Goal: Task Accomplishment & Management: Complete application form

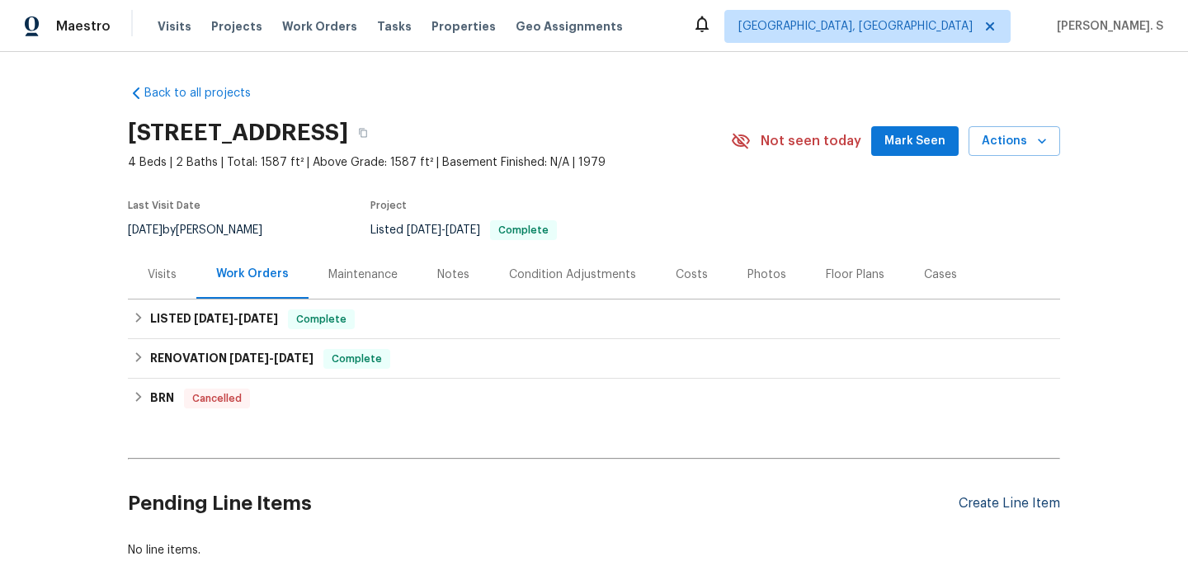
click at [996, 504] on div "Create Line Item" at bounding box center [1009, 504] width 101 height 16
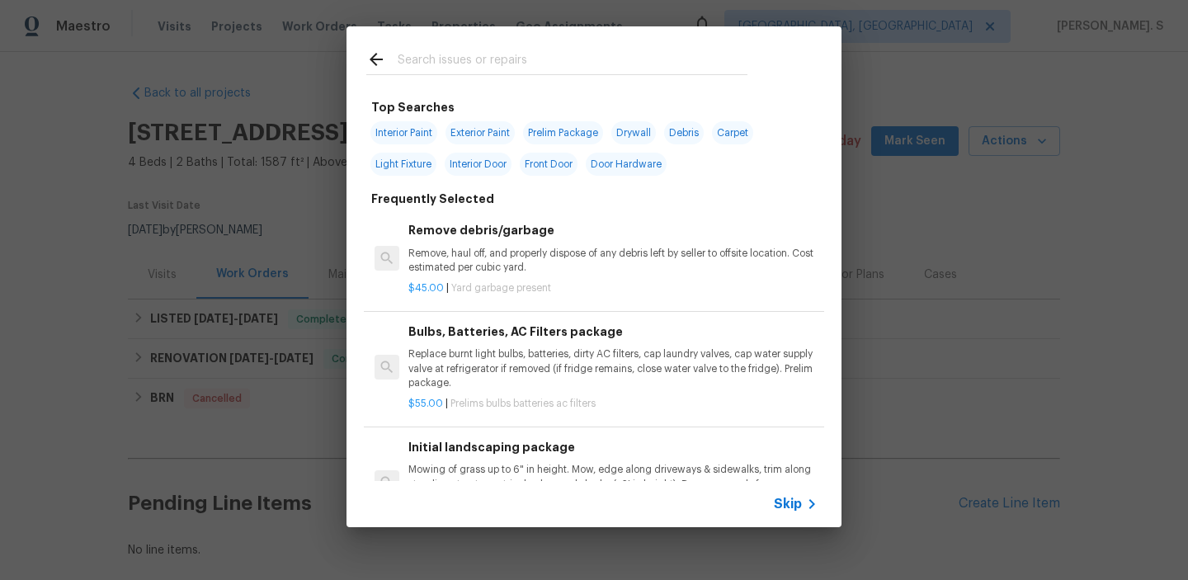
click at [561, 272] on p "Remove, haul off, and properly dispose of any debris left by seller to offsite …" at bounding box center [612, 261] width 409 height 28
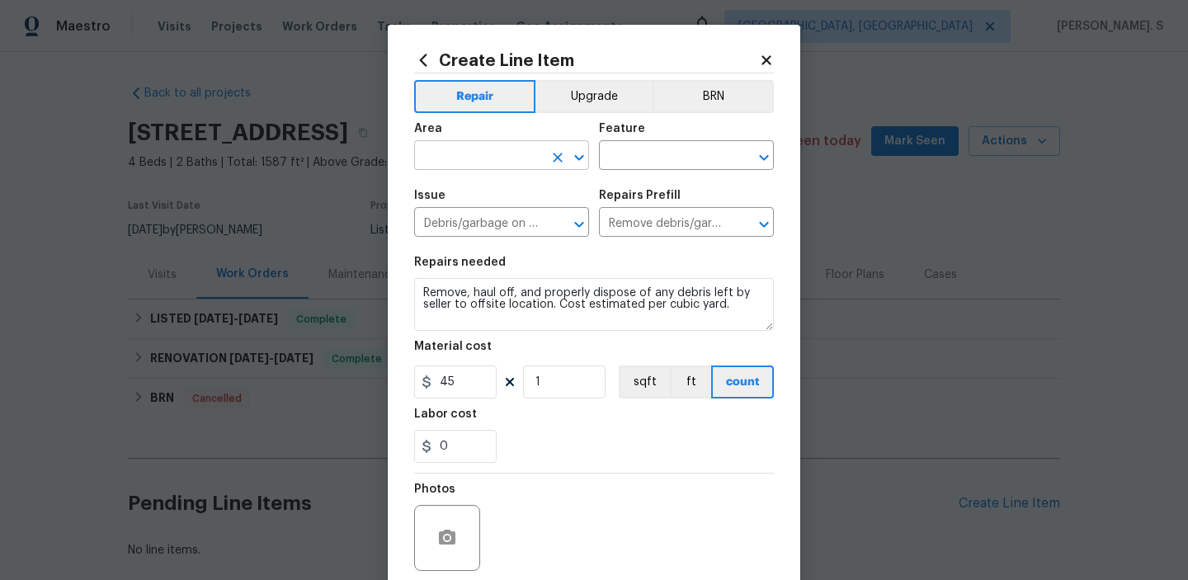
click at [585, 152] on icon "Open" at bounding box center [579, 158] width 20 height 20
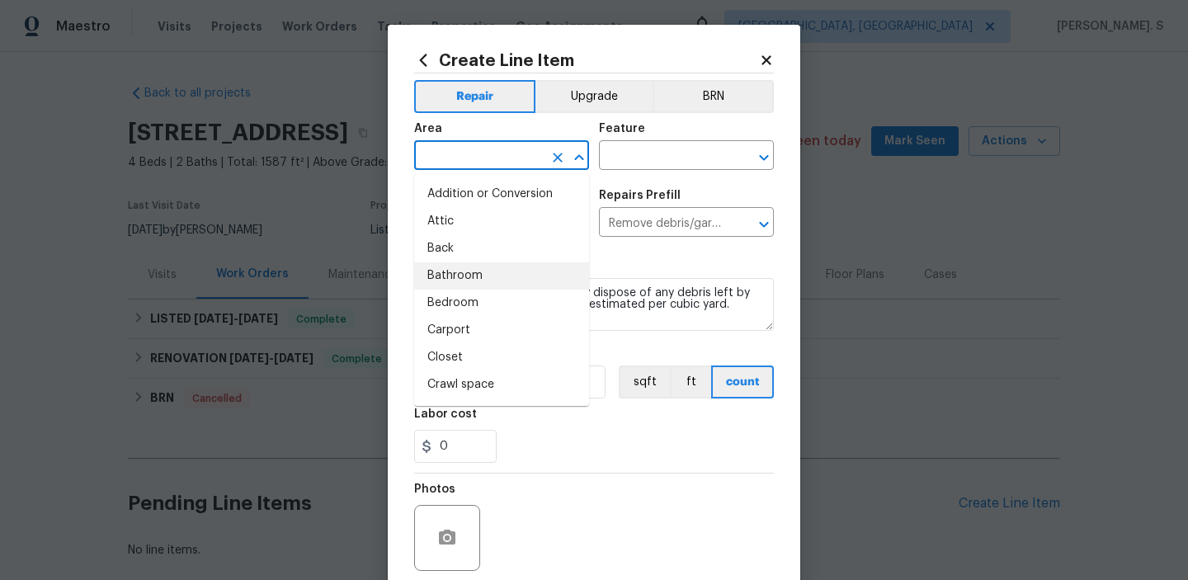
click at [510, 266] on li "Bathroom" at bounding box center [501, 275] width 175 height 27
type input "Bathroom"
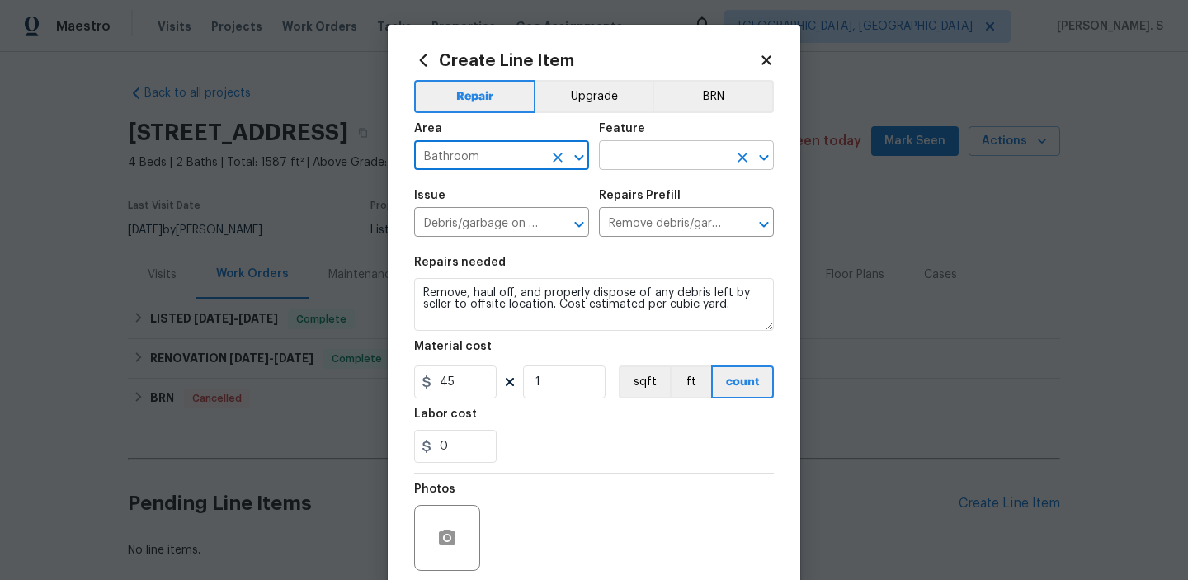
click at [759, 161] on icon "Open" at bounding box center [764, 158] width 20 height 20
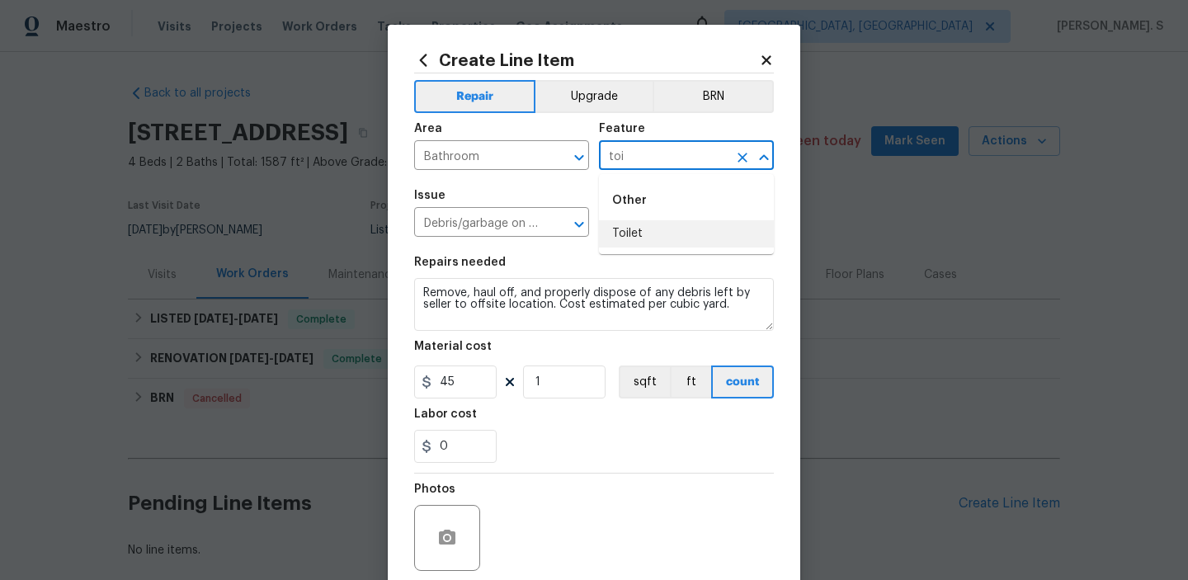
click at [669, 231] on li "Toilet" at bounding box center [686, 233] width 175 height 27
click at [581, 222] on icon "Open" at bounding box center [579, 224] width 20 height 20
type input "Toilet"
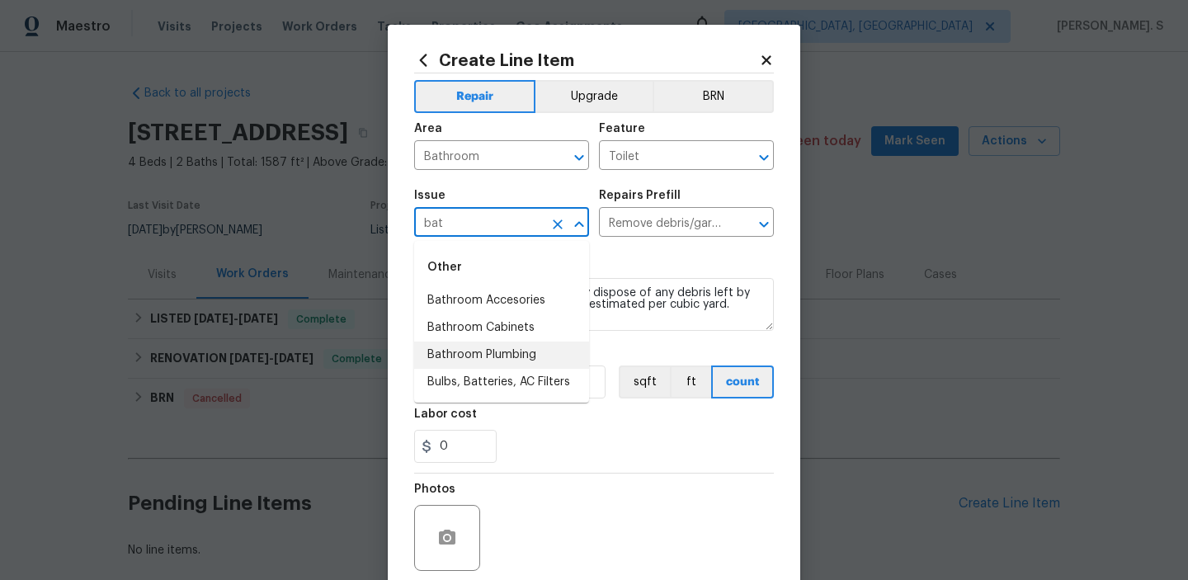
click at [503, 357] on li "Bathroom Plumbing" at bounding box center [501, 355] width 175 height 27
type input "Bathroom Plumbing"
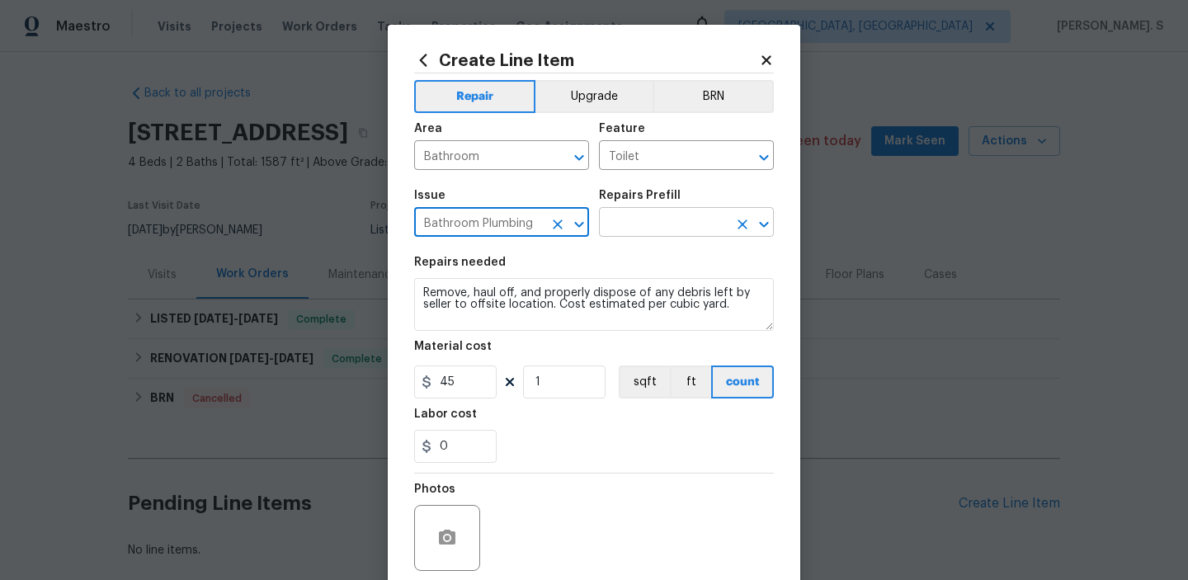
click at [764, 226] on icon "Open" at bounding box center [763, 224] width 9 height 6
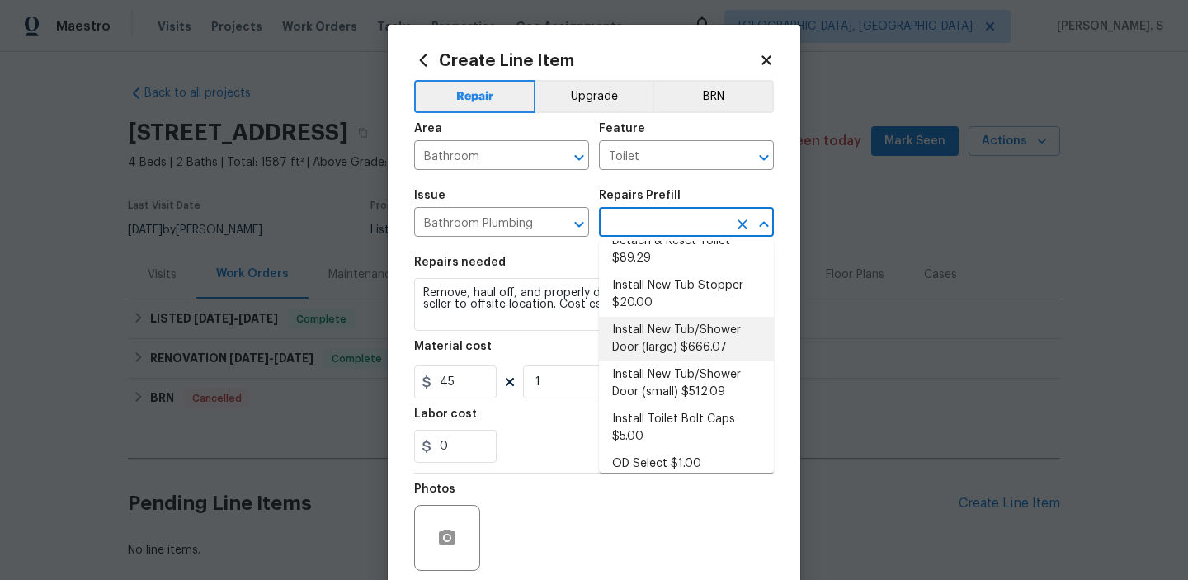
scroll to position [265, 0]
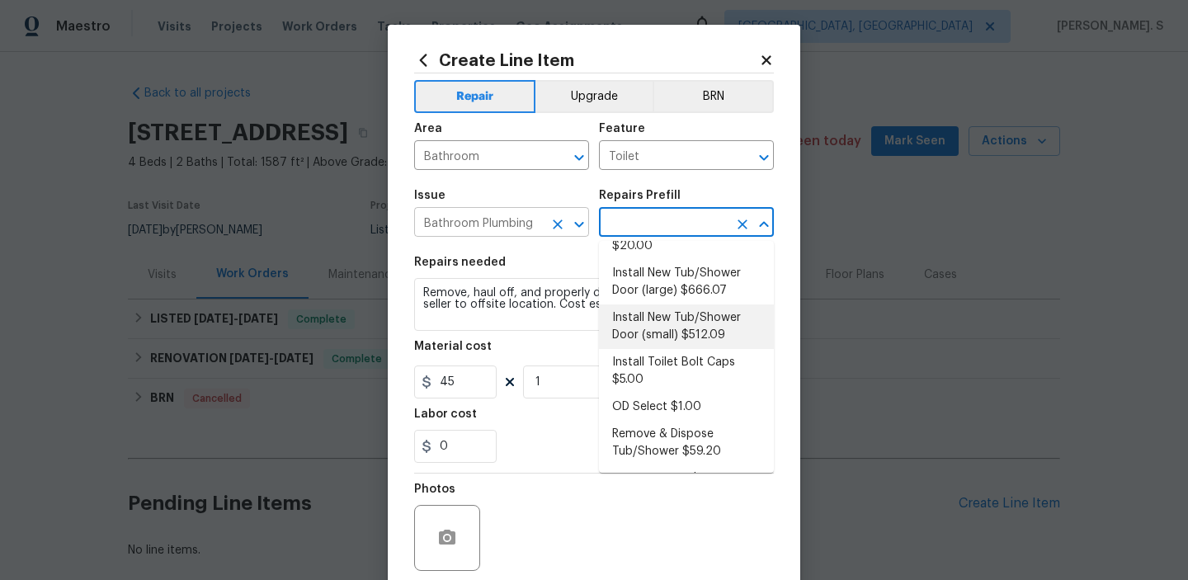
click at [582, 233] on icon "Open" at bounding box center [579, 224] width 20 height 20
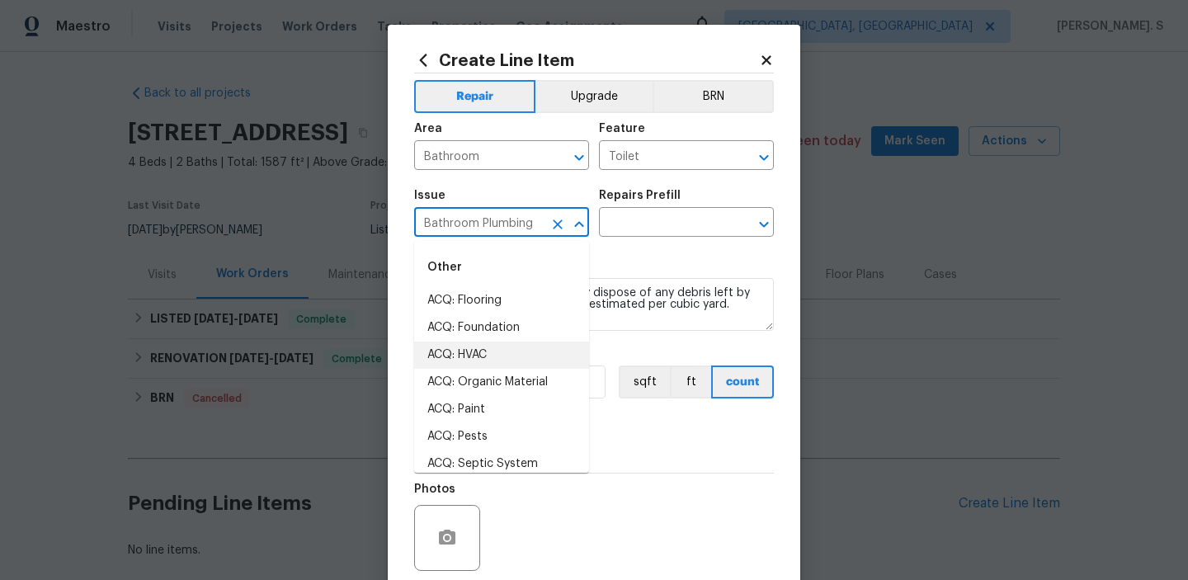
type input "v"
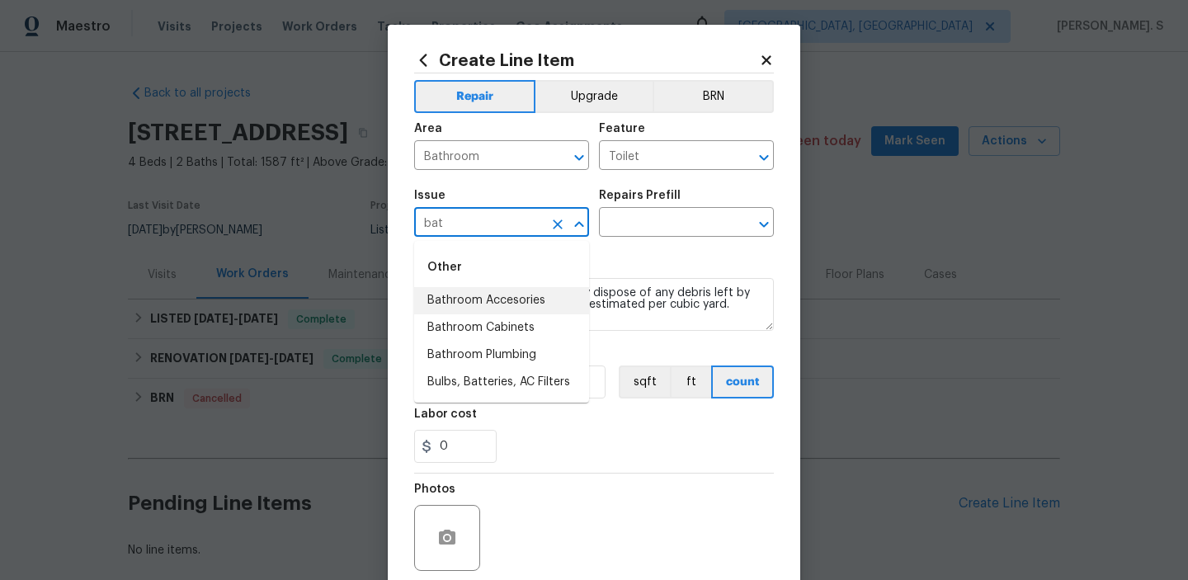
click at [516, 309] on li "Bathroom Accesories" at bounding box center [501, 300] width 175 height 27
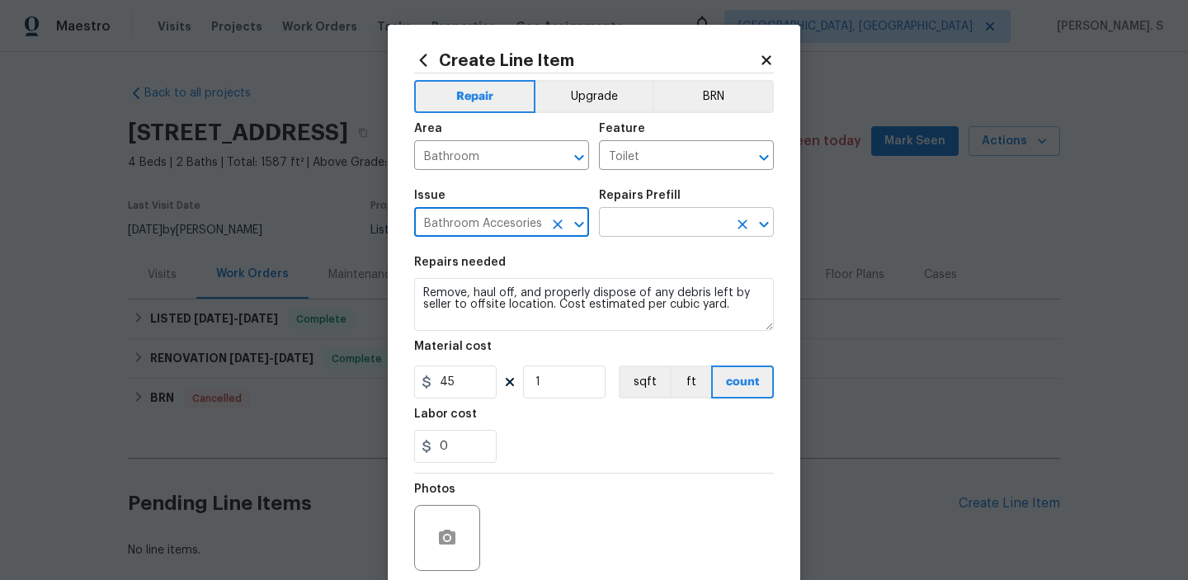
click at [775, 224] on button "Open" at bounding box center [763, 224] width 23 height 23
type input "Bathroom Accesories"
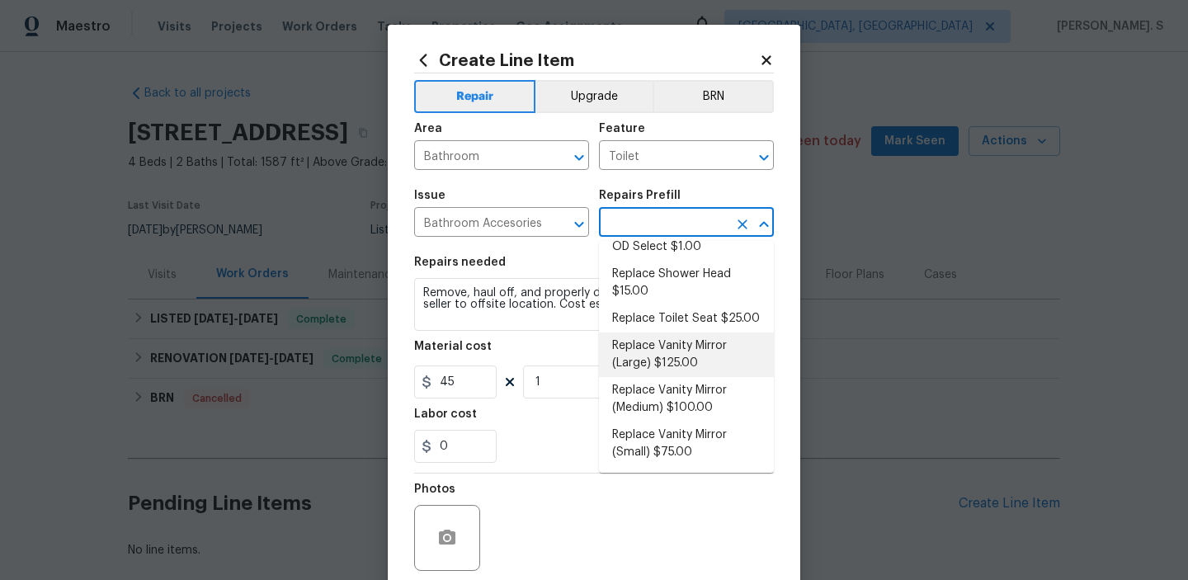
scroll to position [0, 0]
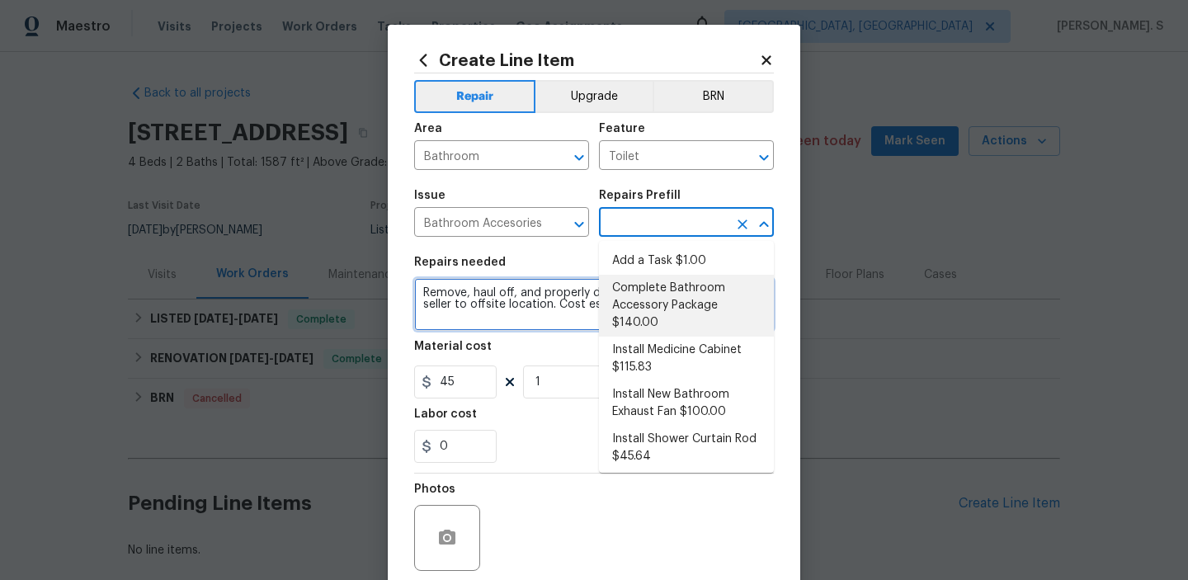
click at [484, 291] on textarea "Remove, haul off, and properly dispose of any debris left by seller to offsite …" at bounding box center [594, 304] width 360 height 53
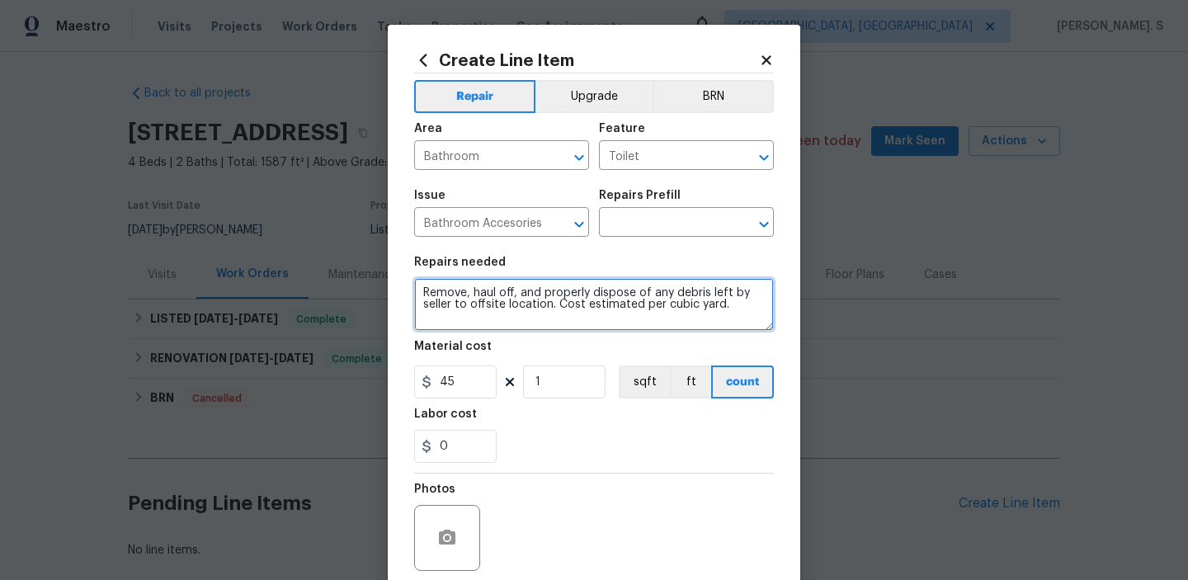
click at [484, 291] on textarea "Remove, haul off, and properly dispose of any debris left by seller to offsite …" at bounding box center [594, 304] width 360 height 53
paste textarea "The toilet in the master bathroom is not working. Please inspect the toilet inc…"
click at [765, 224] on icon "Open" at bounding box center [763, 224] width 9 height 6
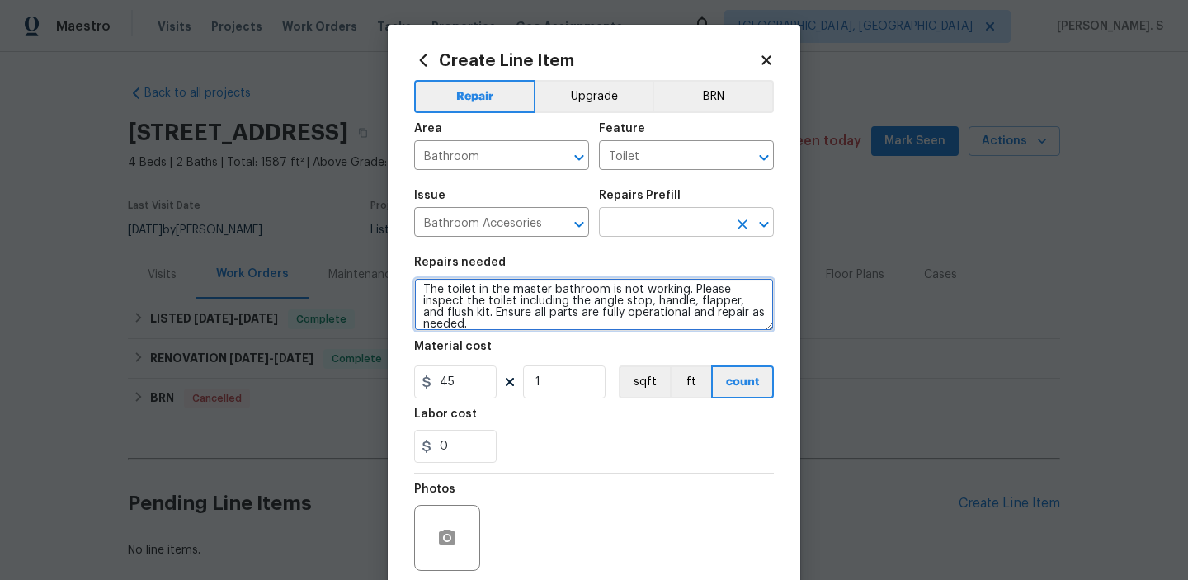
type textarea "The toilet in the master bathroom is not working. Please inspect the toilet inc…"
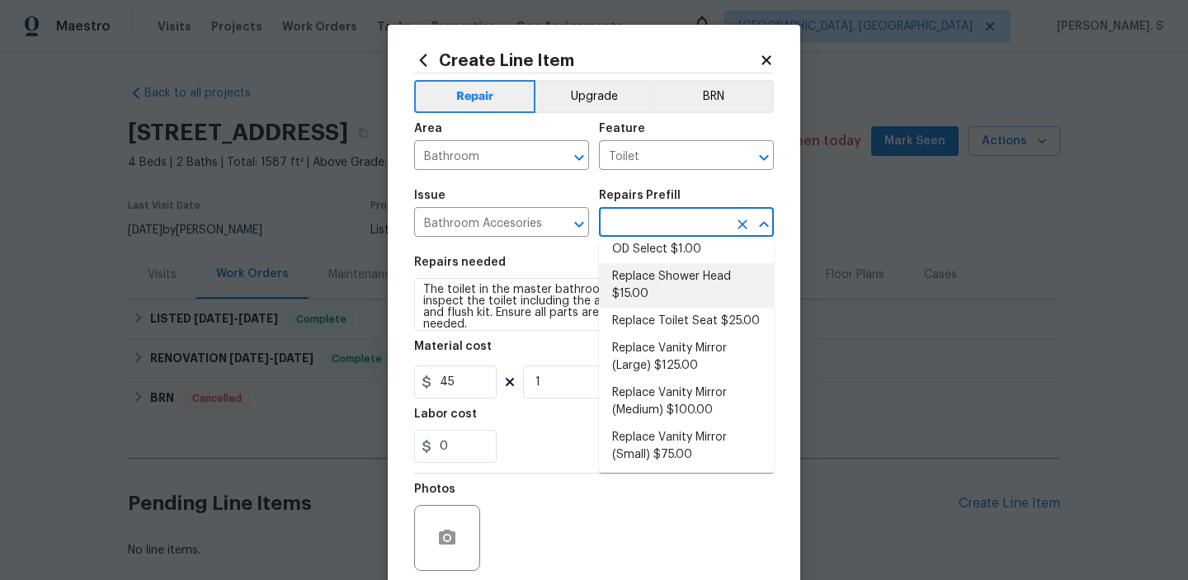
scroll to position [309, 0]
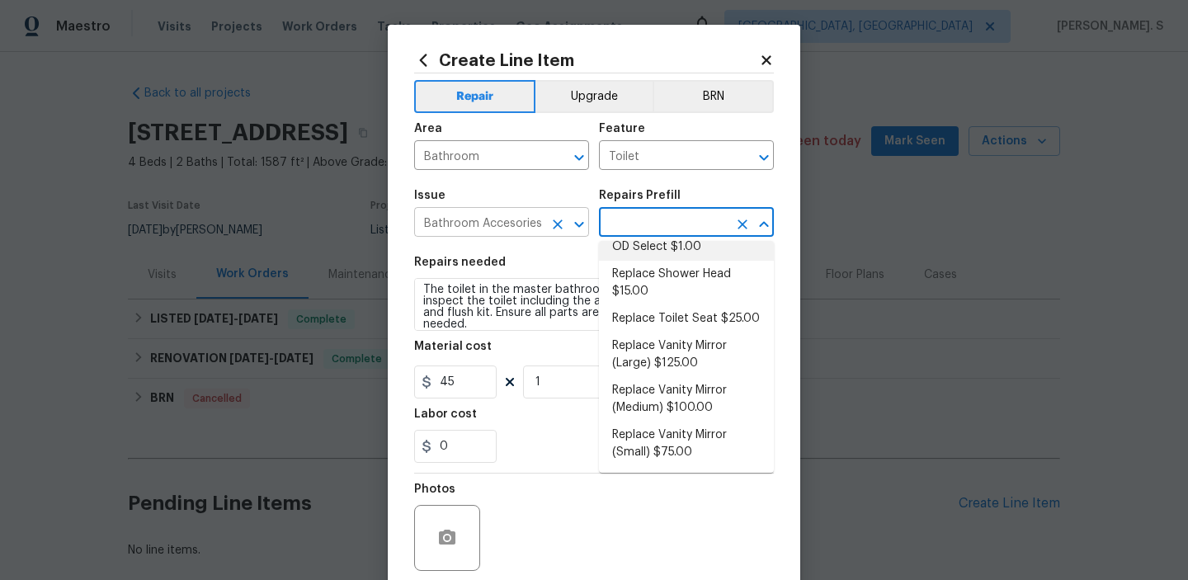
click at [589, 226] on button "Open" at bounding box center [579, 224] width 23 height 23
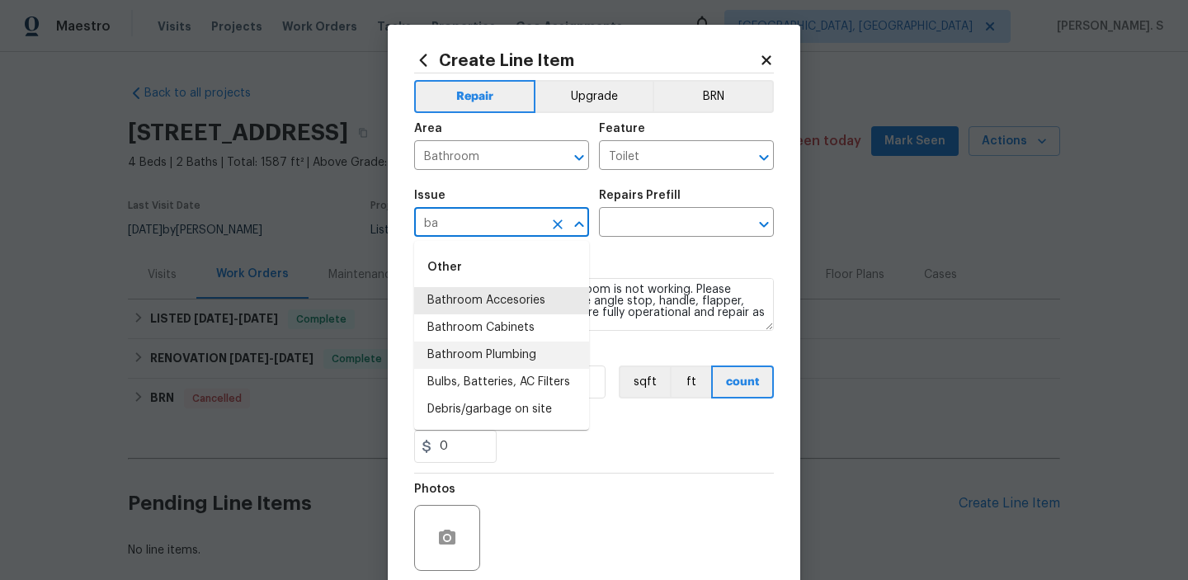
click at [534, 345] on li "Bathroom Plumbing" at bounding box center [501, 355] width 175 height 27
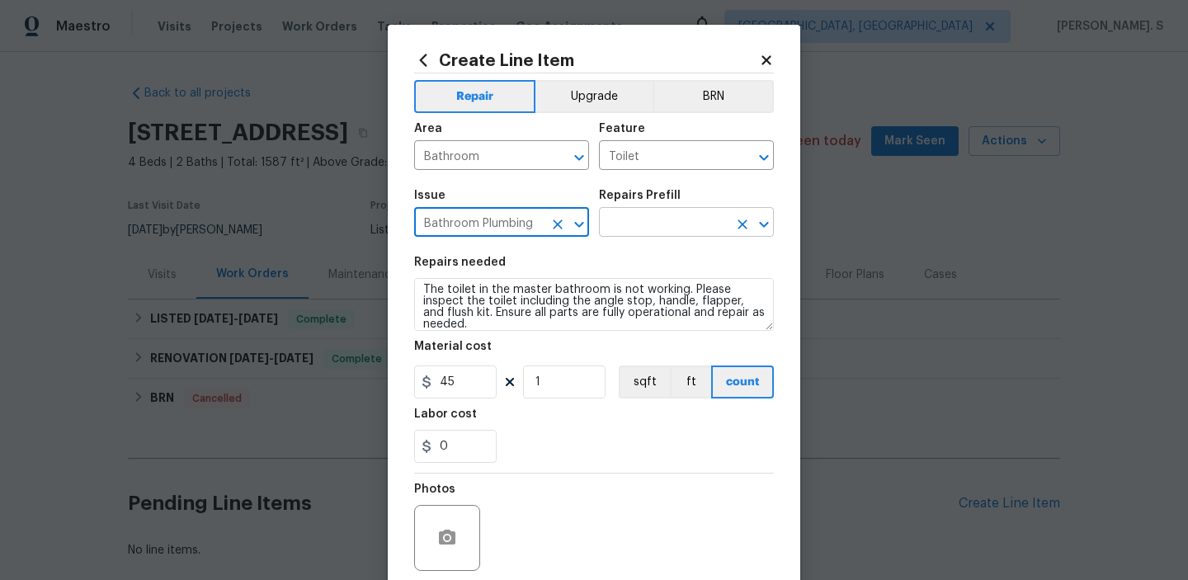
click at [768, 223] on icon "Open" at bounding box center [763, 224] width 9 height 6
type input "Bathroom Plumbing"
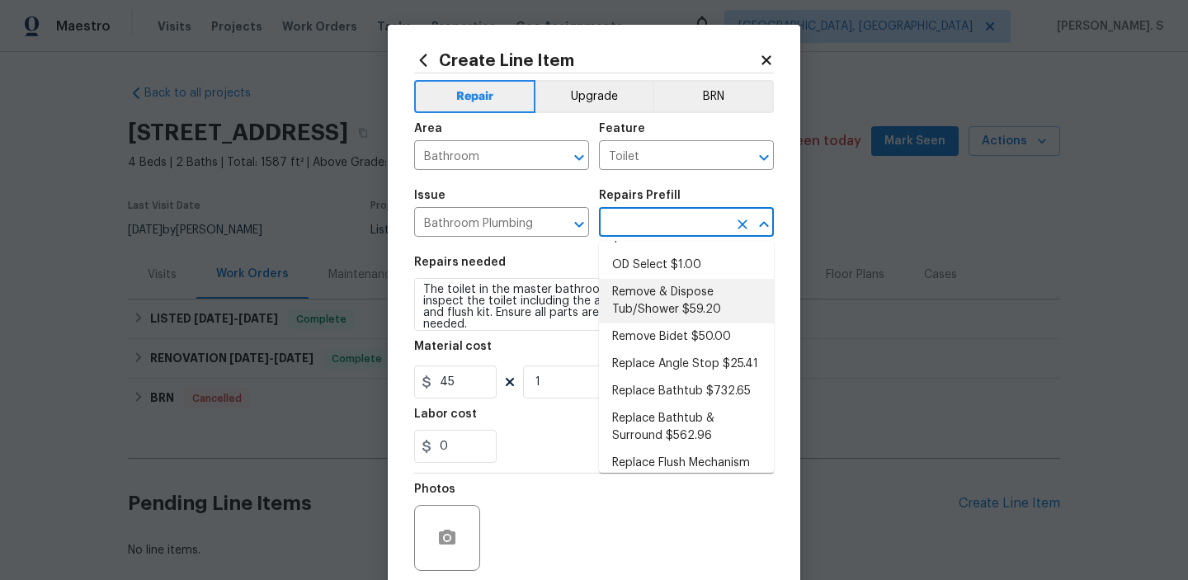
scroll to position [415, 0]
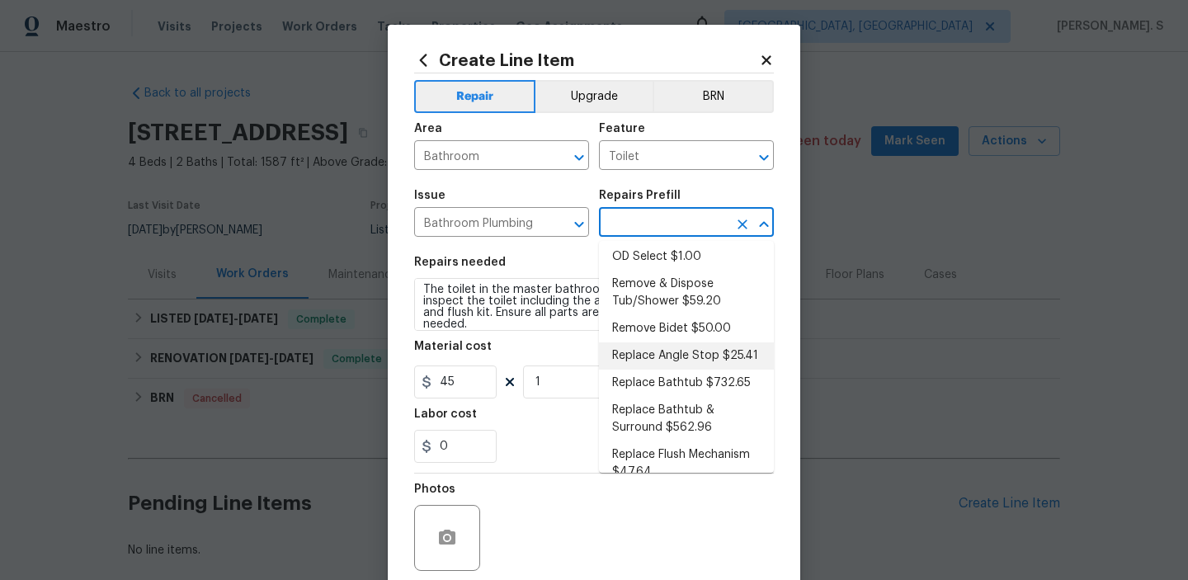
click at [675, 342] on li "Replace Angle Stop $25.41" at bounding box center [686, 355] width 175 height 27
type input "Plumbing"
type input "Replace Angle Stop $25.41"
type textarea "Remove the existing bathroom angle stop/valve and repalce with new. Ensure that…"
type input "25.41"
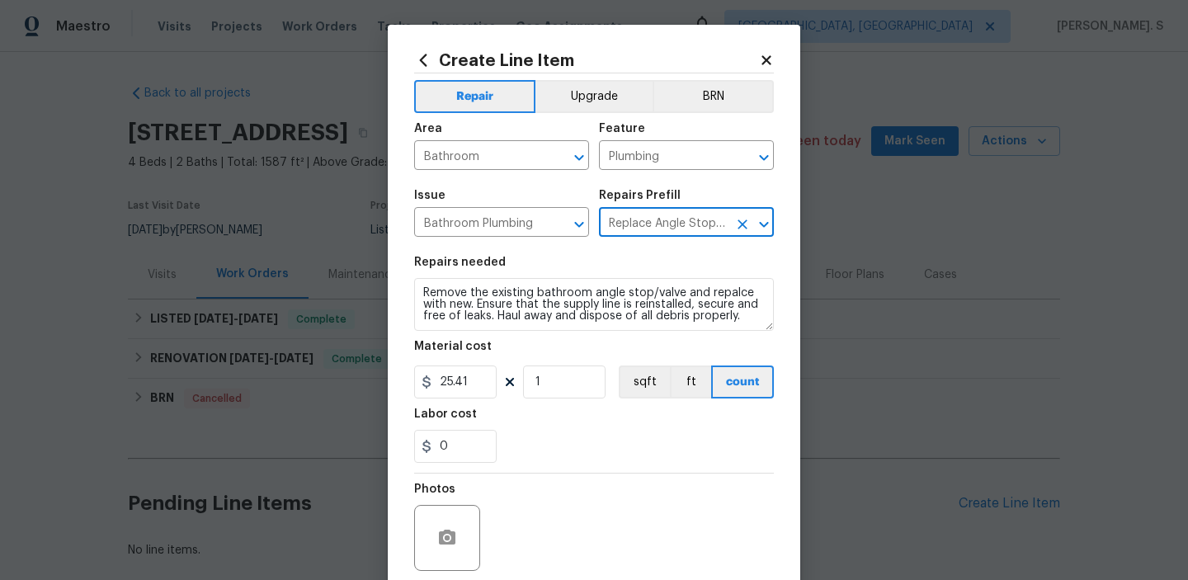
scroll to position [0, 0]
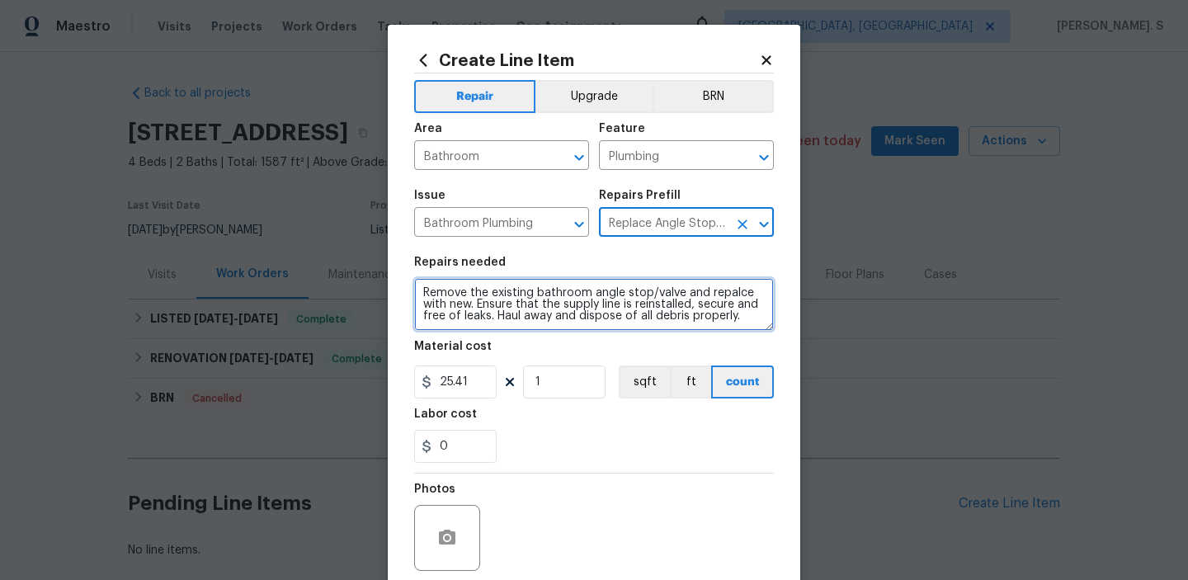
click at [495, 298] on textarea "Remove the existing bathroom angle stop/valve and repalce with new. Ensure that…" at bounding box center [594, 304] width 360 height 53
paste textarea "The toilet in the master bathroom is not working. Please inspect the toilet inc…"
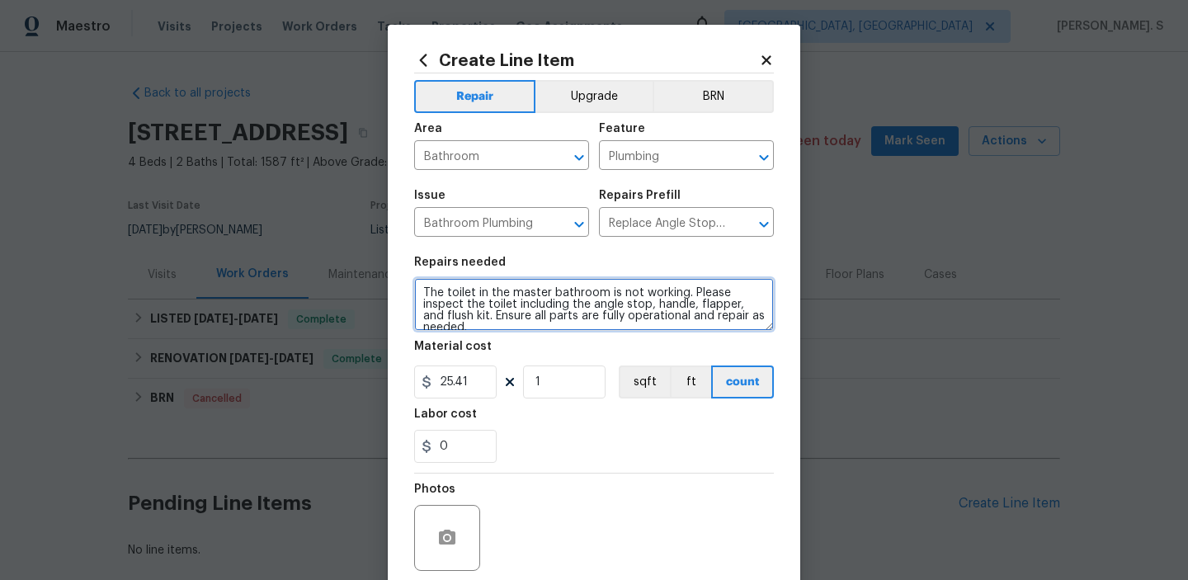
scroll to position [3, 0]
type textarea "The toilet in the master bathroom is not working. Please inspect the toilet inc…"
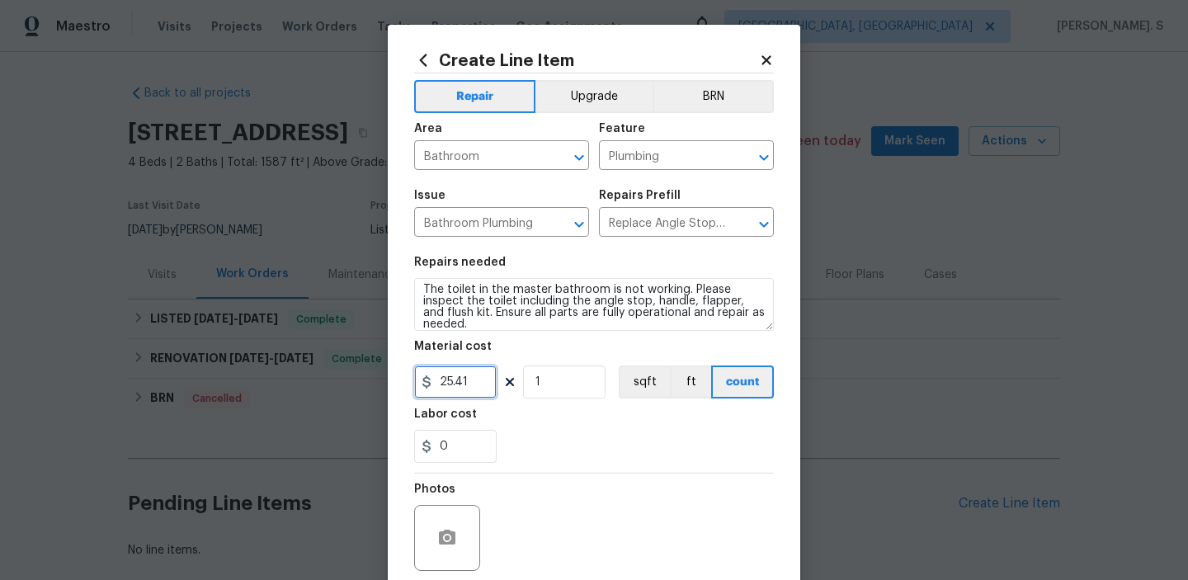
click at [466, 375] on input "25.41" at bounding box center [455, 381] width 82 height 33
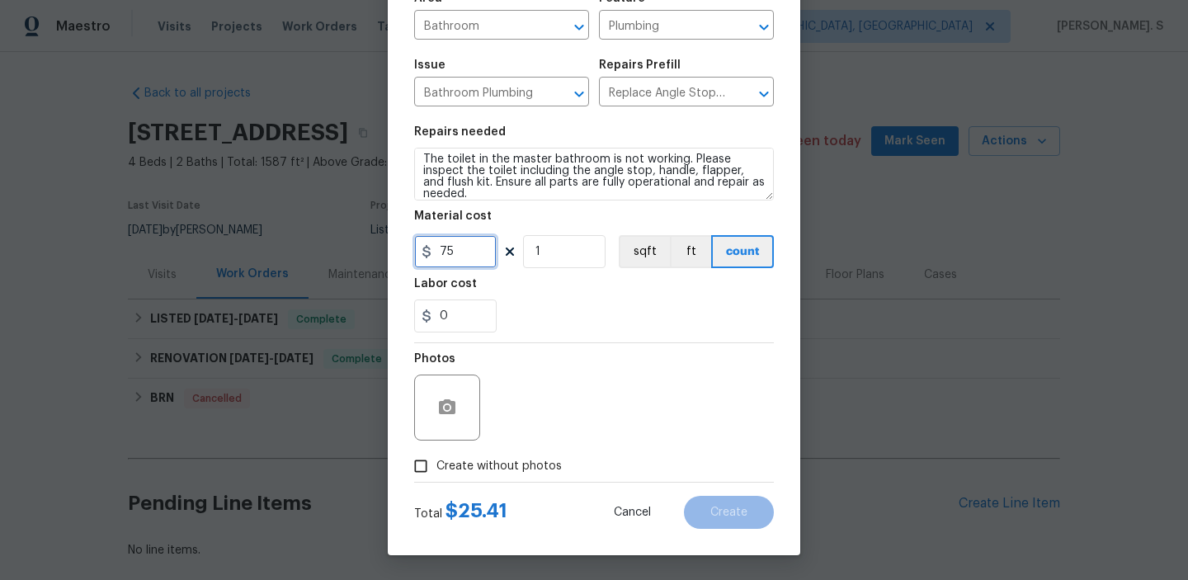
type input "75"
click at [450, 404] on icon "button" at bounding box center [447, 406] width 16 height 15
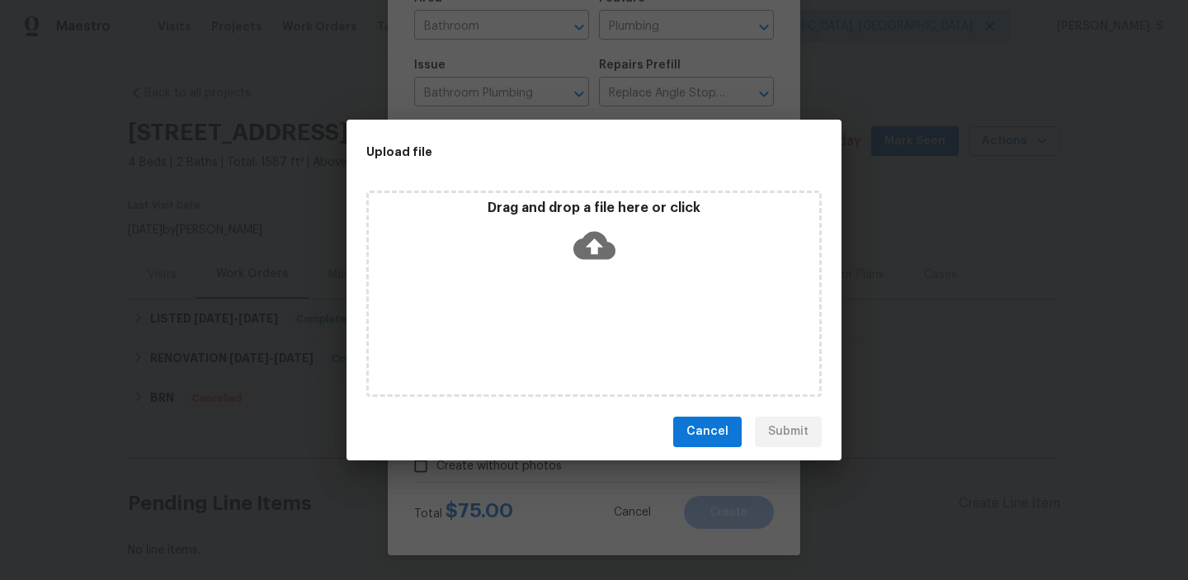
click at [580, 248] on icon at bounding box center [594, 245] width 42 height 28
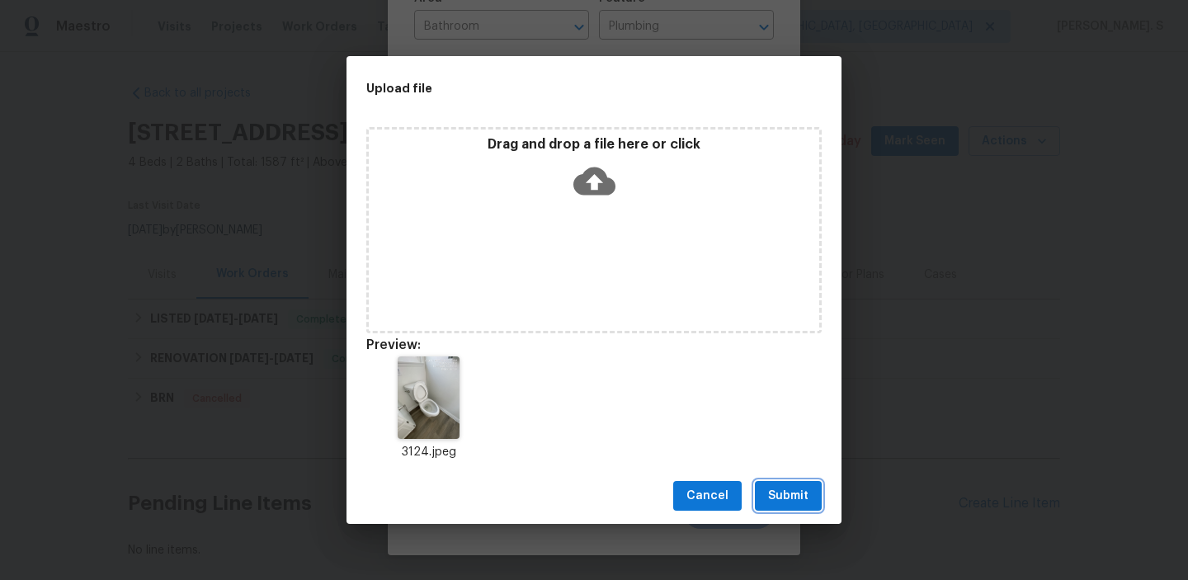
click at [775, 505] on span "Submit" at bounding box center [788, 496] width 40 height 21
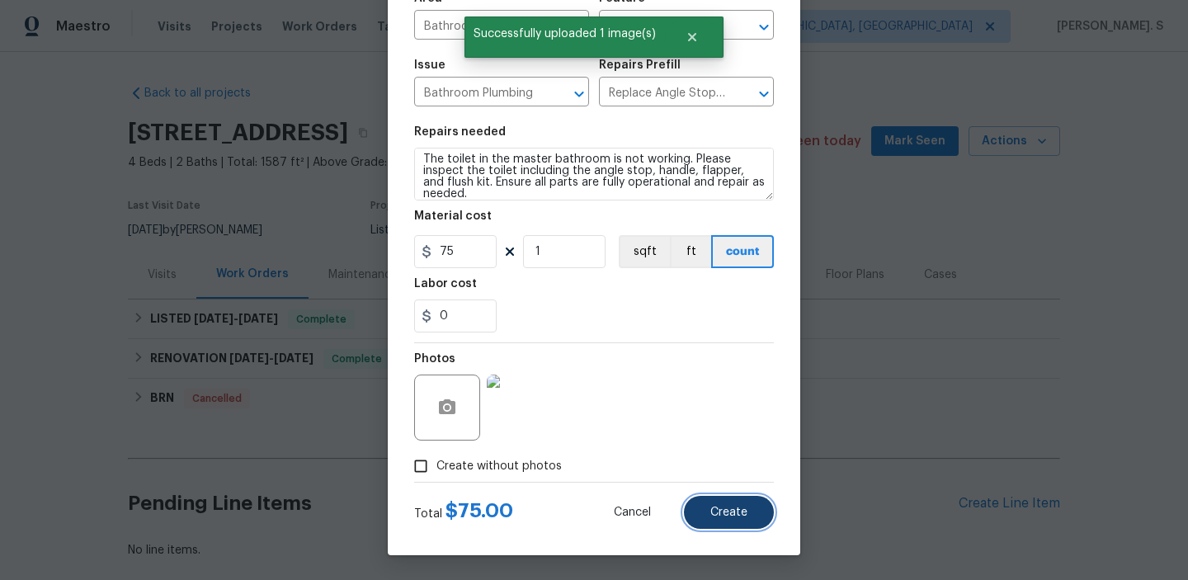
click at [724, 516] on span "Create" at bounding box center [728, 513] width 37 height 12
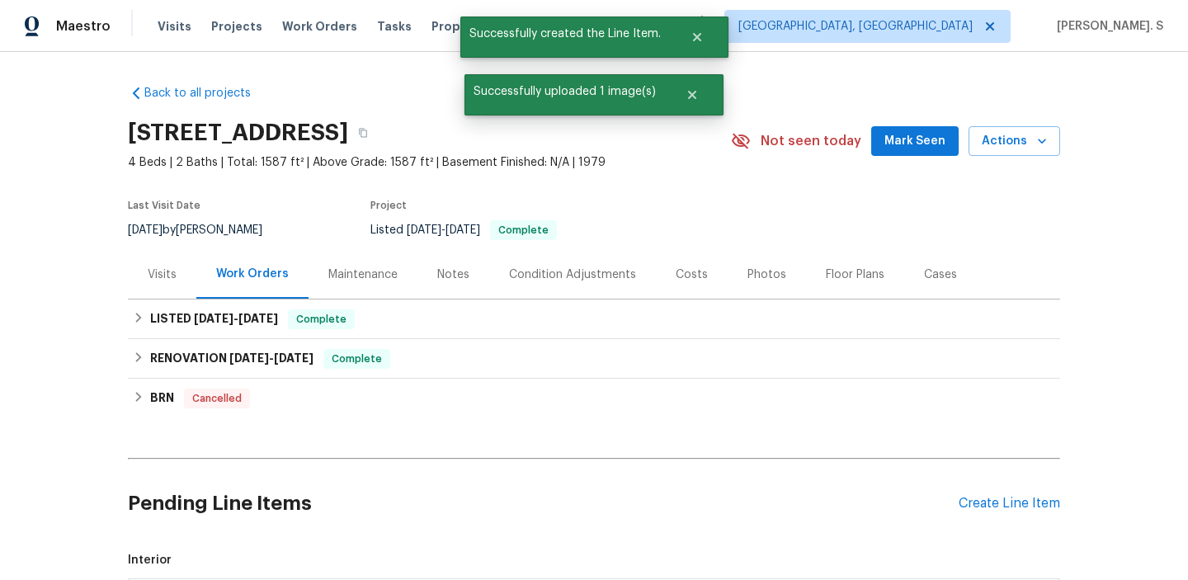
scroll to position [312, 0]
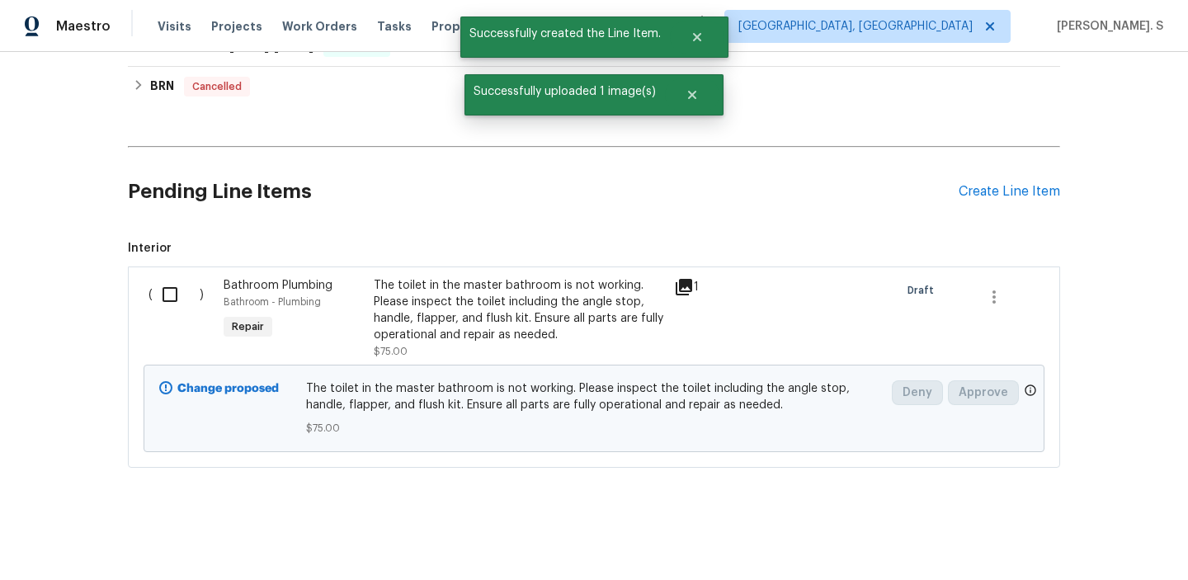
click at [158, 311] on div "( )" at bounding box center [181, 318] width 75 height 92
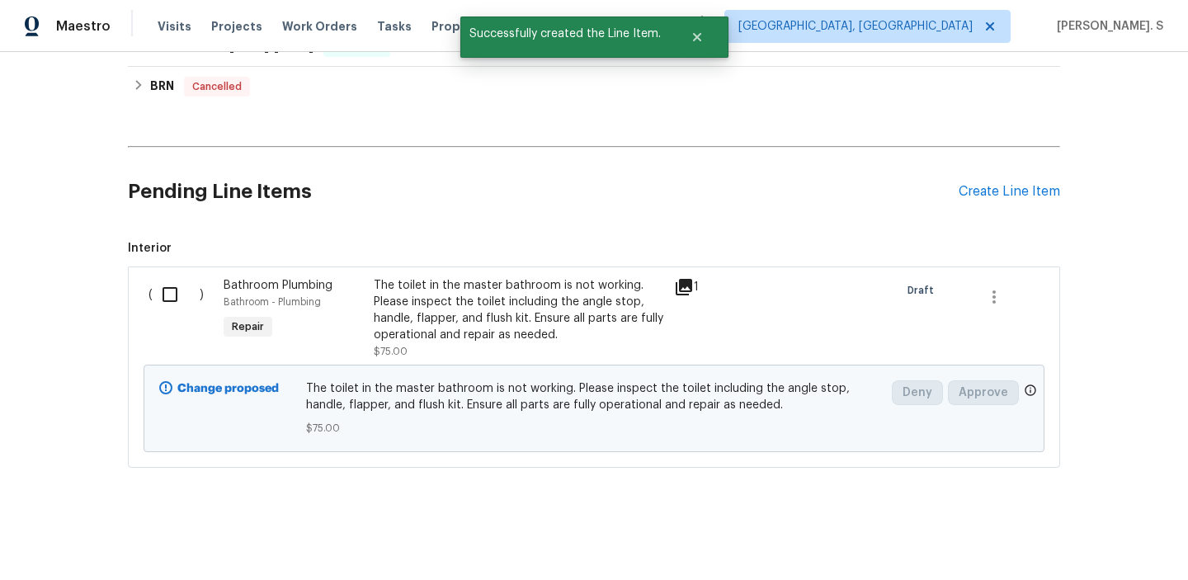
click at [138, 295] on div "( ) Bathroom Plumbing Bathroom - Plumbing Repair The toilet in the master bathr…" at bounding box center [594, 366] width 932 height 201
click at [170, 296] on input "checkbox" at bounding box center [176, 294] width 47 height 35
checkbox input "true"
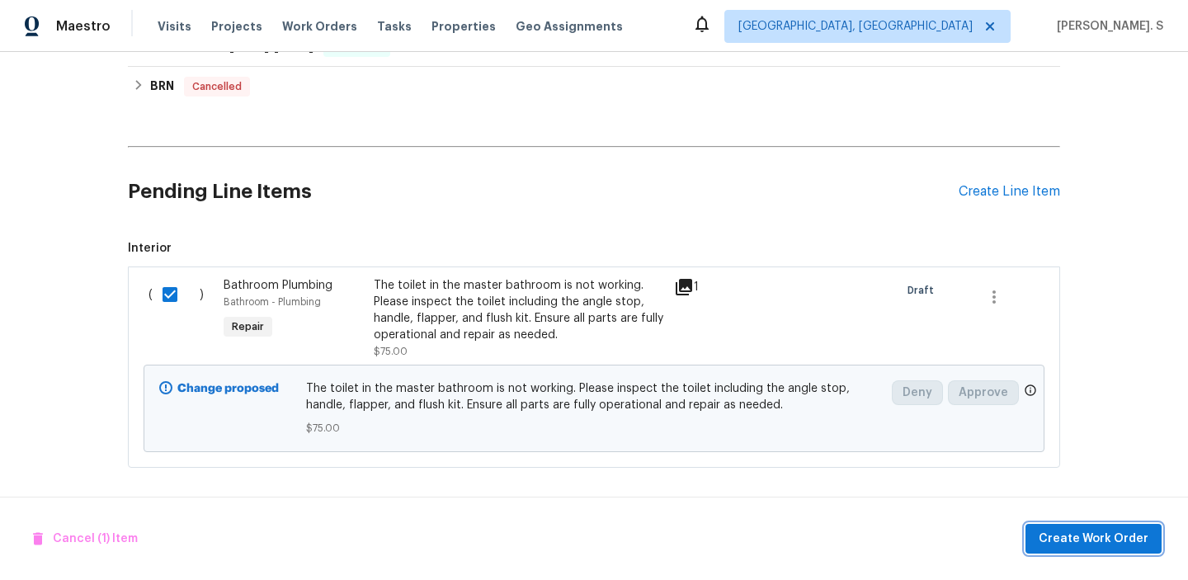
click at [1078, 547] on span "Create Work Order" at bounding box center [1094, 539] width 110 height 21
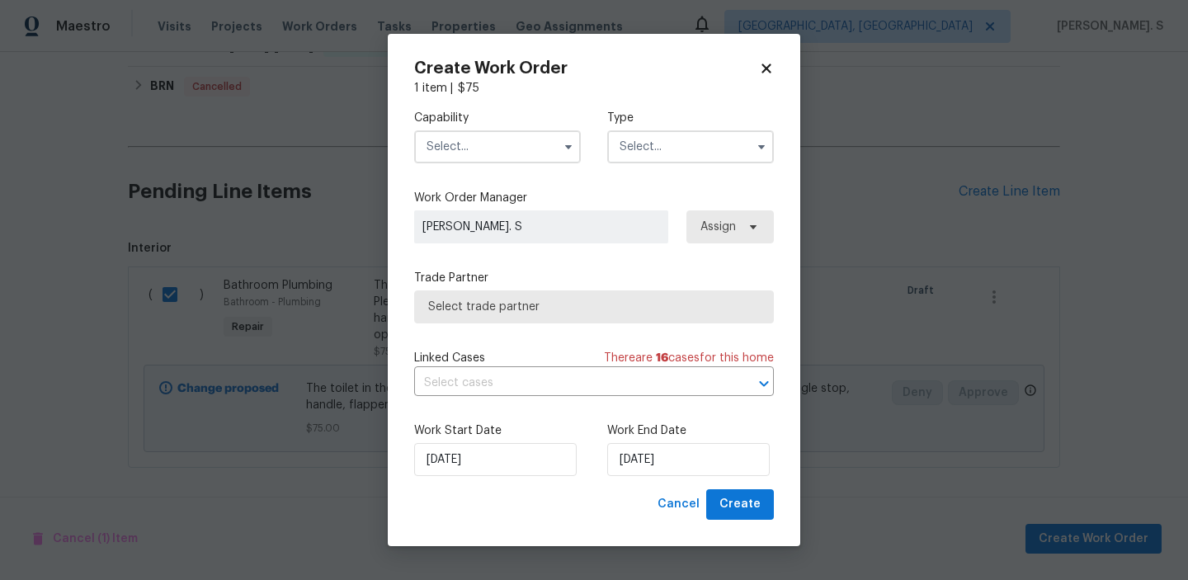
click at [507, 148] on input "text" at bounding box center [497, 146] width 167 height 33
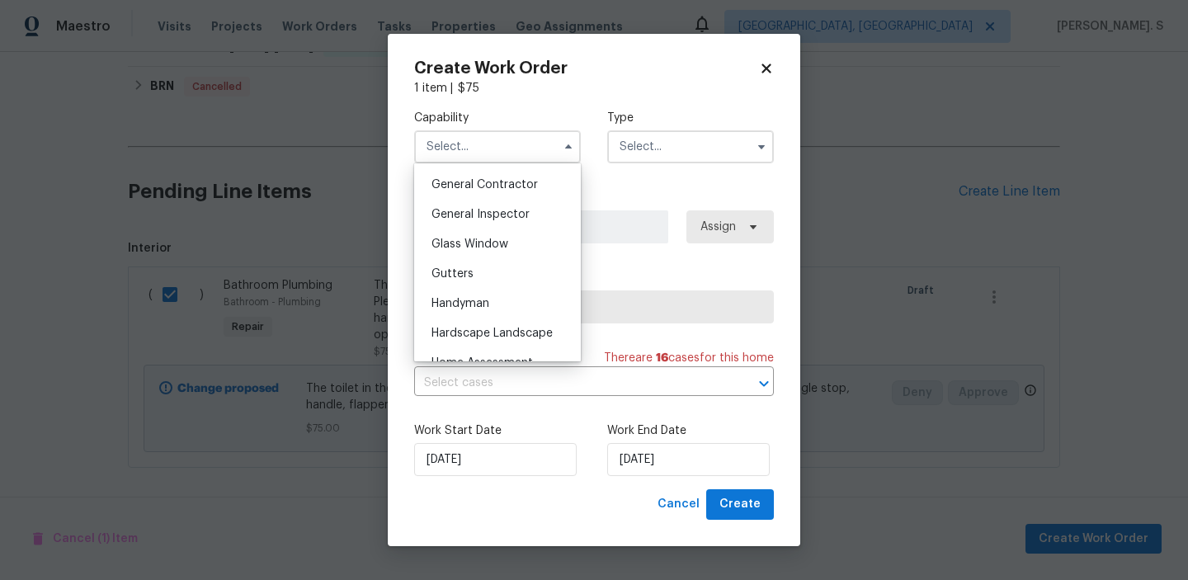
scroll to position [837, 0]
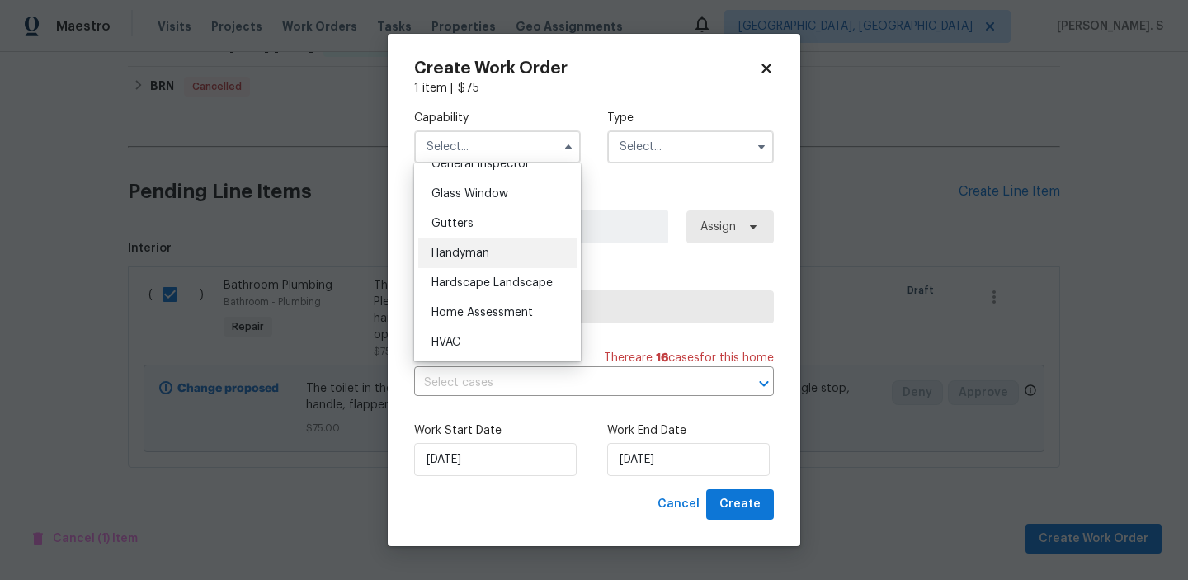
click at [489, 249] on span "Handyman" at bounding box center [460, 253] width 58 height 12
type input "Handyman"
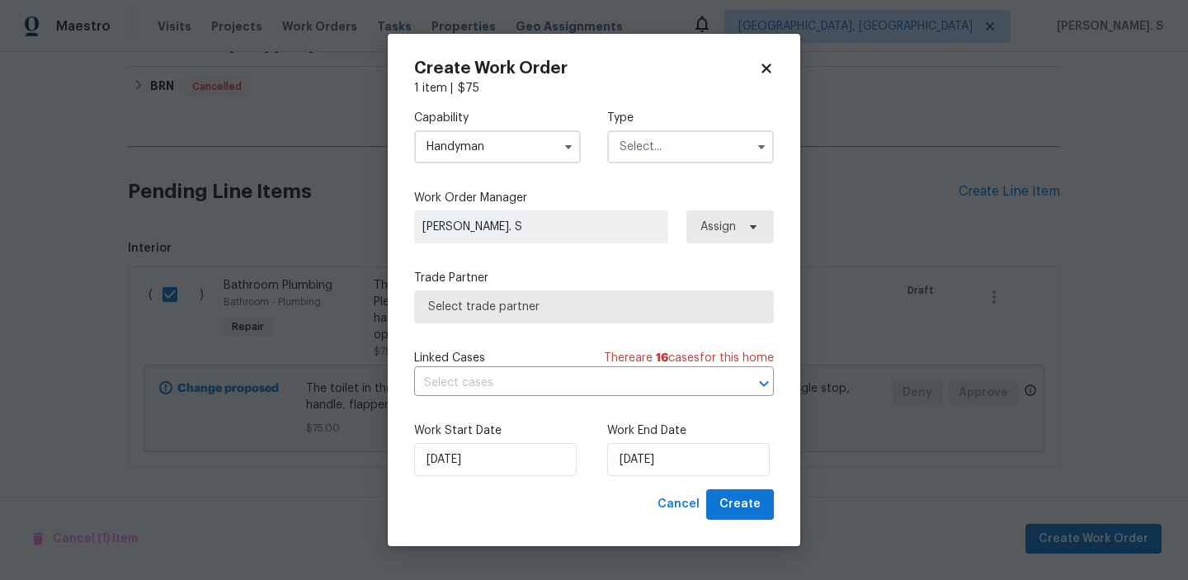
click at [652, 153] on input "text" at bounding box center [690, 146] width 167 height 33
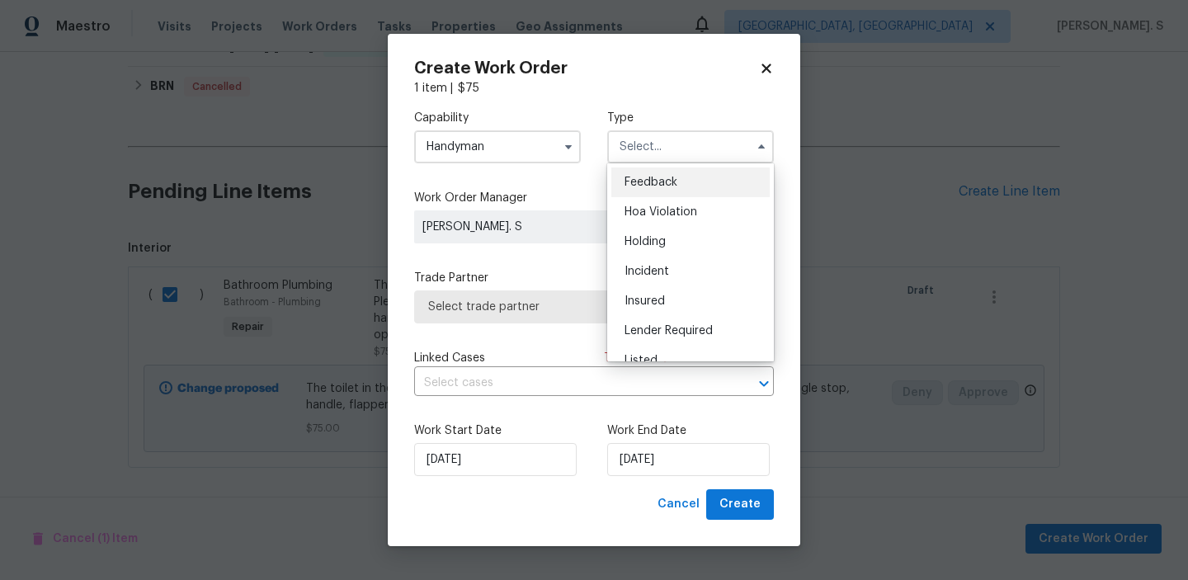
click at [653, 163] on ul "Feedback Hoa Violation Holding Incident Insured Lender Required Listed Lite Lwo…" at bounding box center [690, 262] width 167 height 198
click at [648, 178] on span "Feedback" at bounding box center [651, 183] width 53 height 12
type input "Feedback"
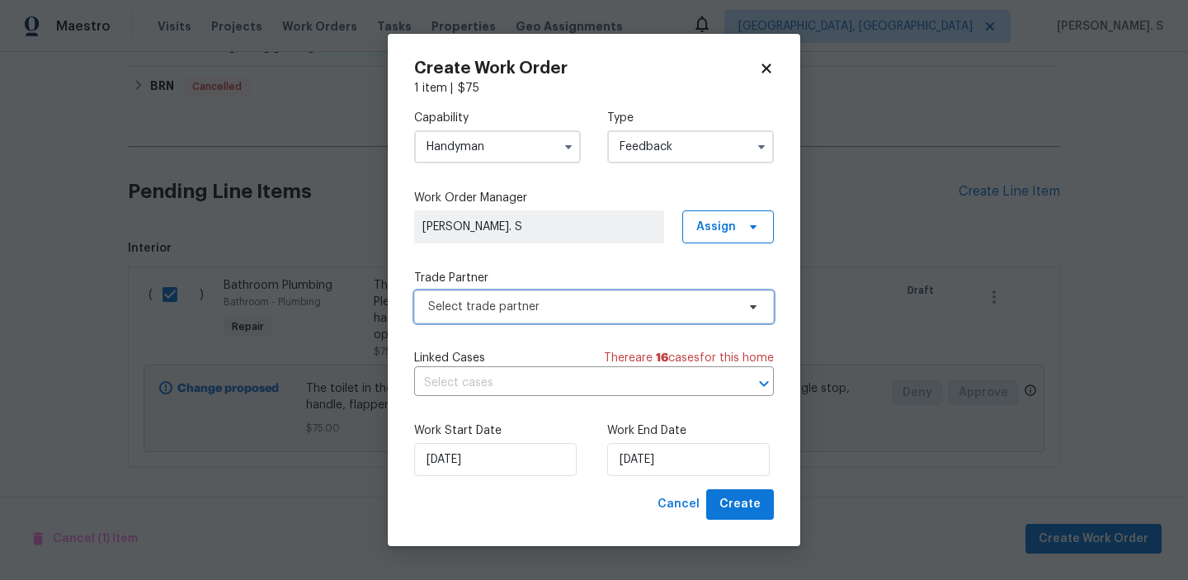
click at [526, 320] on span "Select trade partner" at bounding box center [594, 306] width 360 height 33
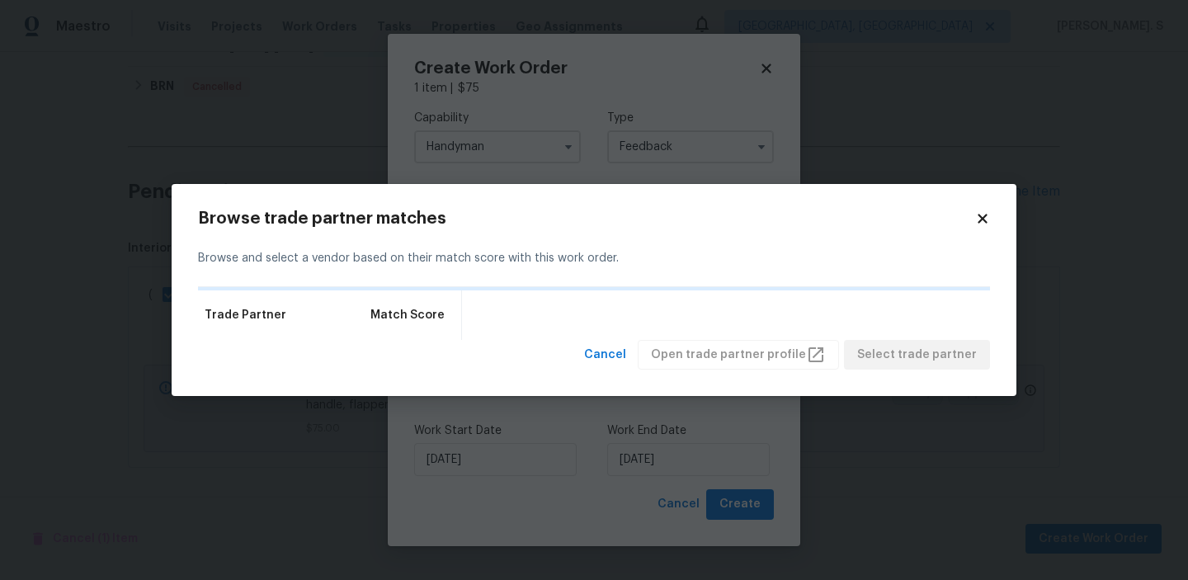
click at [596, 356] on div "Cancel Open trade partner profile Select trade partner" at bounding box center [594, 355] width 792 height 31
click at [626, 345] on span "Cancel" at bounding box center [605, 355] width 42 height 21
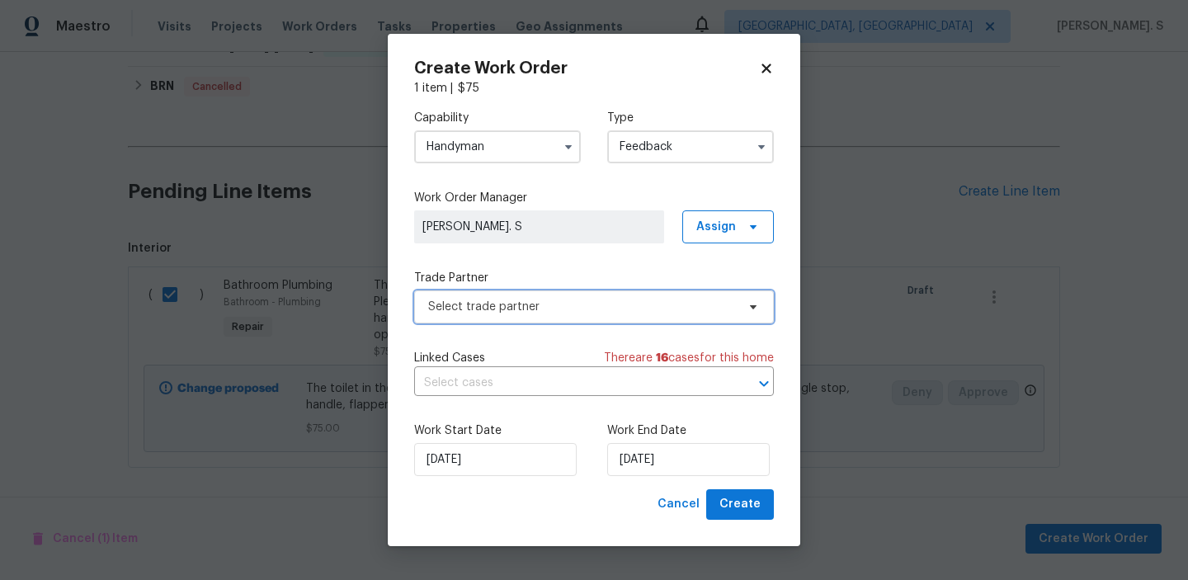
click at [571, 307] on span "Select trade partner" at bounding box center [582, 307] width 308 height 16
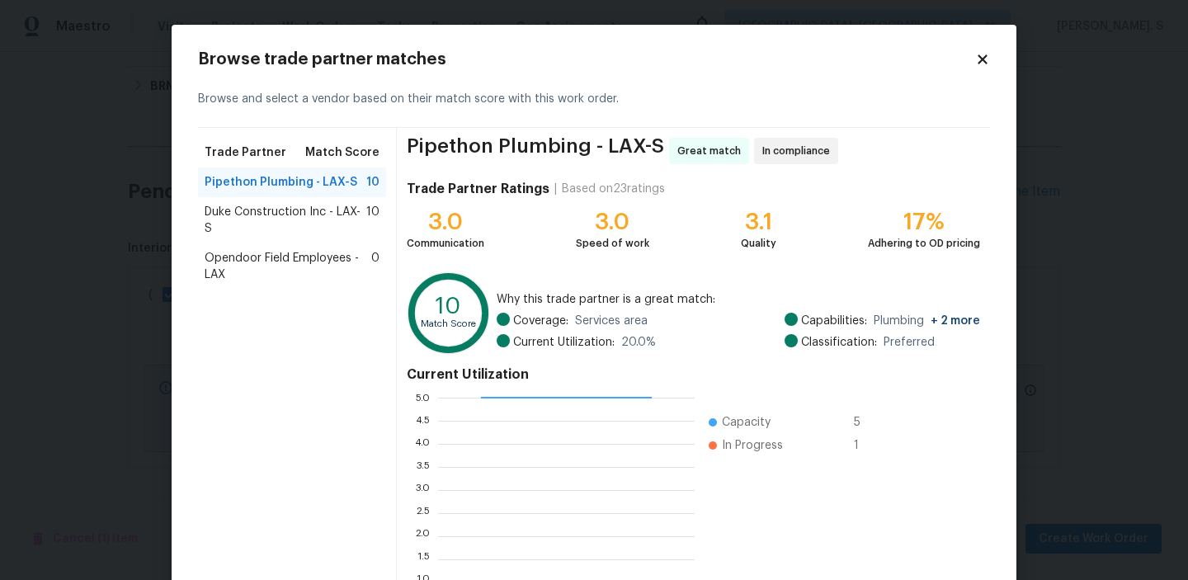
scroll to position [148, 0]
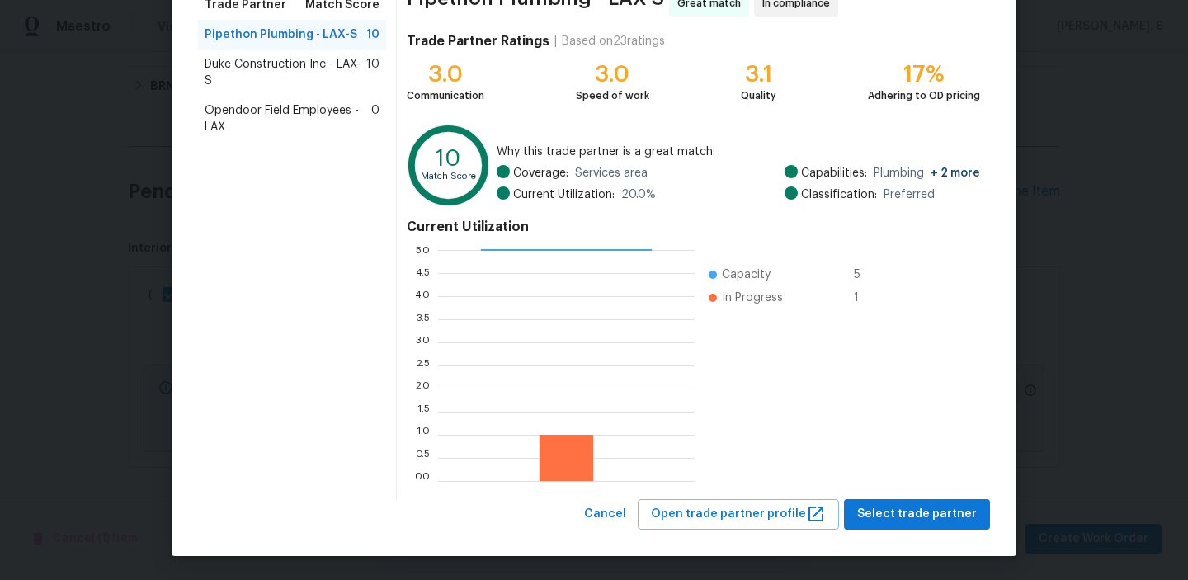
click at [351, 80] on span "Duke Construction Inc - LAX-S" at bounding box center [286, 72] width 162 height 33
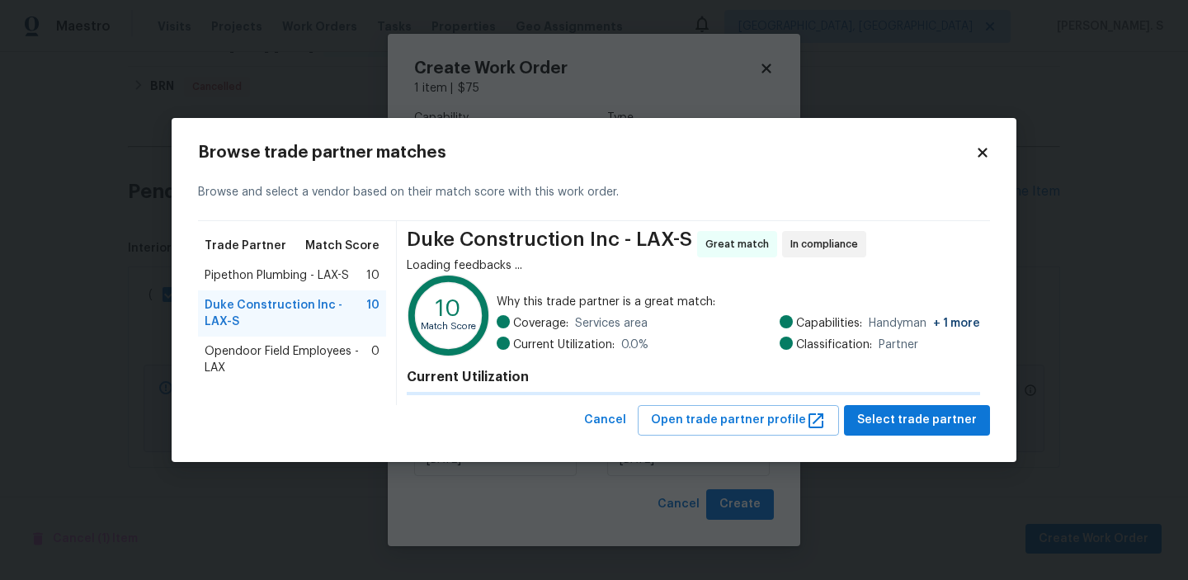
scroll to position [0, 0]
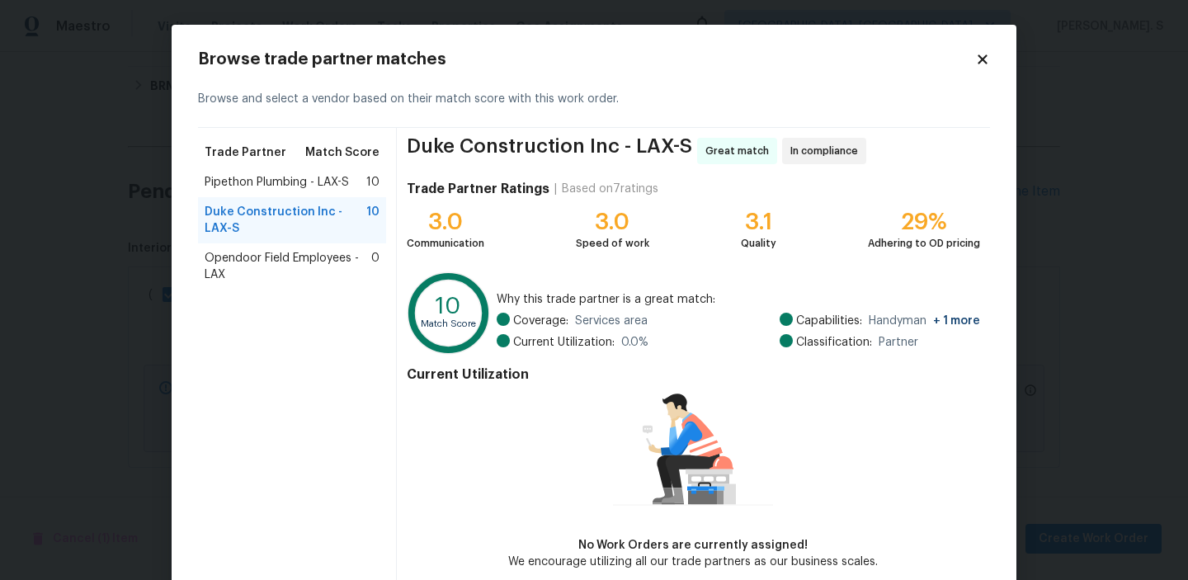
click at [339, 183] on span "Pipethon Plumbing - LAX-S" at bounding box center [277, 182] width 144 height 16
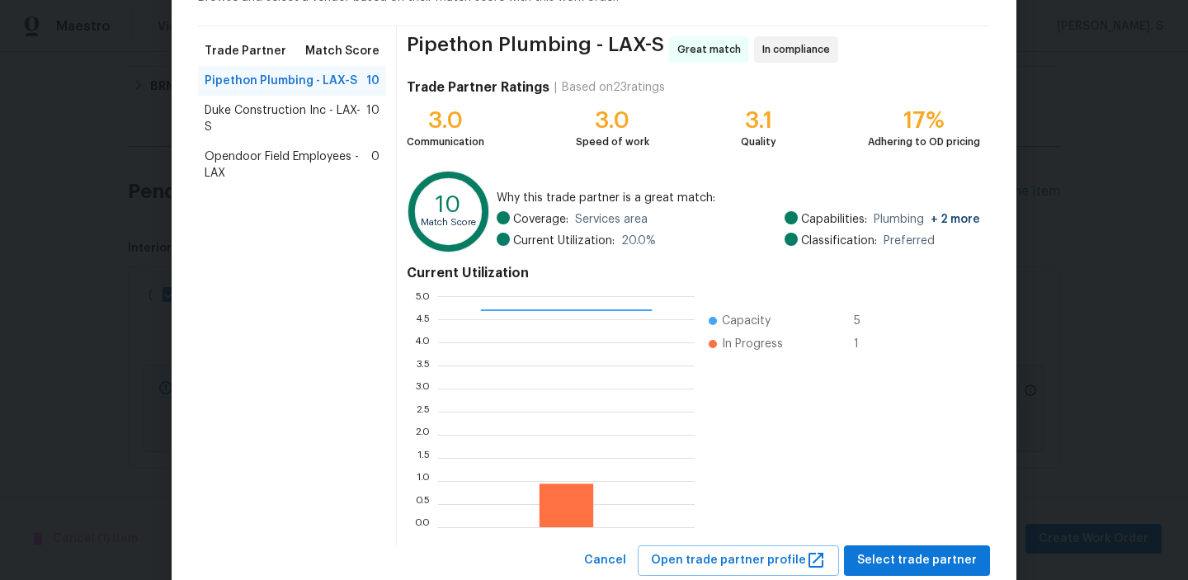
scroll to position [148, 0]
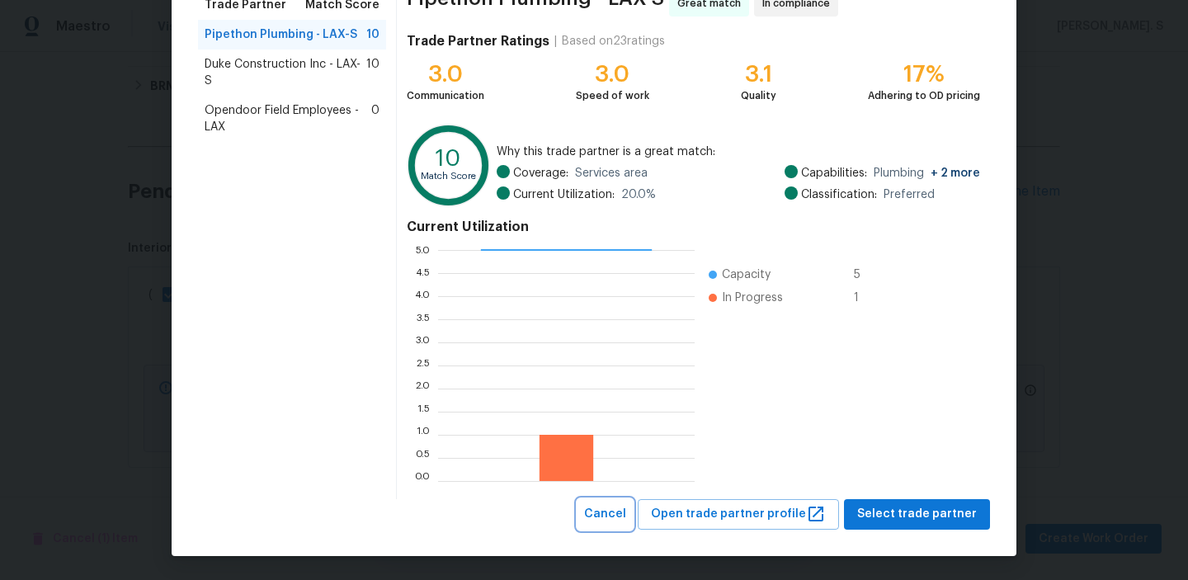
click at [613, 509] on span "Cancel" at bounding box center [605, 514] width 42 height 21
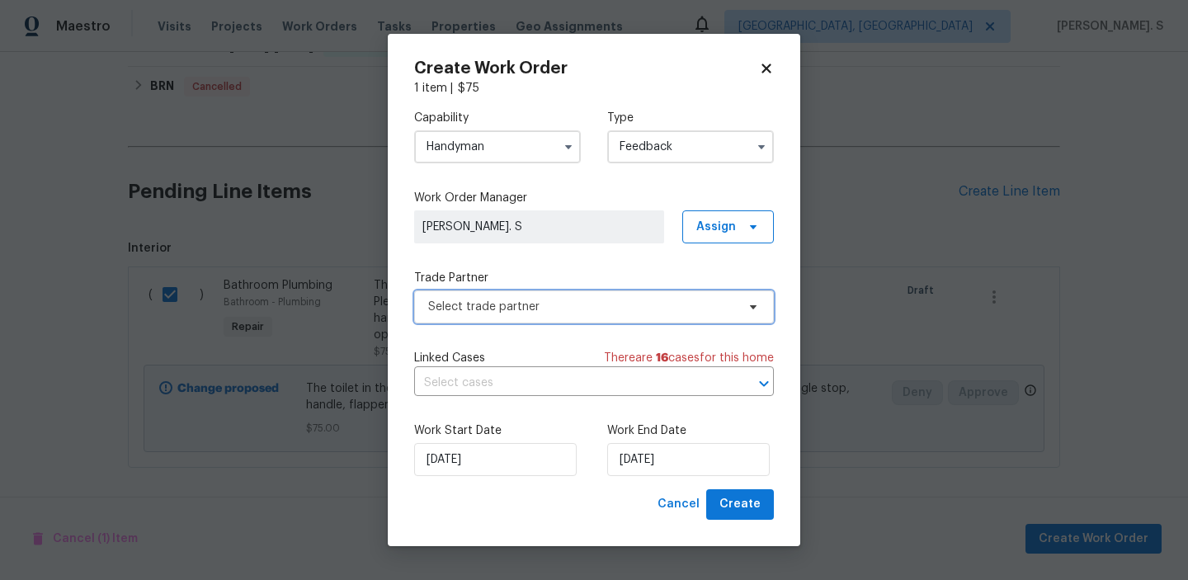
scroll to position [0, 0]
click at [498, 150] on input "Handyman" at bounding box center [497, 146] width 167 height 33
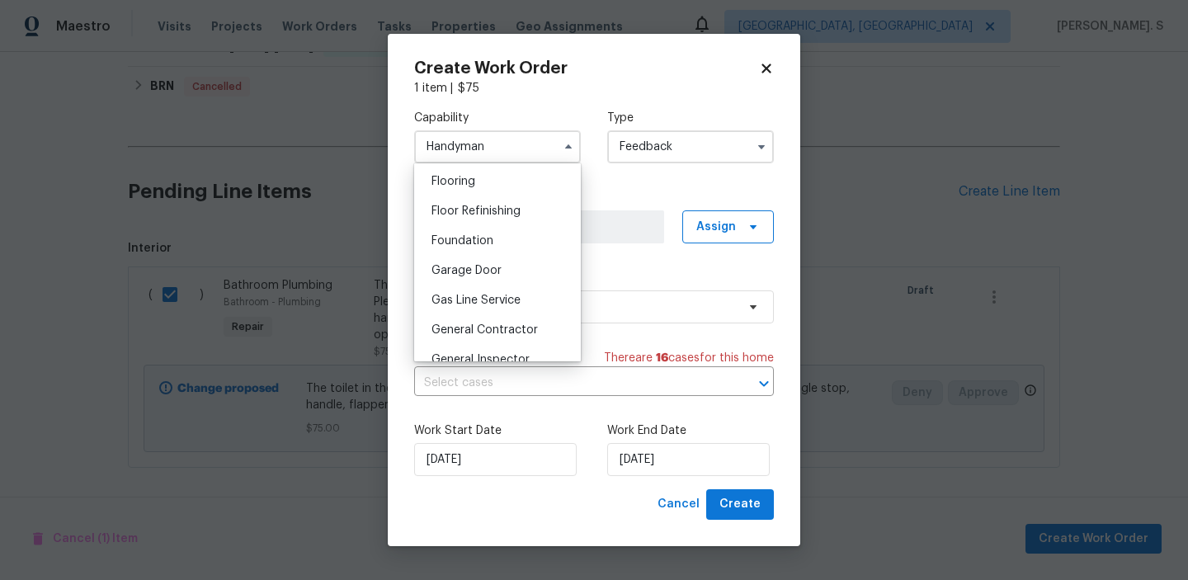
scroll to position [690, 0]
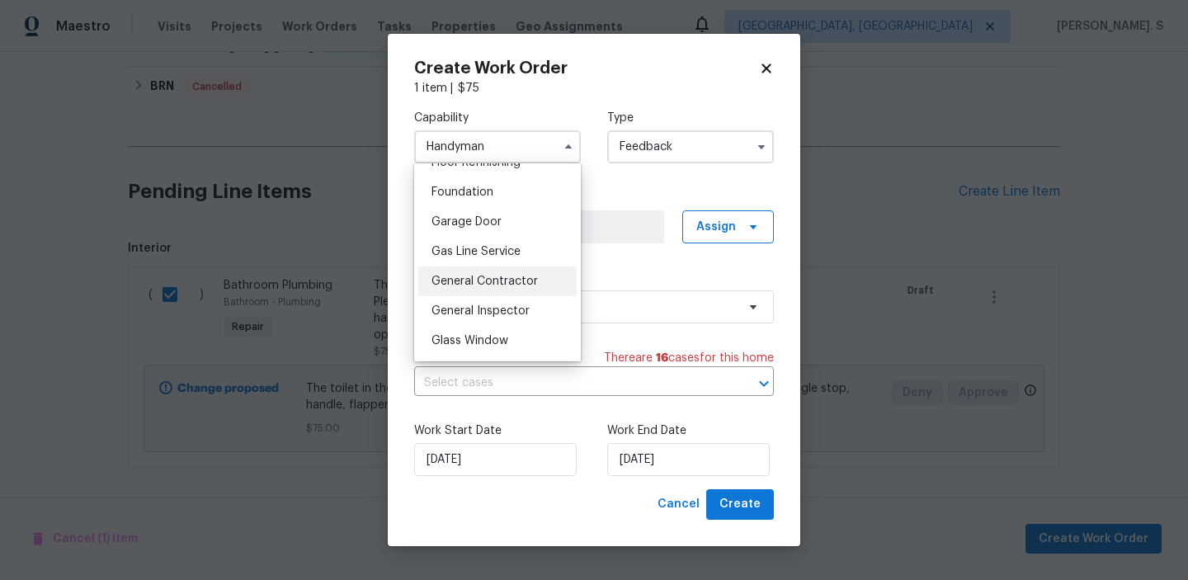
click at [477, 289] on div "General Contractor" at bounding box center [497, 281] width 158 height 30
type input "General Contractor"
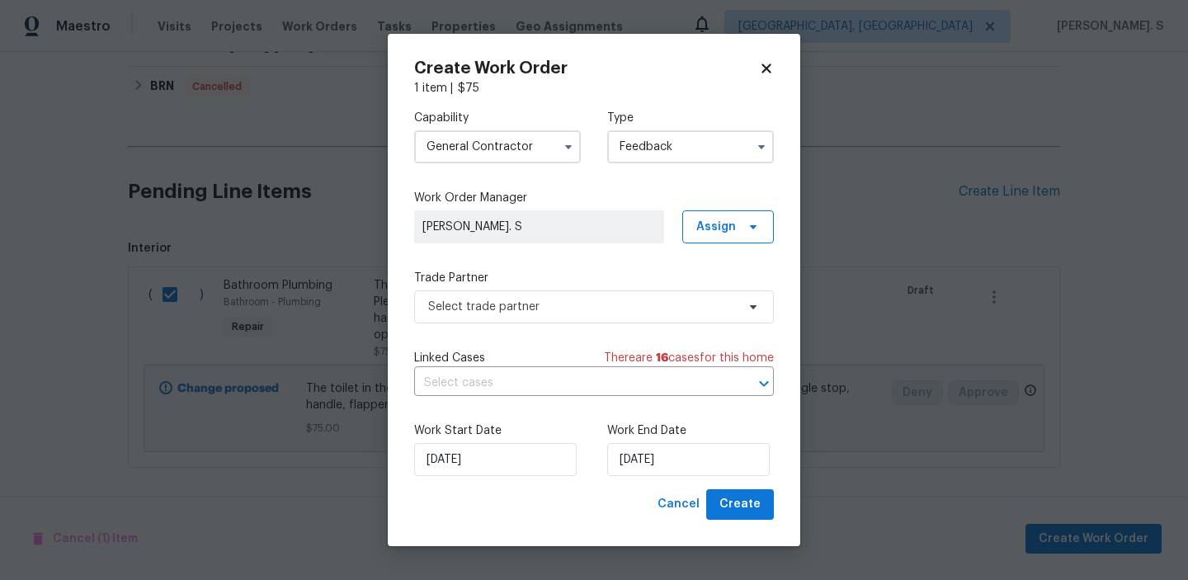
click at [545, 332] on div "Capability General Contractor Type Feedback Work Order Manager Glory Joyce. S A…" at bounding box center [594, 293] width 360 height 393
click at [542, 310] on span "Select trade partner" at bounding box center [582, 307] width 308 height 16
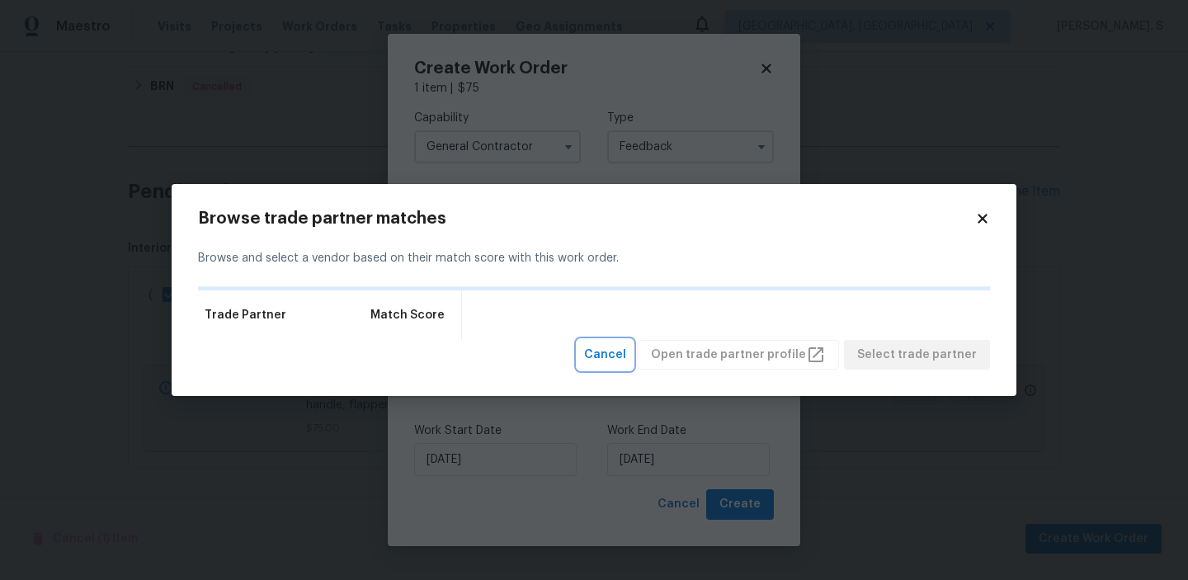
click at [612, 363] on span "Cancel" at bounding box center [605, 355] width 42 height 21
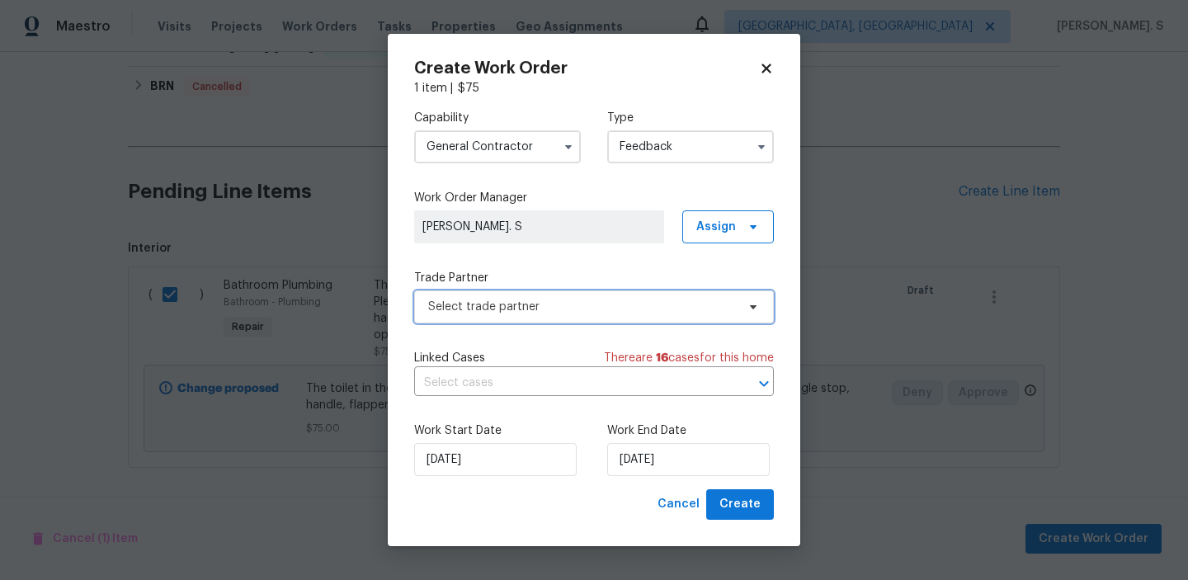
click at [554, 310] on span "Select trade partner" at bounding box center [582, 307] width 308 height 16
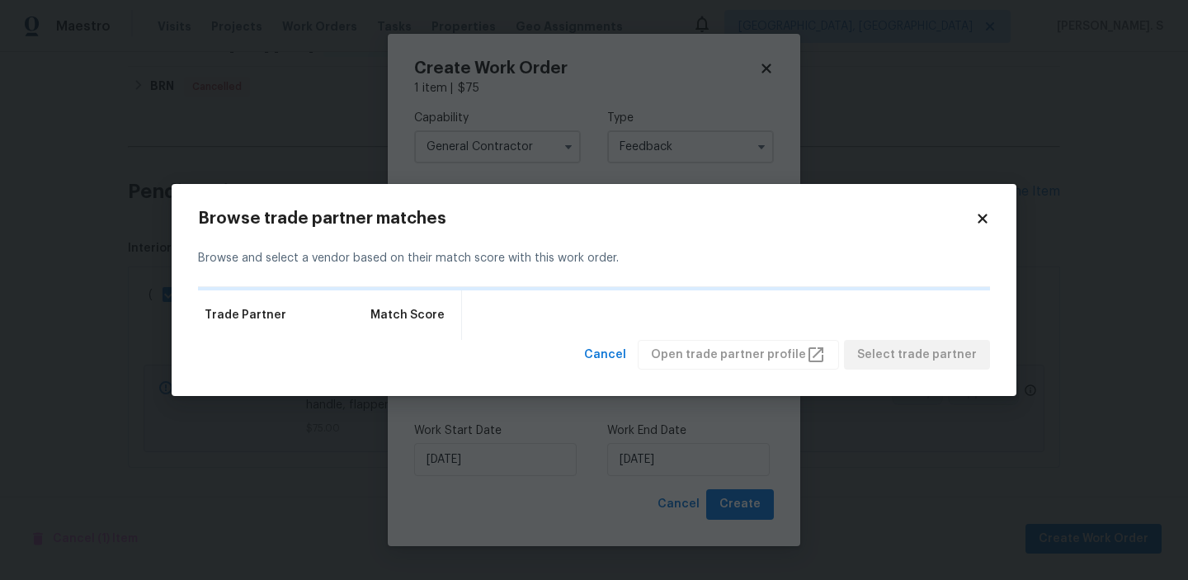
click at [617, 370] on div "Browse trade partner matches Browse and select a vendor based on their match sc…" at bounding box center [594, 290] width 845 height 213
click at [618, 366] on button "Cancel" at bounding box center [604, 355] width 55 height 31
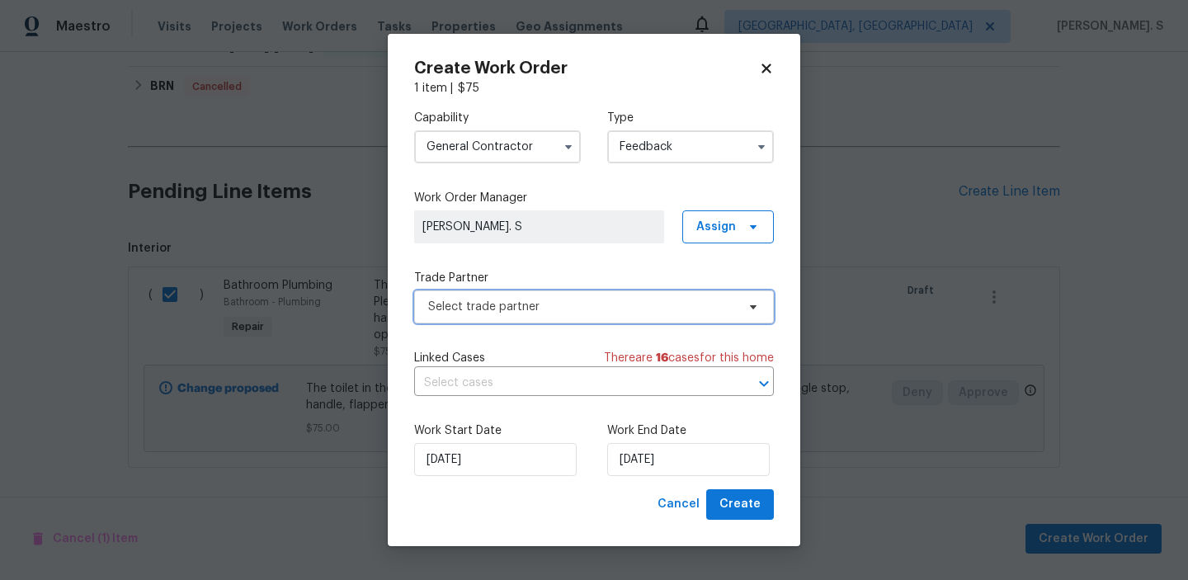
click at [580, 309] on span "Select trade partner" at bounding box center [582, 307] width 308 height 16
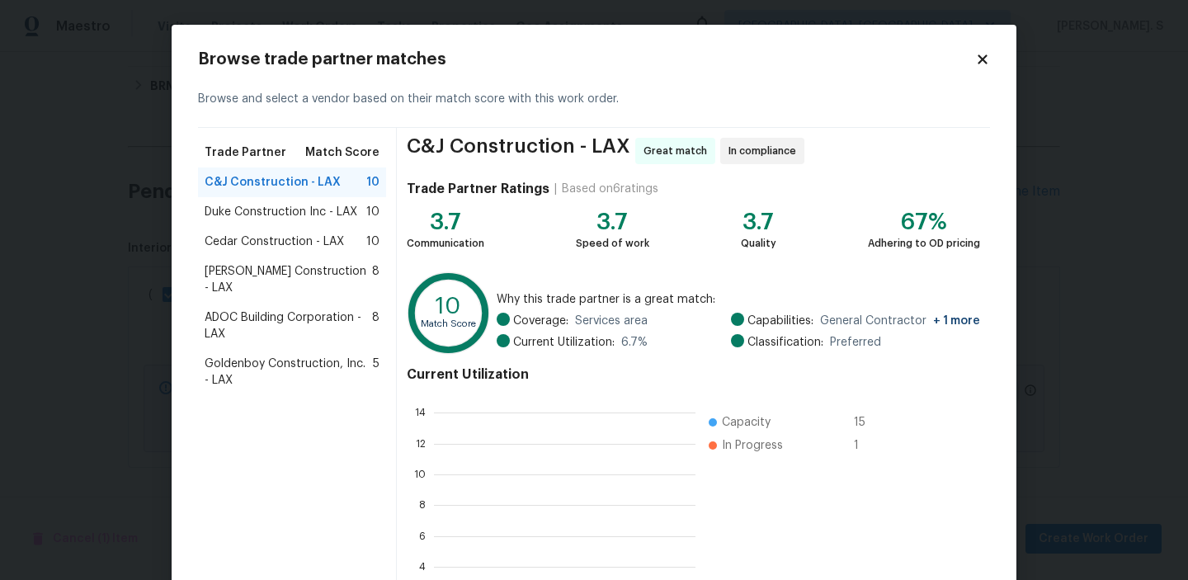
scroll to position [231, 262]
click at [328, 204] on span "Duke Construction Inc - LAX" at bounding box center [281, 212] width 153 height 16
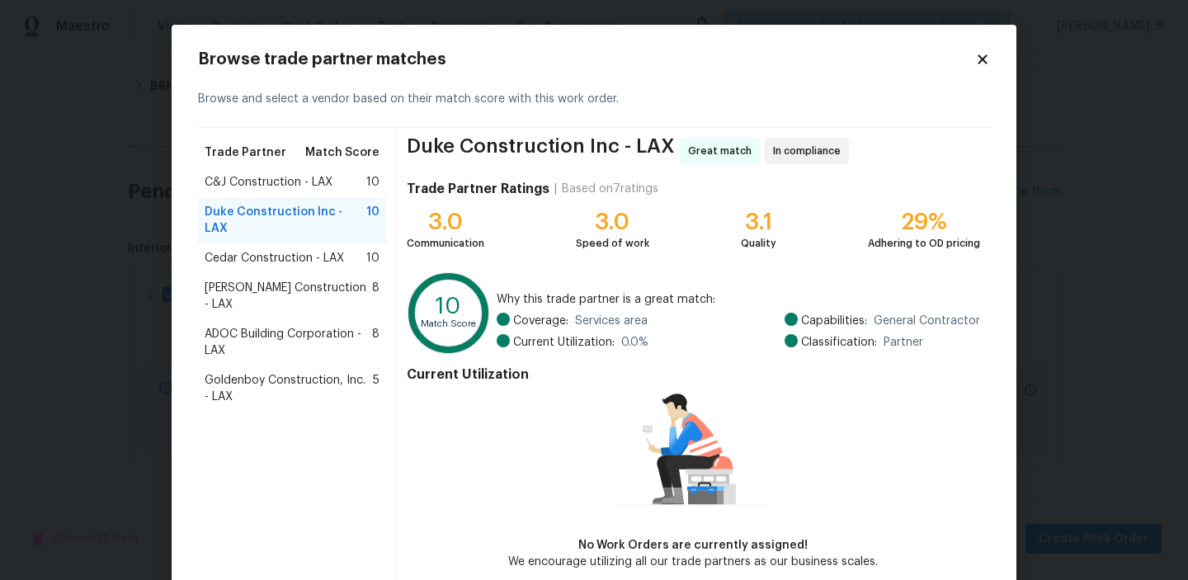
click at [307, 250] on span "Cedar Construction - LAX" at bounding box center [274, 258] width 139 height 16
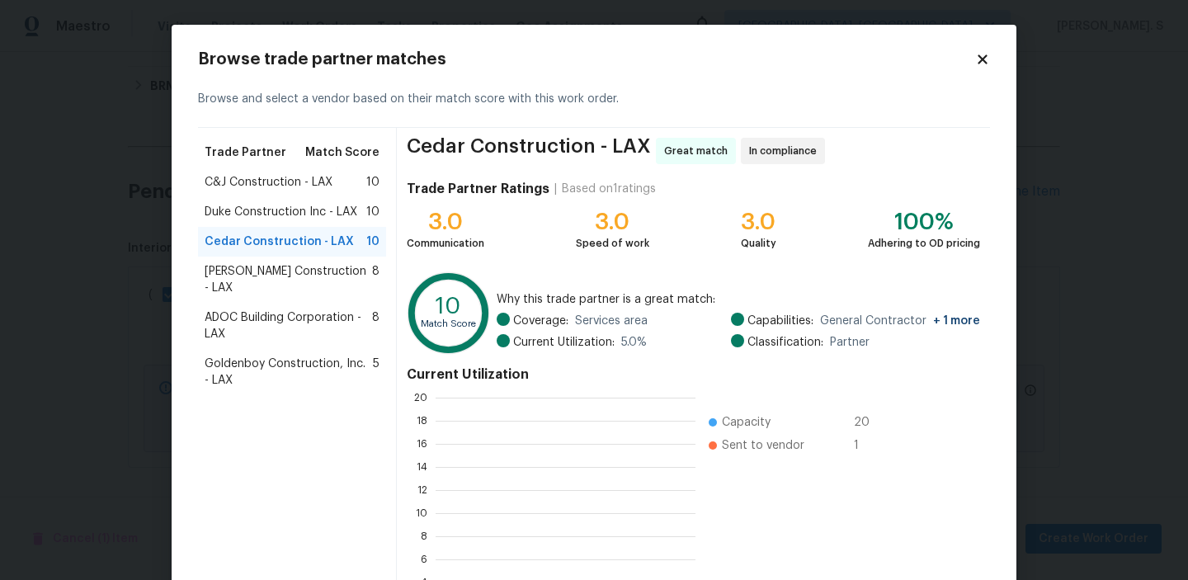
scroll to position [231, 260]
click at [302, 282] on div "Navarro Construction - LAX 8" at bounding box center [292, 280] width 188 height 46
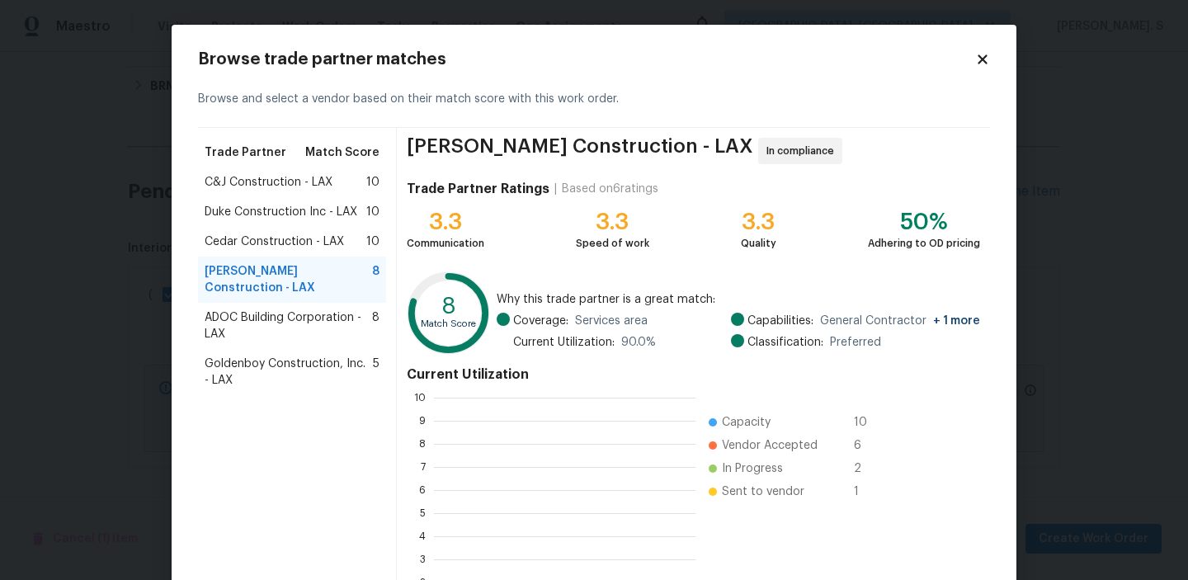
scroll to position [231, 262]
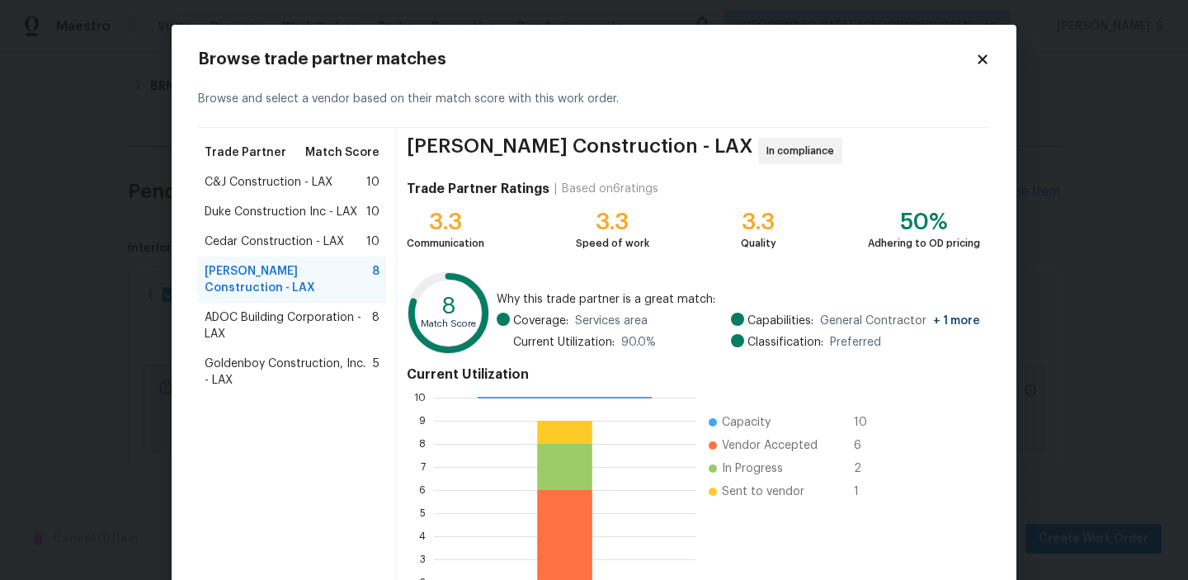
click at [308, 256] on div "Cedar Construction - LAX 10" at bounding box center [292, 242] width 188 height 30
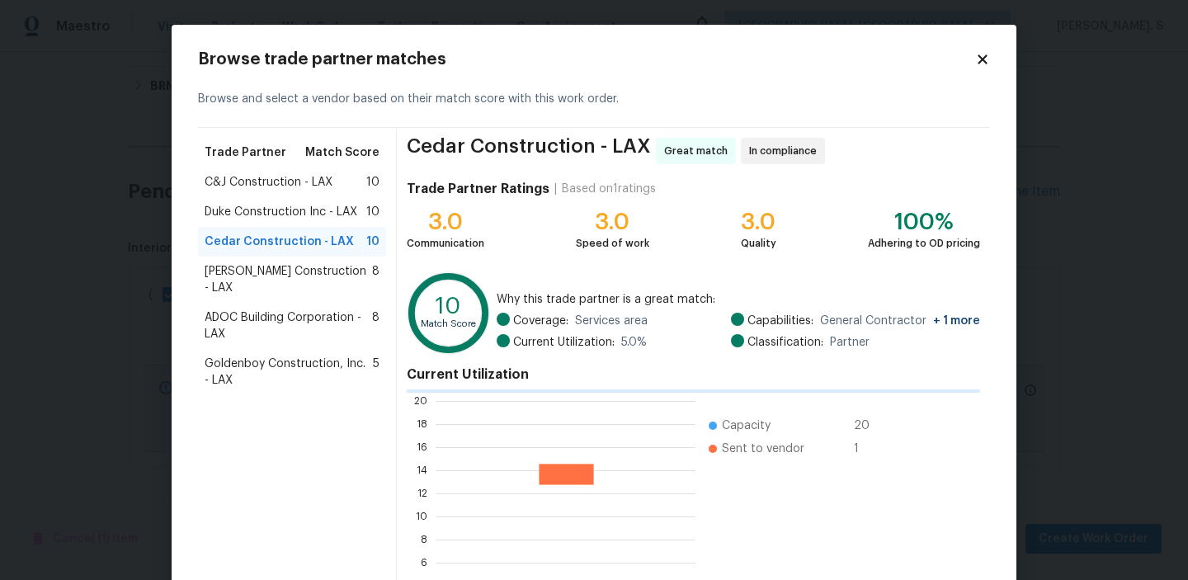
scroll to position [231, 260]
click at [302, 309] on span "ADOC Building Corporation - LAX" at bounding box center [288, 325] width 167 height 33
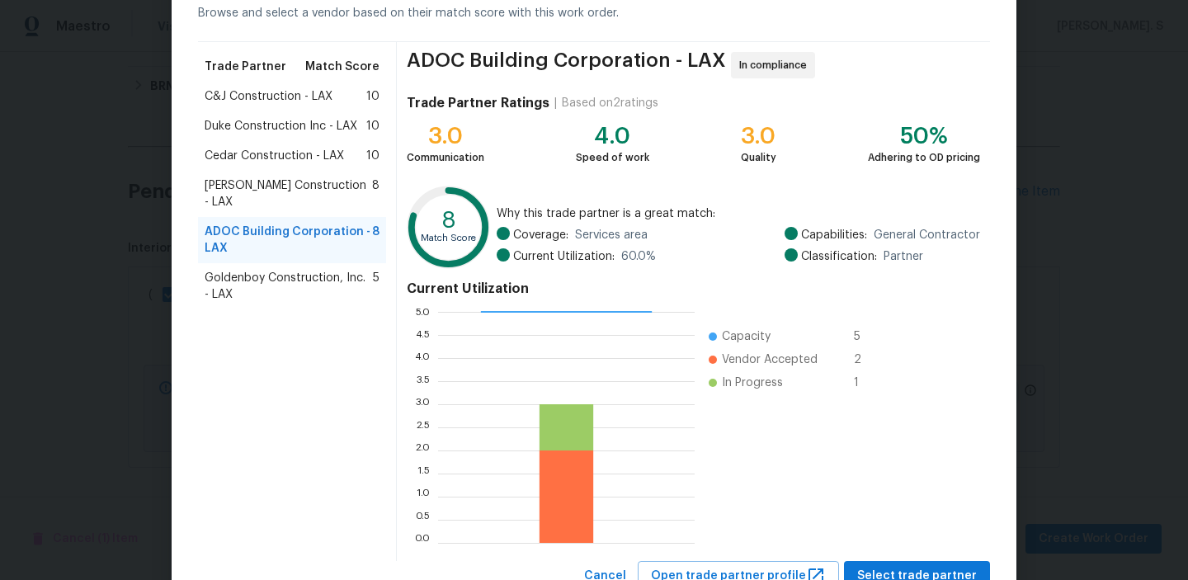
scroll to position [148, 0]
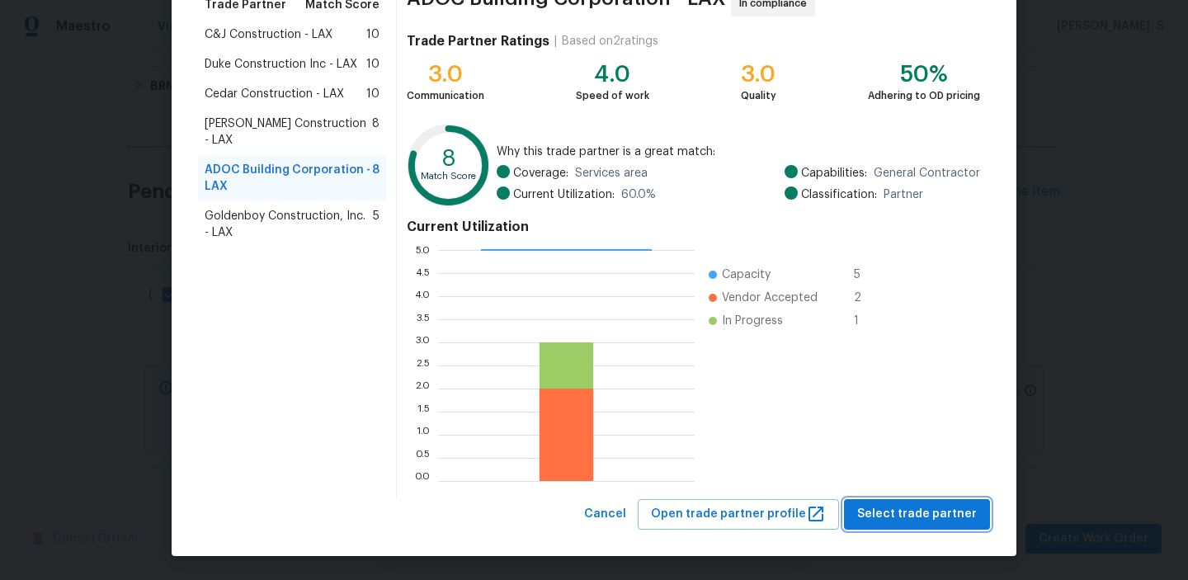
click at [906, 507] on span "Select trade partner" at bounding box center [917, 514] width 120 height 21
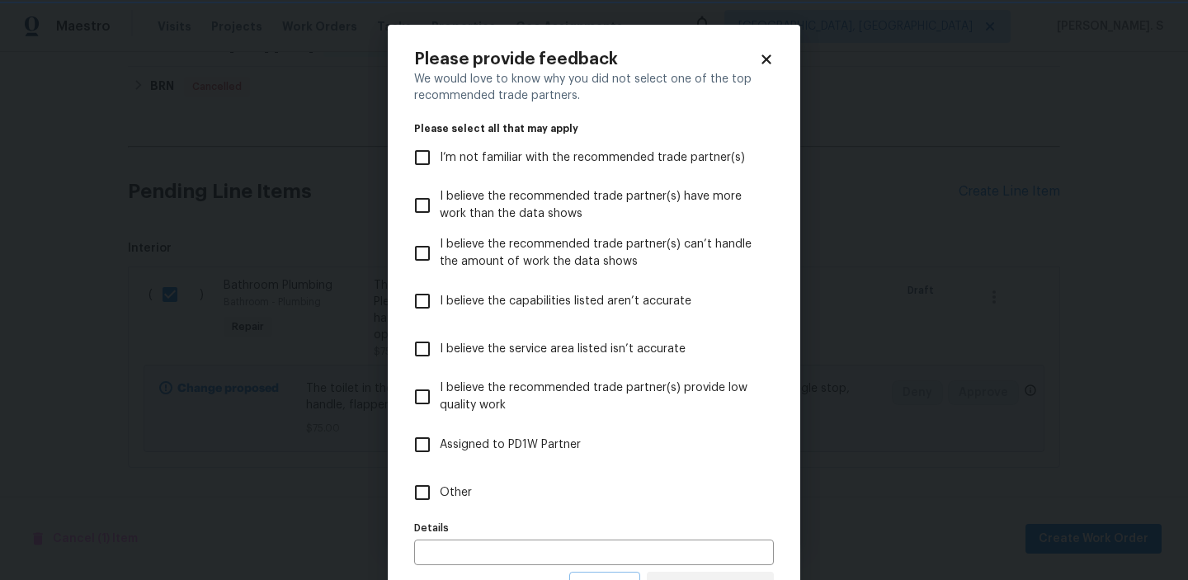
scroll to position [0, 0]
click at [630, 497] on label "Other" at bounding box center [583, 493] width 356 height 48
click at [440, 497] on input "Other" at bounding box center [422, 492] width 35 height 35
checkbox input "true"
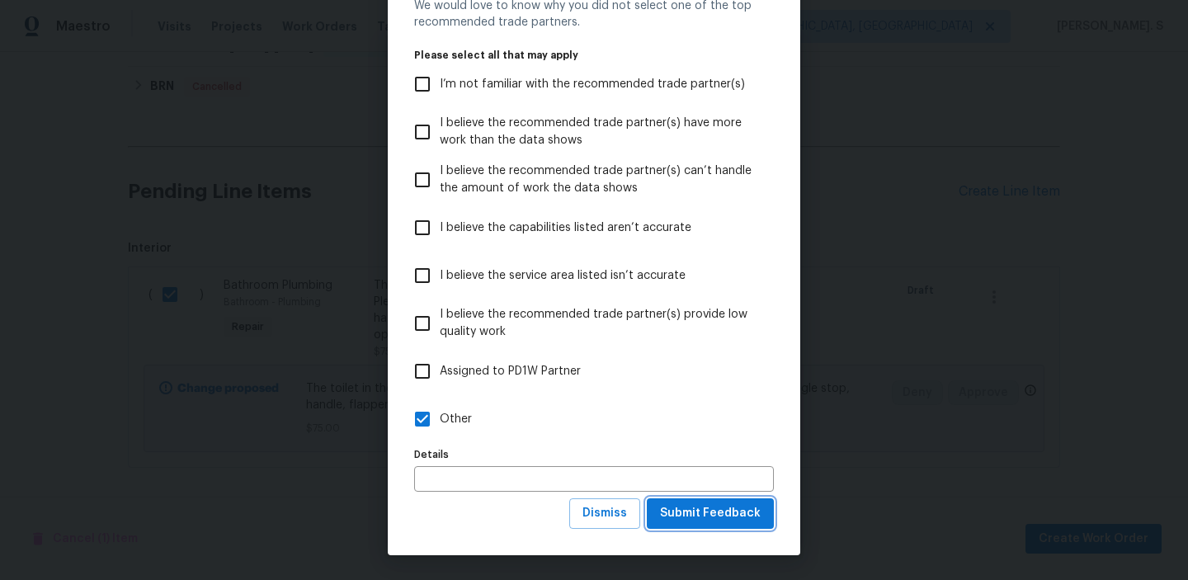
click at [697, 521] on span "Submit Feedback" at bounding box center [710, 513] width 101 height 21
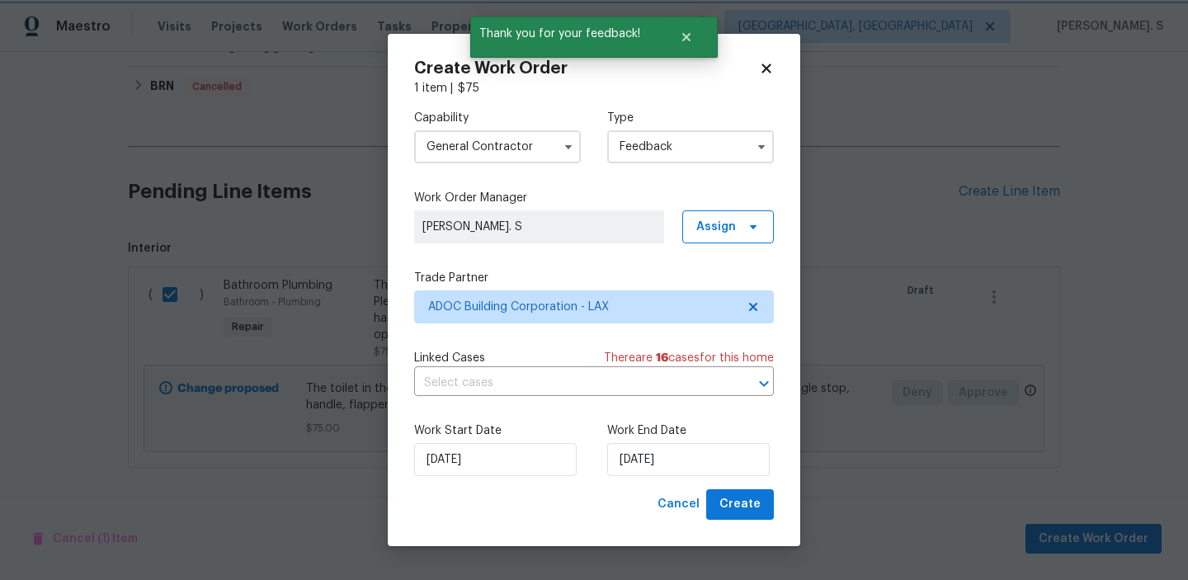
scroll to position [0, 0]
click at [469, 395] on input "text" at bounding box center [570, 383] width 313 height 26
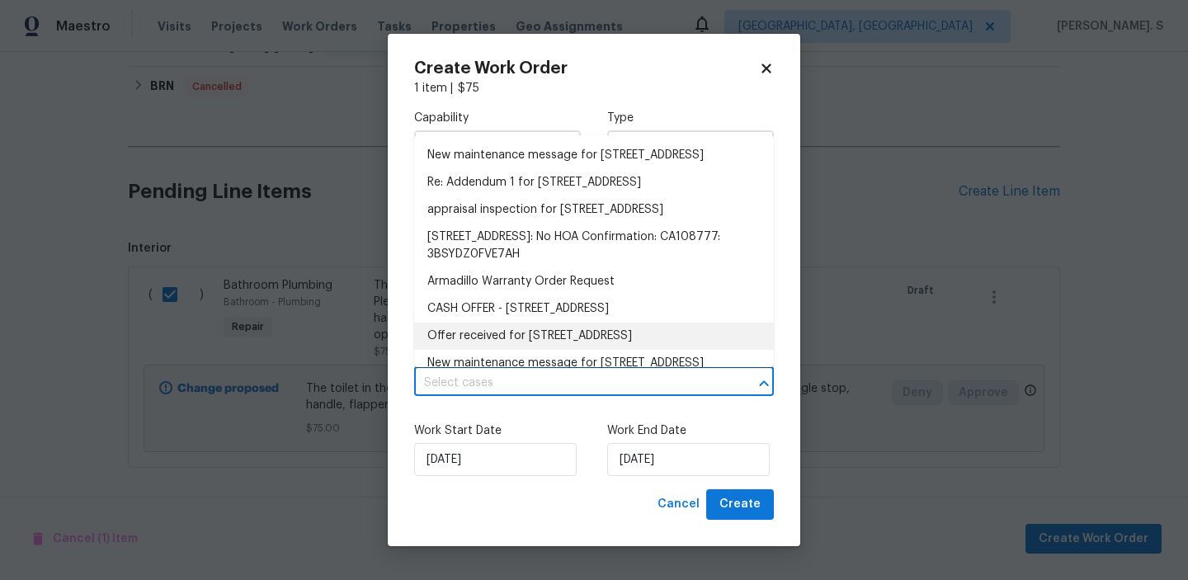
click at [648, 442] on div "Work End Date 9/3/2025" at bounding box center [690, 449] width 167 height 54
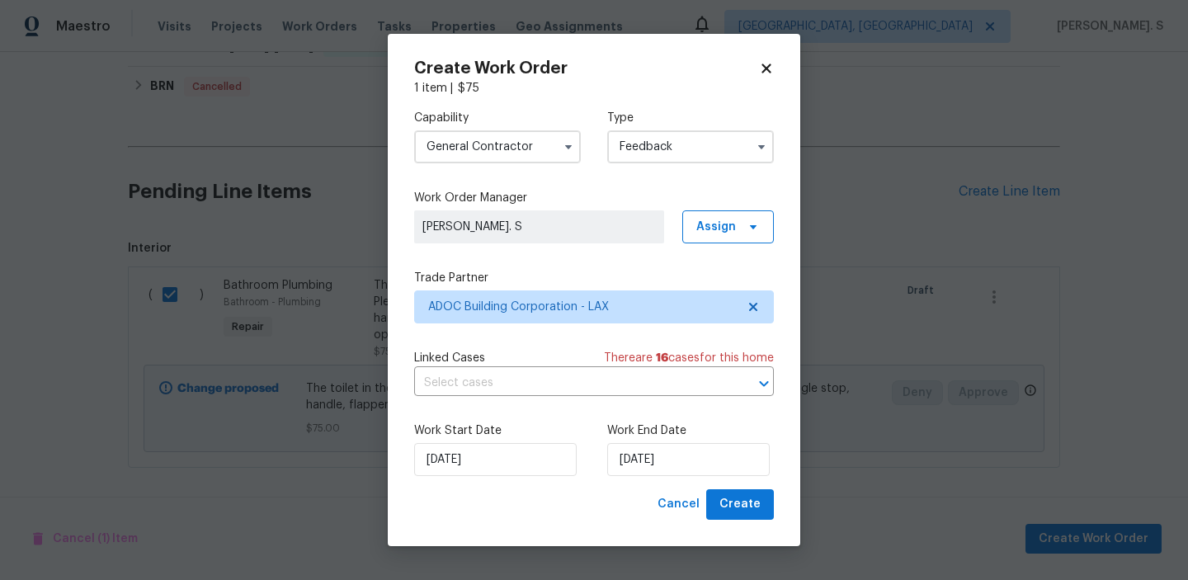
click at [640, 482] on div "Work Start Date 9/3/2025 Work End Date 9/3/2025" at bounding box center [594, 449] width 360 height 80
click at [640, 455] on input "[DATE]" at bounding box center [688, 459] width 163 height 33
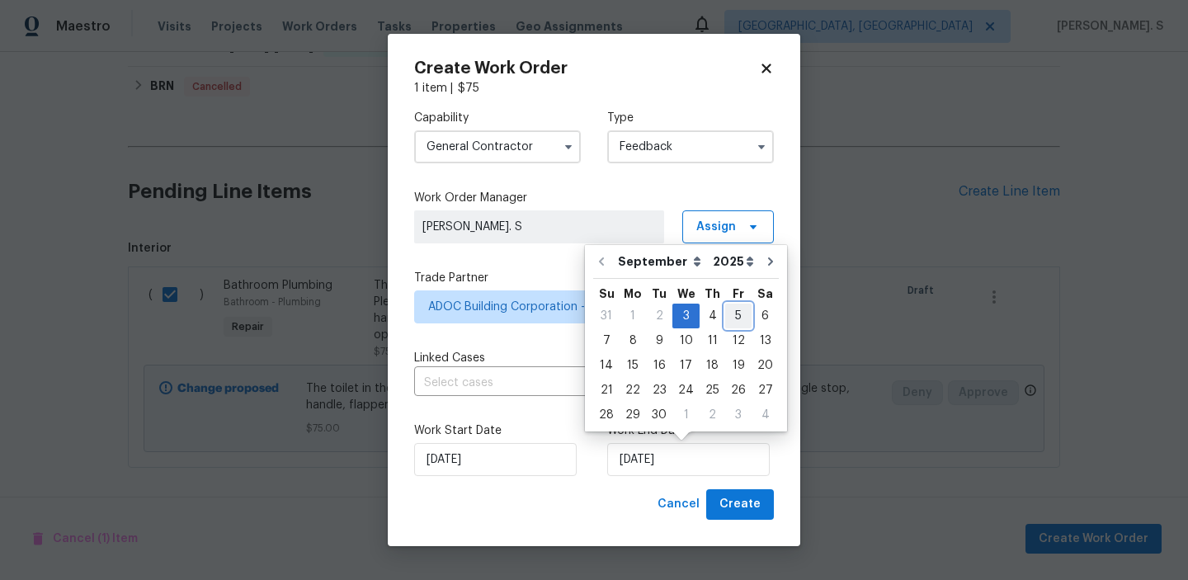
click at [734, 319] on div "5" at bounding box center [738, 315] width 26 height 23
type input "[DATE]"
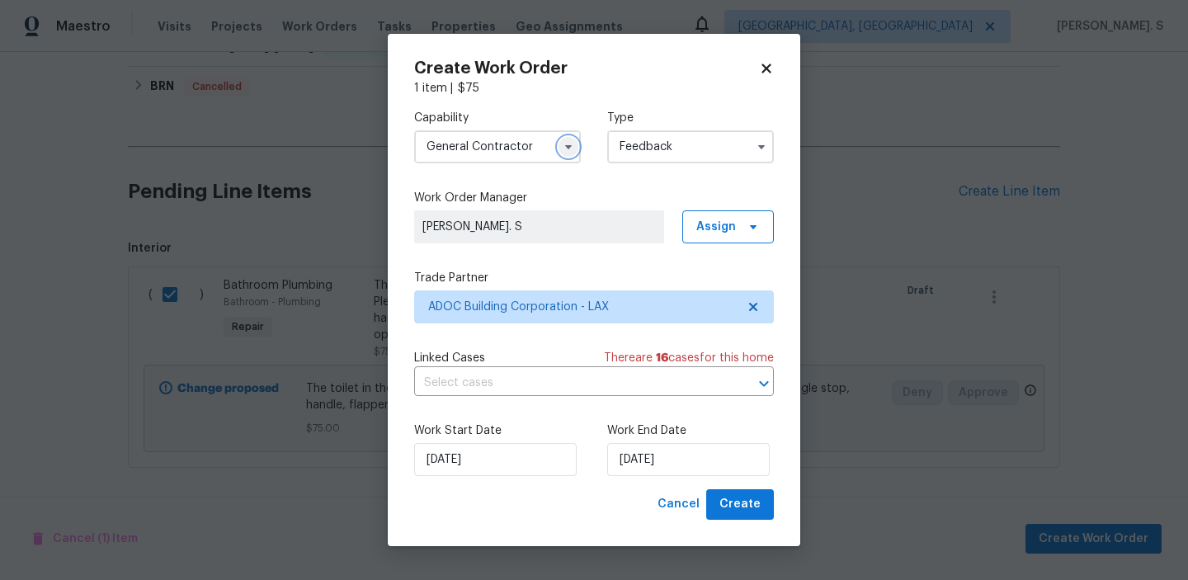
click at [563, 147] on icon "button" at bounding box center [568, 146] width 13 height 13
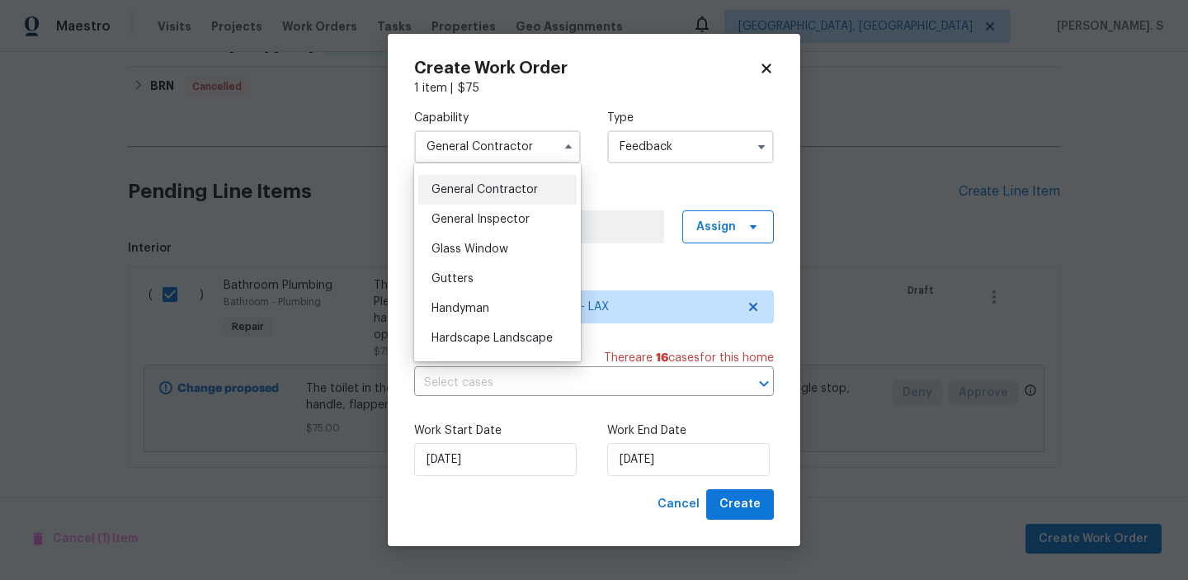
scroll to position [784, 0]
click at [475, 294] on div "Handyman" at bounding box center [497, 306] width 158 height 30
type input "Handyman"
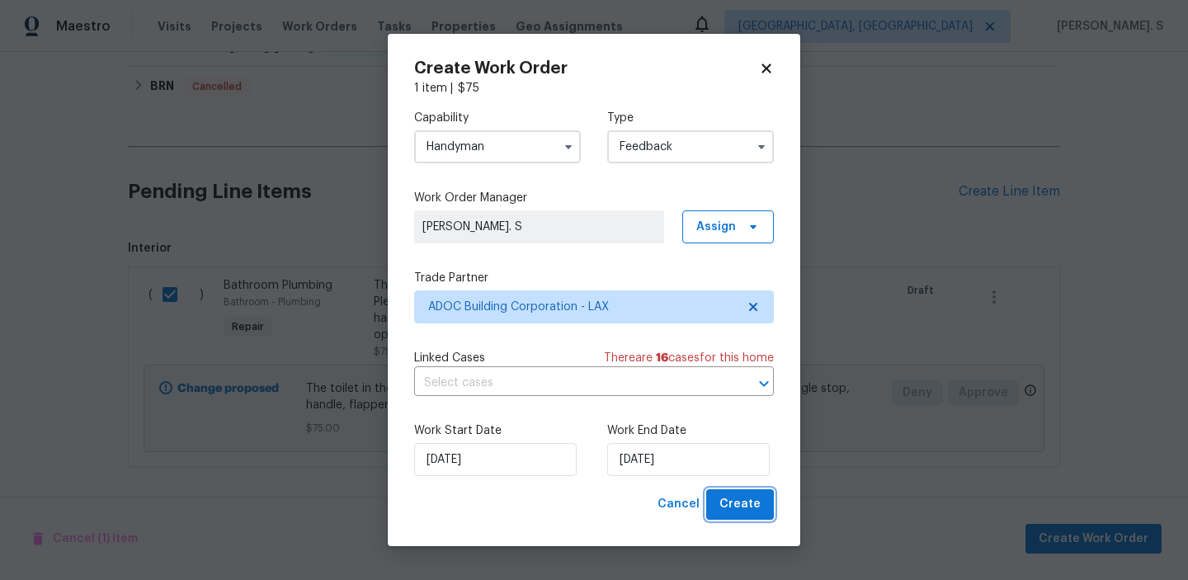
click at [740, 496] on span "Create" at bounding box center [739, 504] width 41 height 21
checkbox input "false"
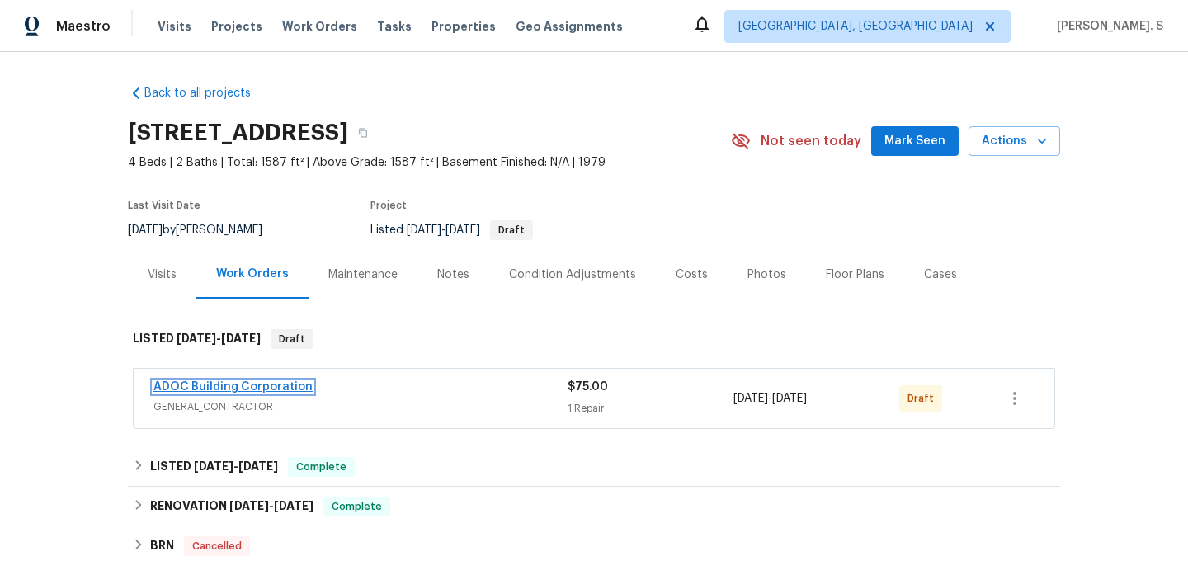
click at [213, 389] on link "ADOC Building Corporation" at bounding box center [232, 387] width 159 height 12
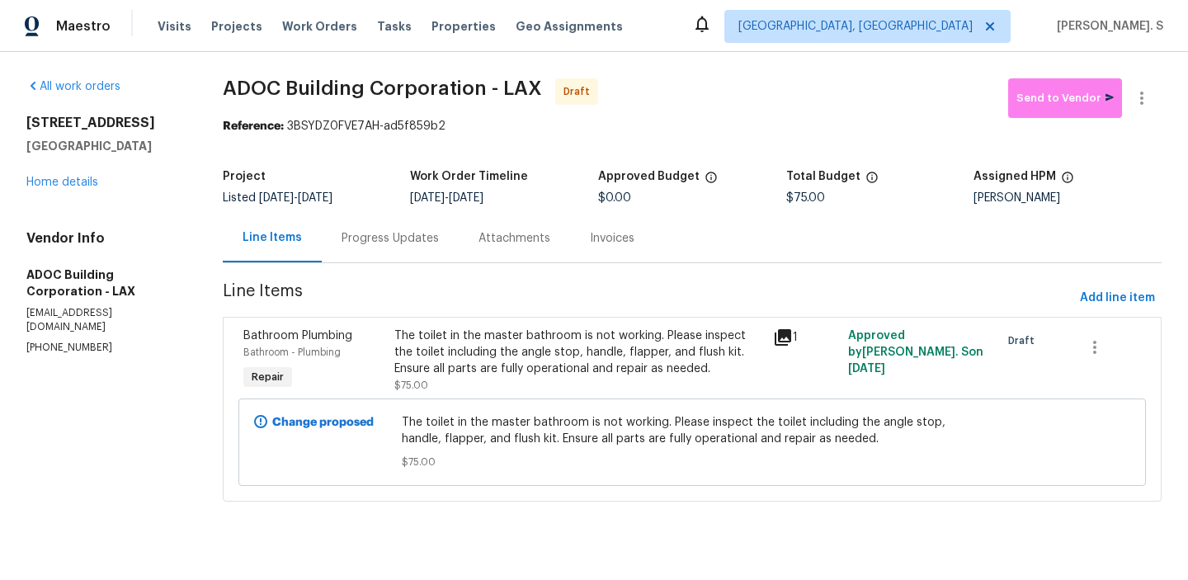
click at [398, 252] on div "Progress Updates" at bounding box center [390, 238] width 137 height 49
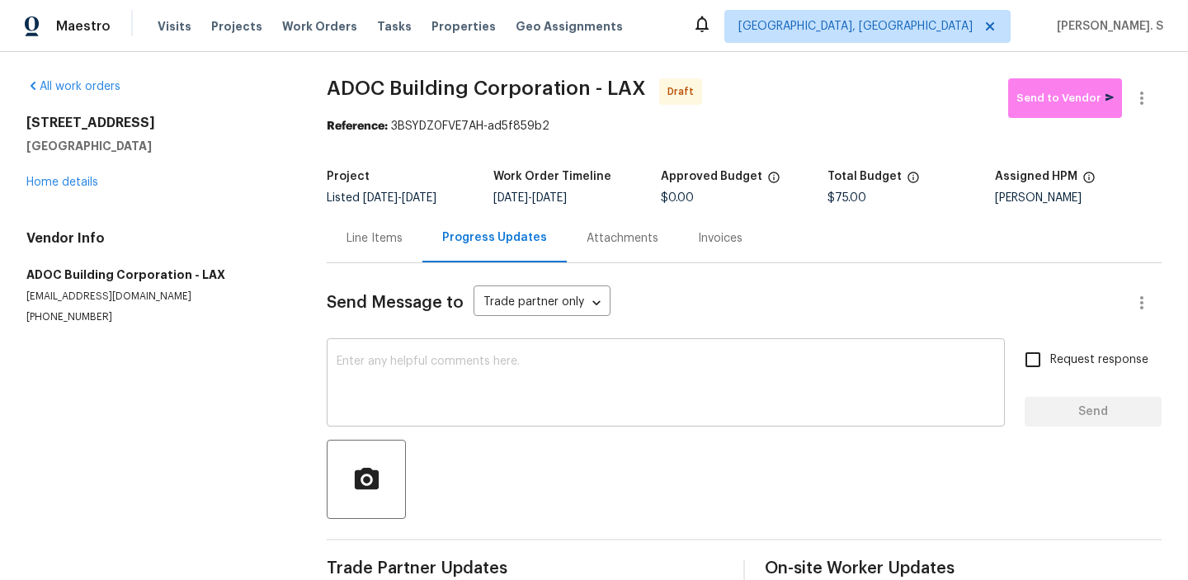
click at [401, 397] on textarea at bounding box center [666, 385] width 658 height 58
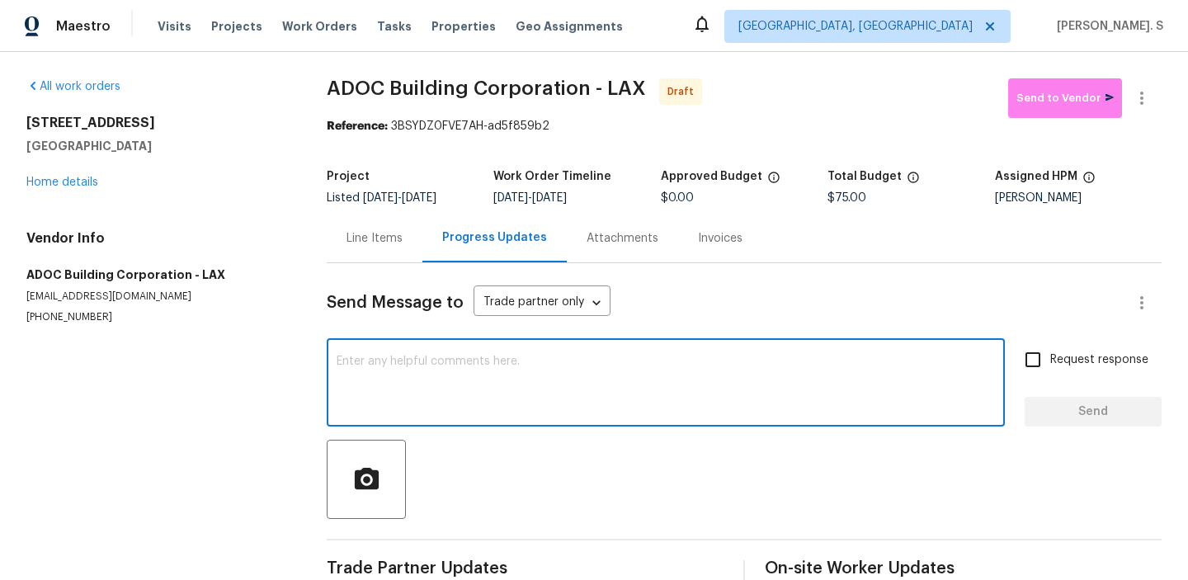
paste textarea "Hi this is Glory with Opendoor. I’m confirming you received the WO for the prop…"
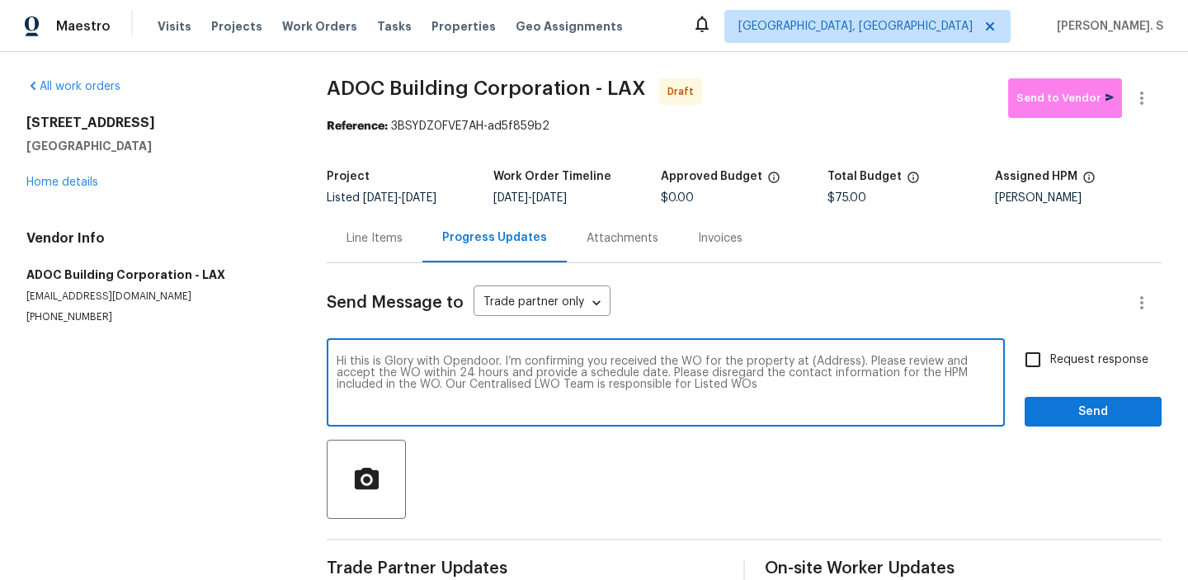
click at [816, 362] on textarea "Hi this is Glory with Opendoor. I’m confirming you received the WO for the prop…" at bounding box center [666, 385] width 658 height 58
paste textarea "3124 Darkwood St, Lancaster, CA 93536"
type textarea "Hi this is Glory with Opendoor. I’m confirming you received the WO for the prop…"
click at [1147, 107] on icon "button" at bounding box center [1142, 98] width 20 height 20
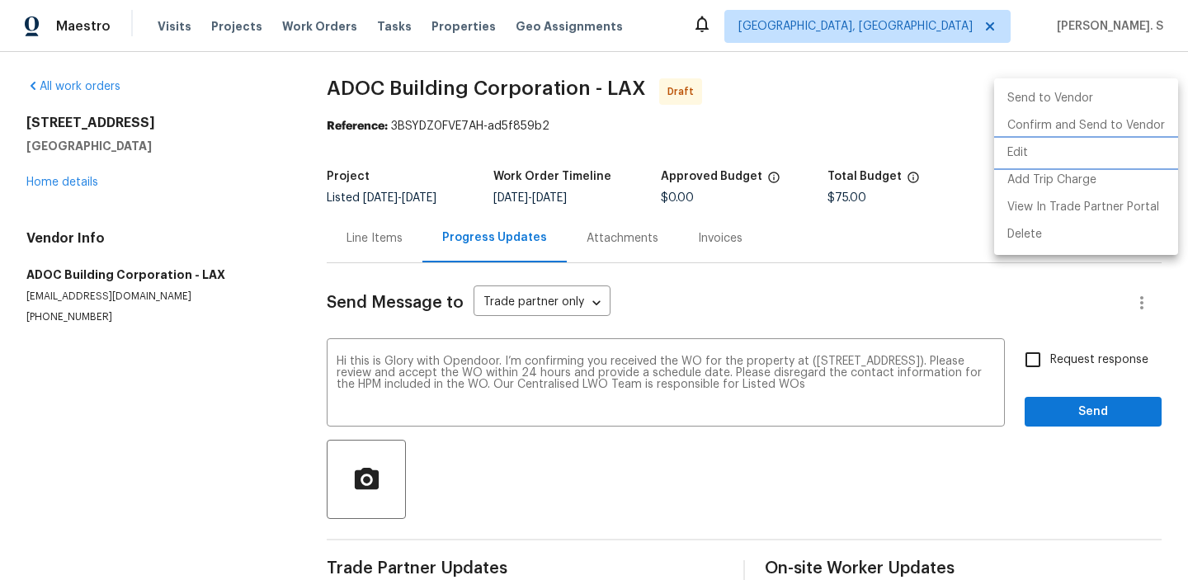
click at [1047, 155] on li "Edit" at bounding box center [1086, 152] width 184 height 27
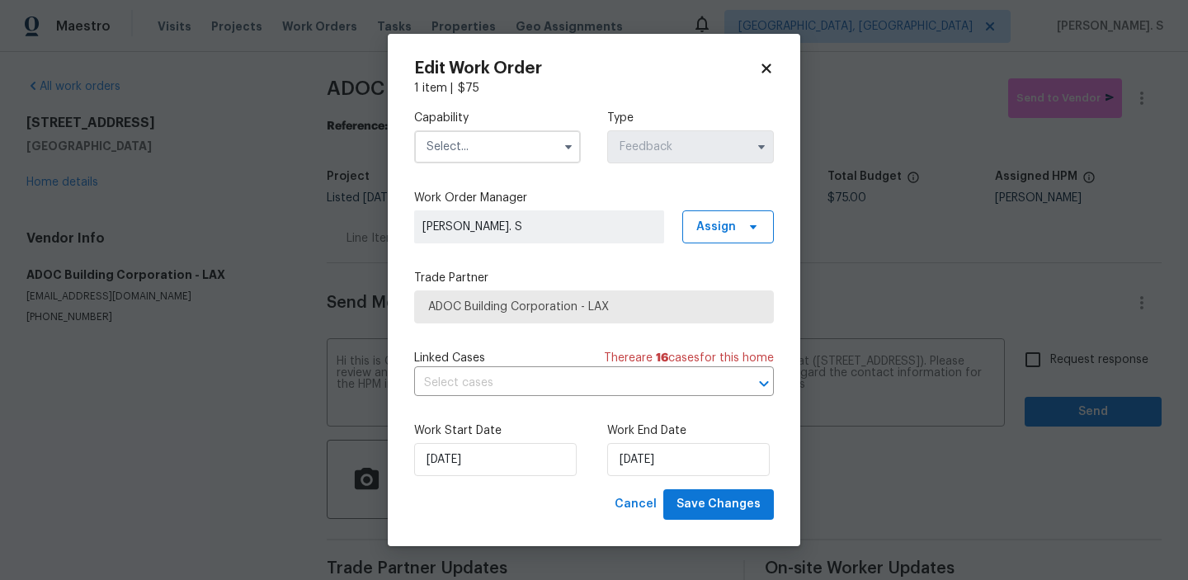
click at [493, 139] on input "text" at bounding box center [497, 146] width 167 height 33
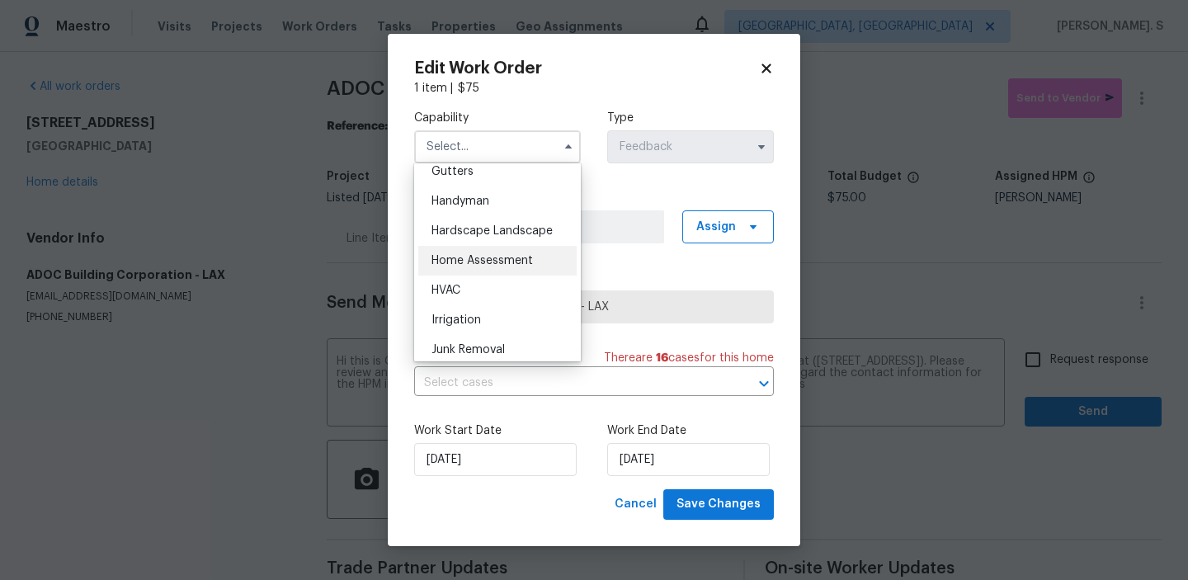
scroll to position [883, 0]
click at [480, 217] on div "Handyman" at bounding box center [497, 207] width 158 height 30
type input "Handyman"
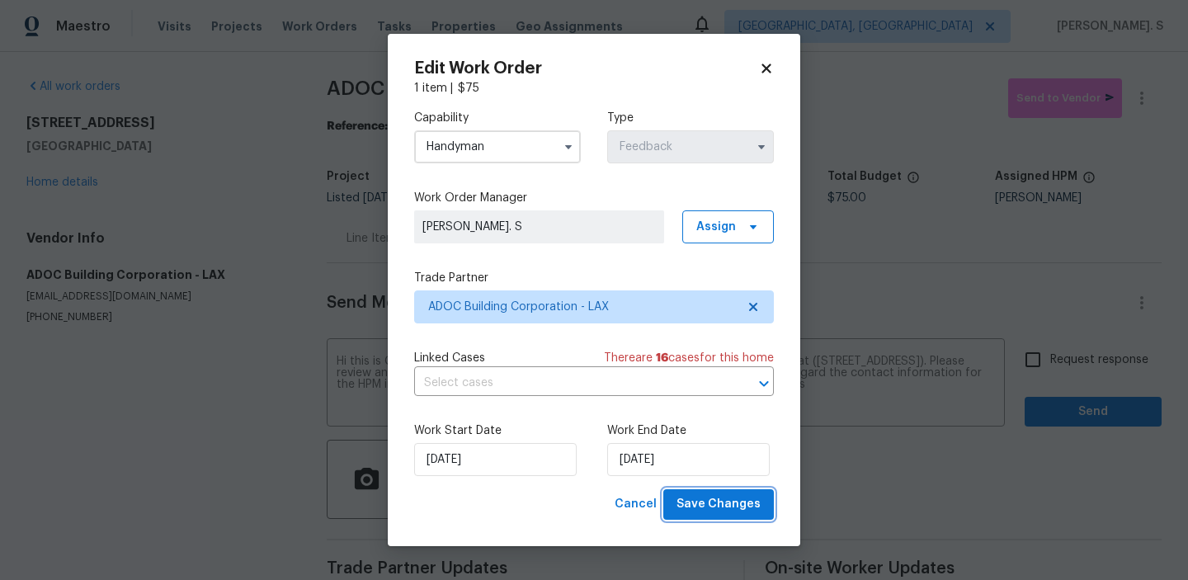
click at [740, 514] on span "Save Changes" at bounding box center [718, 504] width 84 height 21
click at [1058, 363] on body "Maestro Visits Projects Work Orders Tasks Properties Geo Assignments Albuquerqu…" at bounding box center [594, 290] width 1188 height 580
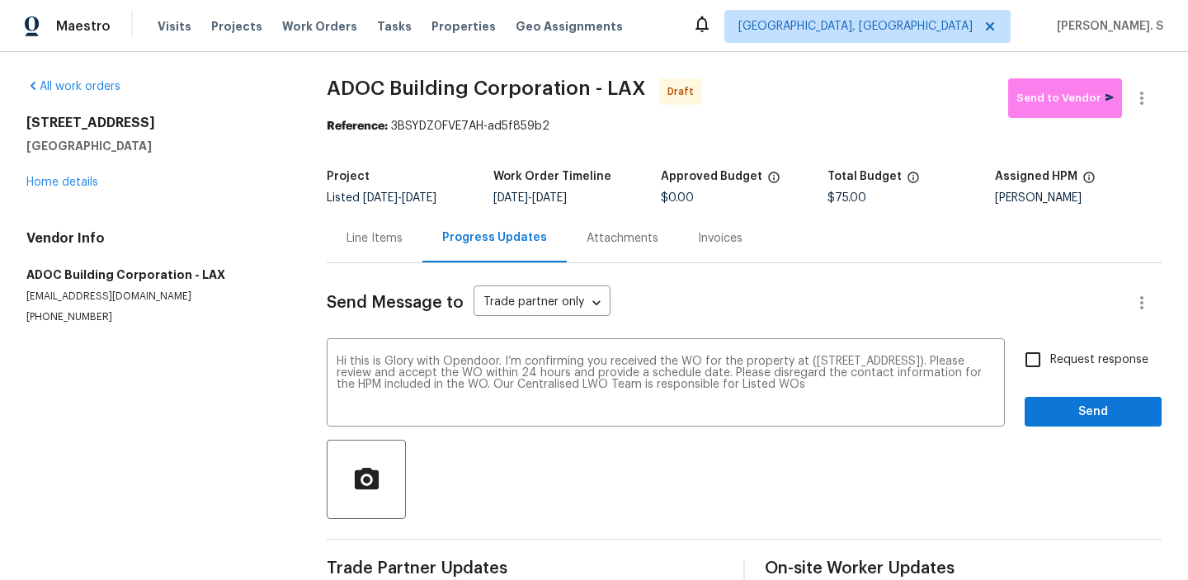
click at [1058, 363] on span "Request response" at bounding box center [1099, 359] width 98 height 17
click at [1050, 363] on input "Request response" at bounding box center [1033, 359] width 35 height 35
checkbox input "true"
click at [1060, 427] on div "Send Message to Trade partner only Trade partner only ​ Hi this is Glory with O…" at bounding box center [744, 424] width 835 height 323
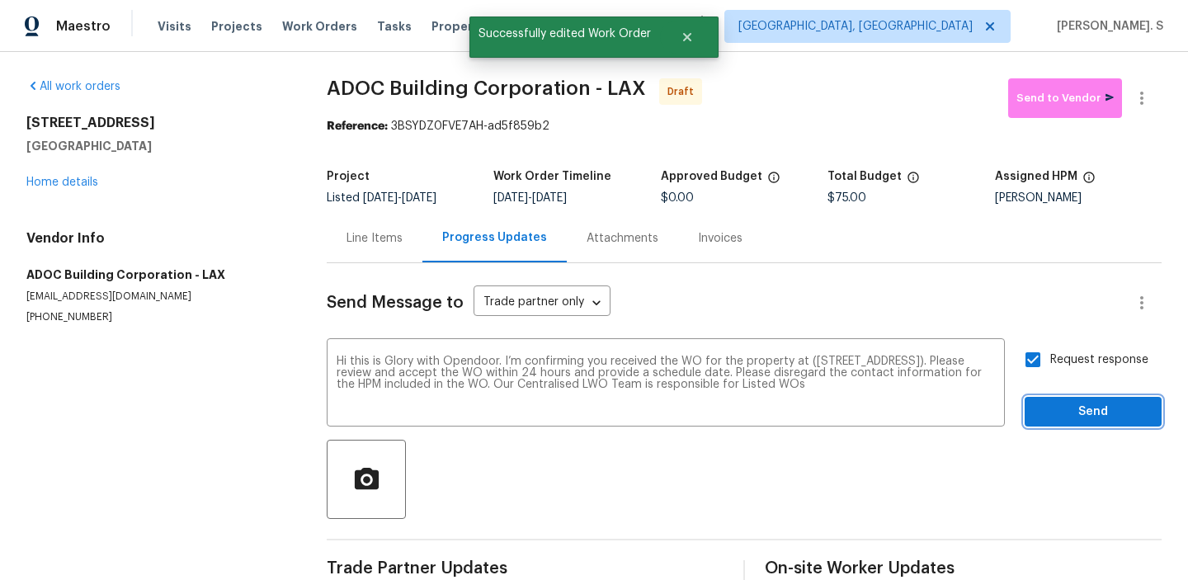
click at [1063, 415] on span "Send" at bounding box center [1093, 412] width 111 height 21
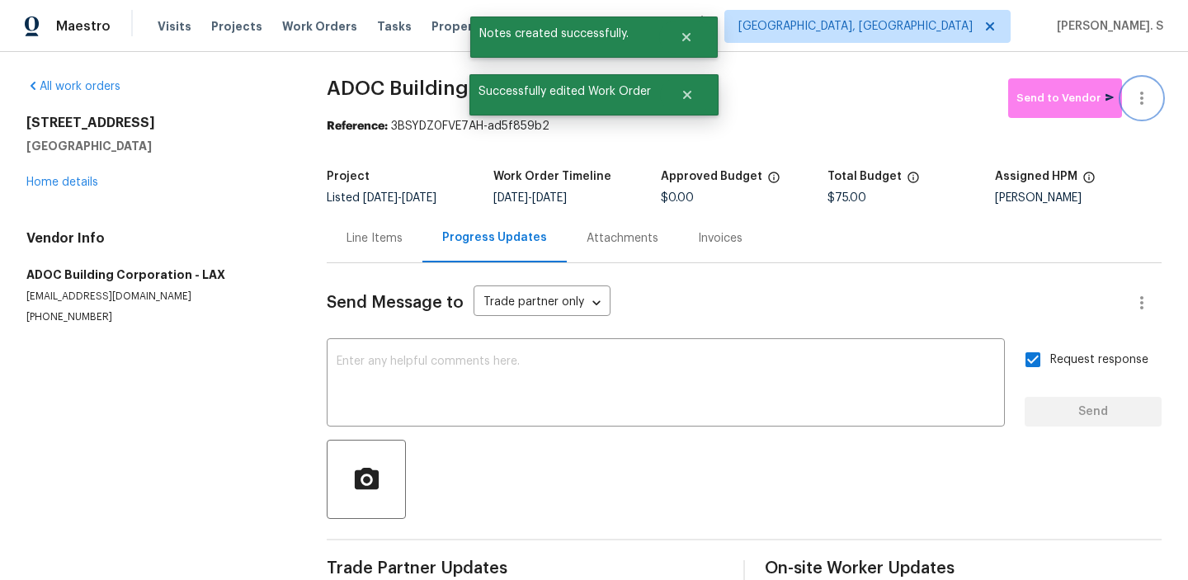
click at [1142, 106] on icon "button" at bounding box center [1142, 98] width 20 height 20
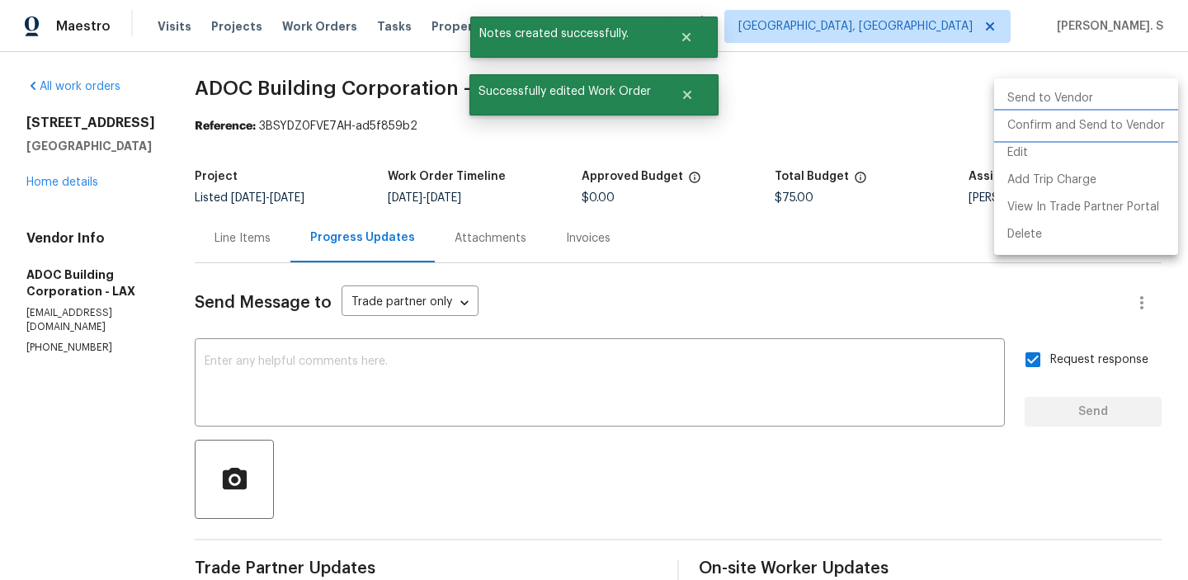
click at [1101, 114] on li "Confirm and Send to Vendor" at bounding box center [1086, 125] width 184 height 27
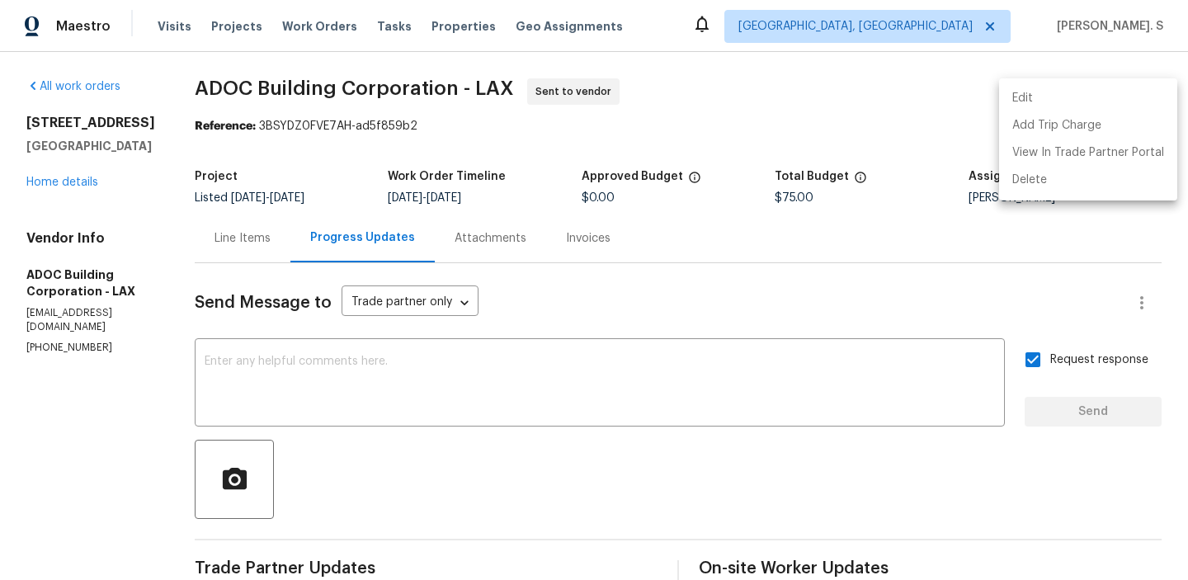
click at [344, 59] on div at bounding box center [594, 290] width 1188 height 580
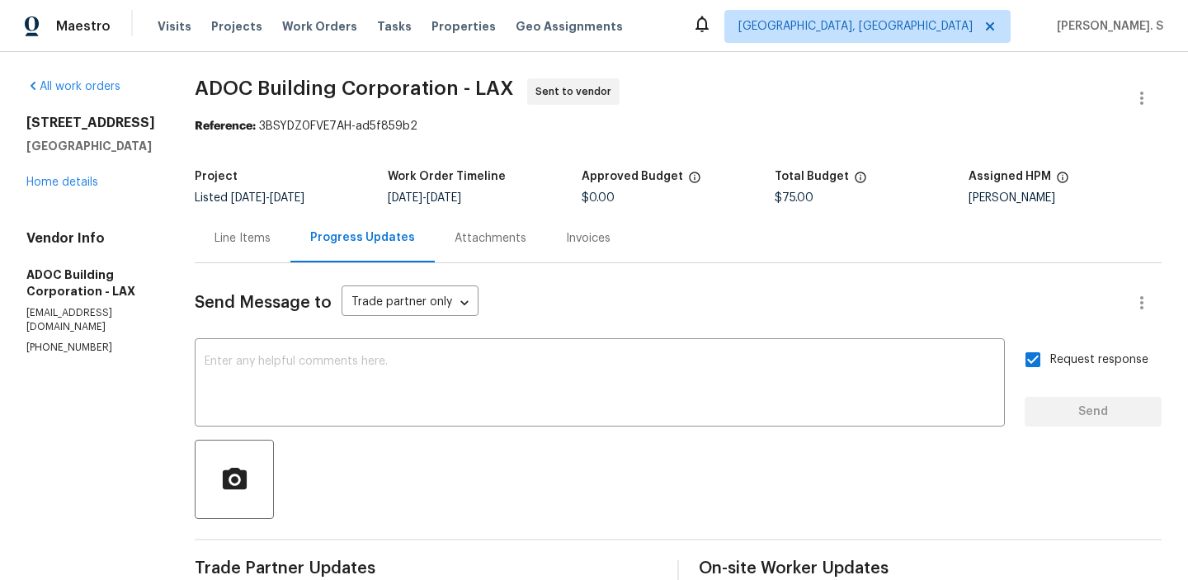
click at [344, 59] on div "Edit Add Trip Charge View In Trade Partner Portal Delete" at bounding box center [594, 290] width 1188 height 580
click at [344, 59] on div "All work orders 3124 Darkwood St Lancaster, CA 93536 Home details Vendor Info A…" at bounding box center [594, 389] width 1188 height 675
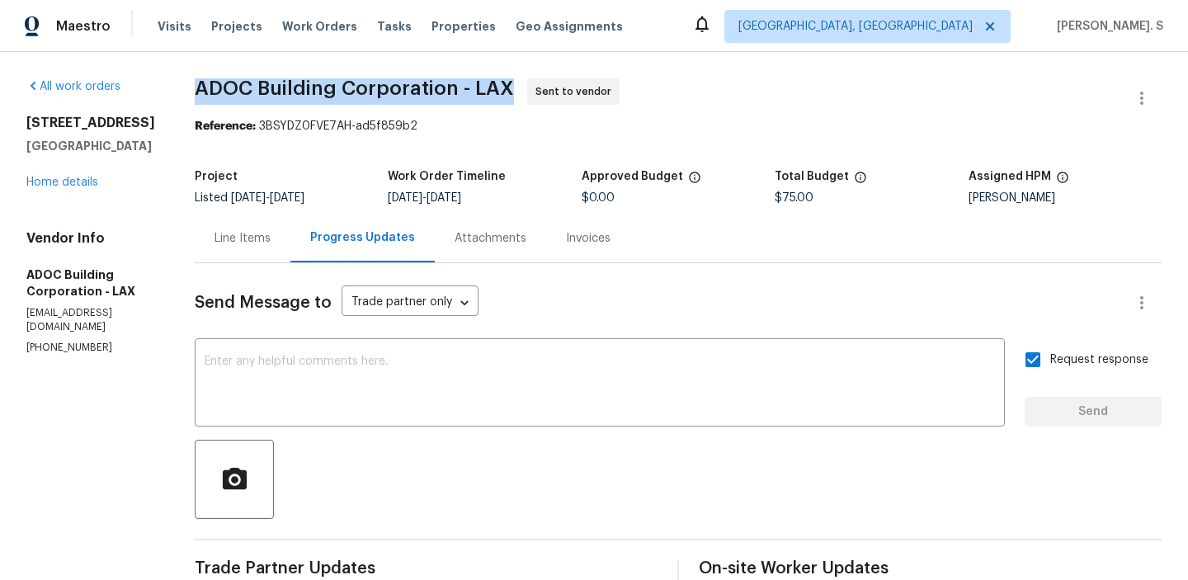
click at [344, 59] on div "All work orders 3124 Darkwood St Lancaster, CA 93536 Home details Vendor Info A…" at bounding box center [594, 389] width 1188 height 675
copy span "ADOC Building Corporation - LAX"
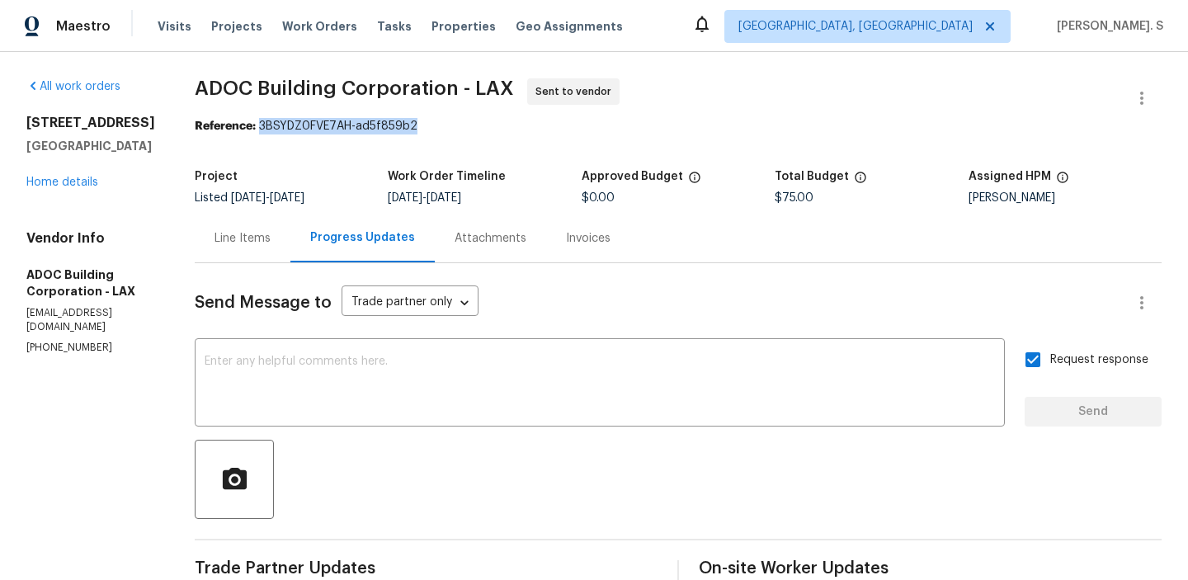
drag, startPoint x: 304, startPoint y: 128, endPoint x: 602, endPoint y: 128, distance: 297.8
click at [602, 128] on div "Reference: 3BSYDZ0FVE7AH-ad5f859b2" at bounding box center [678, 126] width 967 height 16
copy div "3BSYDZ0FVE7AH-ad5f859b2"
click at [431, 346] on div "x ​" at bounding box center [600, 384] width 810 height 84
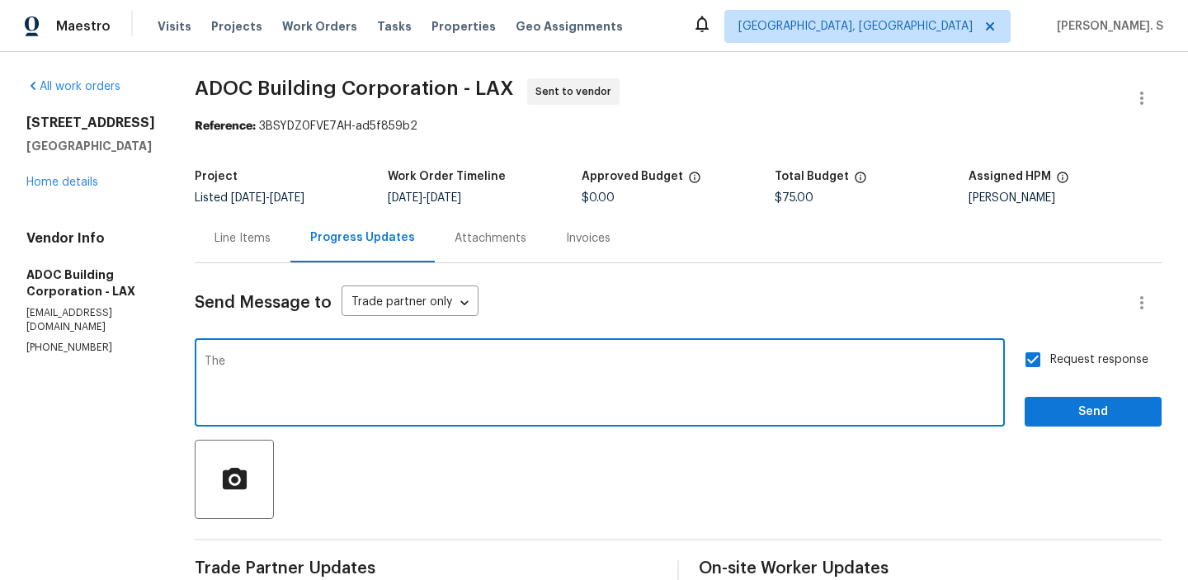
paste textarea "Work Orders must include before-photos (both close-up and wide-angle) and a com…"
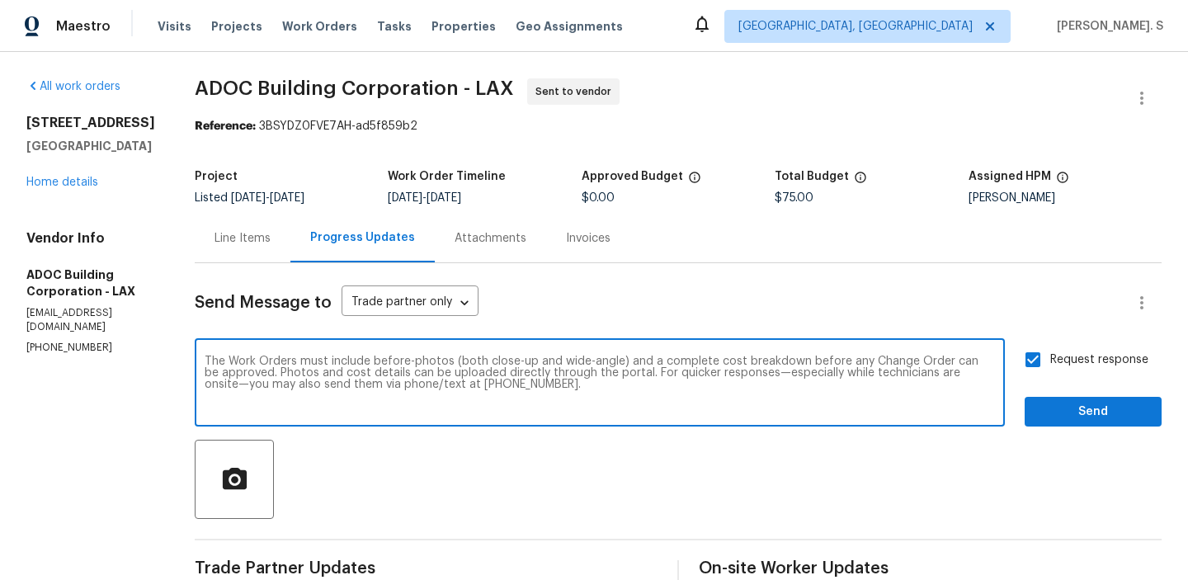
type textarea "The Work Orders must include before-photos (both close-up and wide-angle) and a…"
click at [1033, 342] on input "Request response" at bounding box center [1033, 359] width 35 height 35
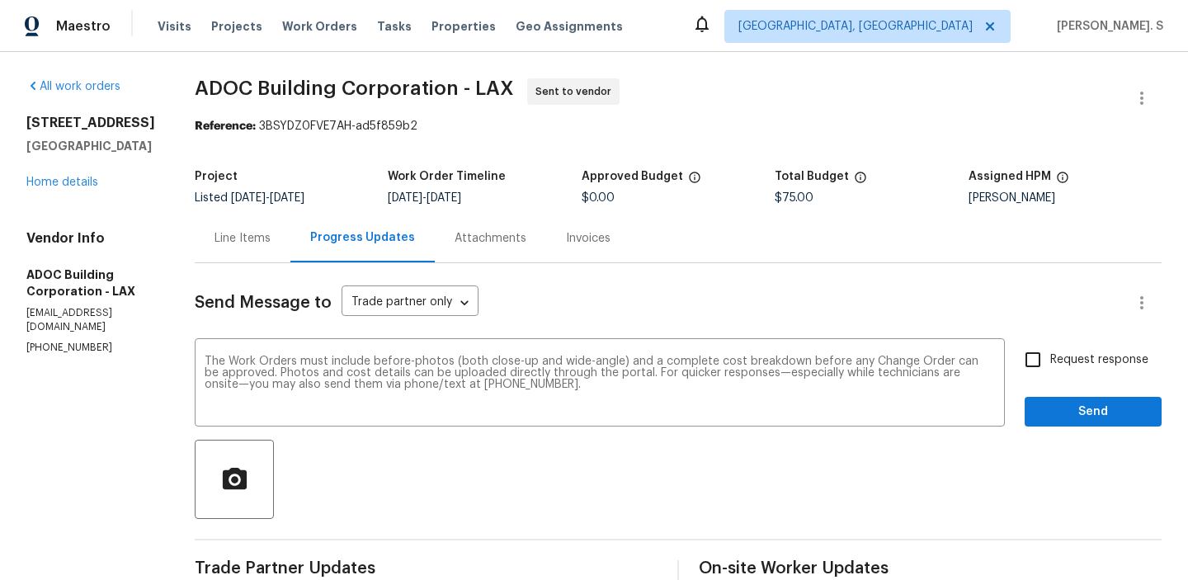
click at [1039, 354] on input "Request response" at bounding box center [1033, 359] width 35 height 35
checkbox input "true"
click at [1059, 427] on div "Send Message to Trade partner only Trade partner only ​ The Work Orders must in…" at bounding box center [678, 481] width 967 height 437
click at [1060, 414] on span "Send" at bounding box center [1093, 412] width 111 height 21
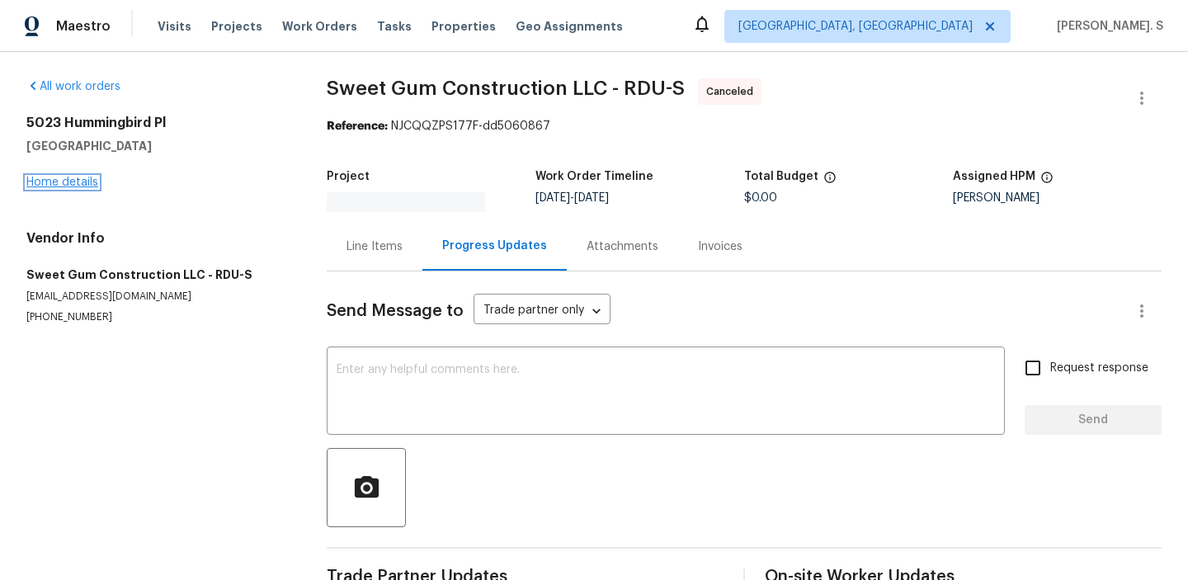
click at [67, 177] on link "Home details" at bounding box center [62, 183] width 72 height 12
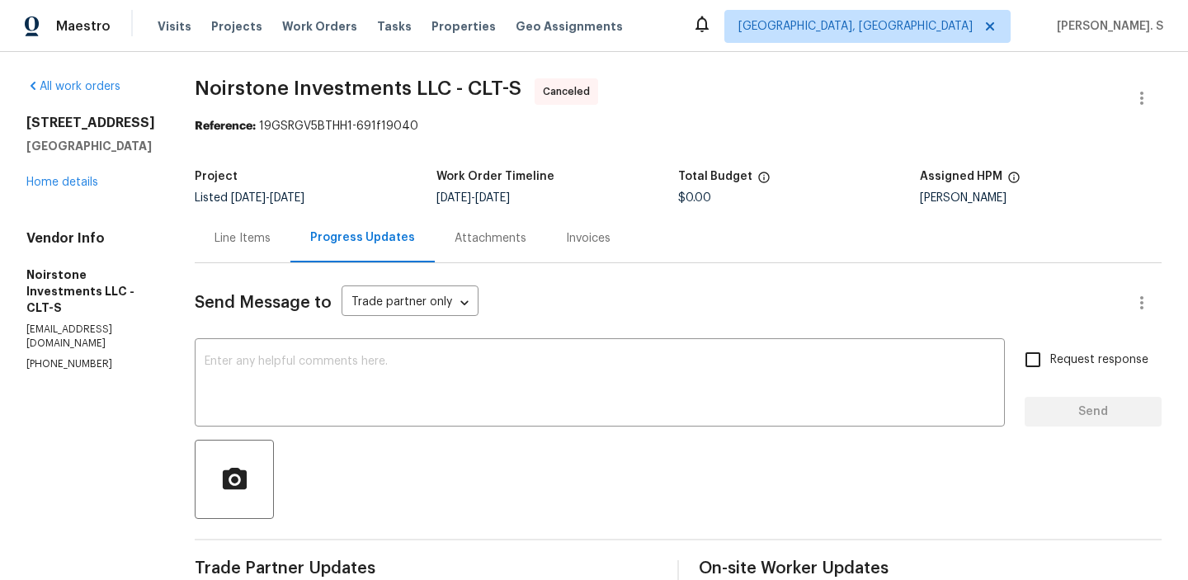
click at [81, 191] on div "8929 Meadow Vista Rd Charlotte, NC 28213 Home details" at bounding box center [90, 153] width 129 height 76
click at [81, 188] on link "Home details" at bounding box center [62, 183] width 72 height 12
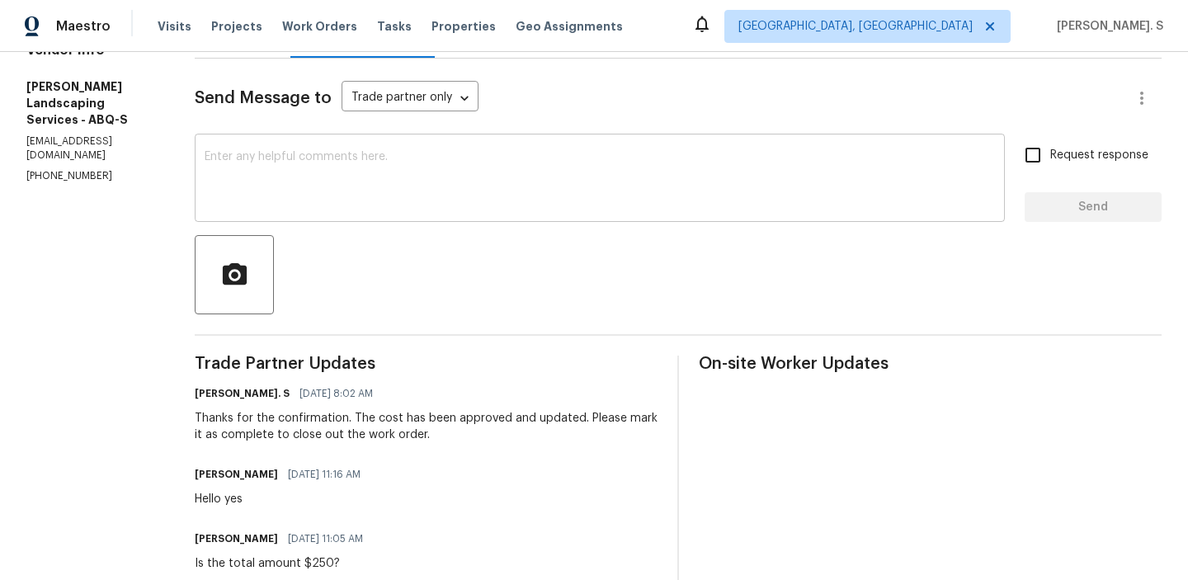
scroll to position [205, 0]
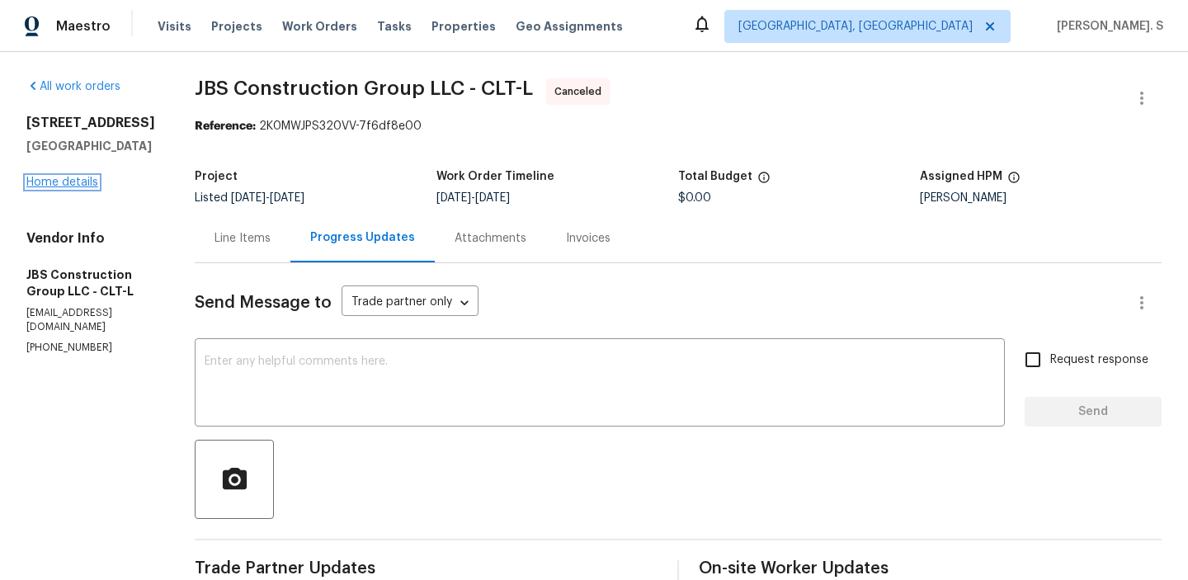
click at [54, 181] on link "Home details" at bounding box center [62, 183] width 72 height 12
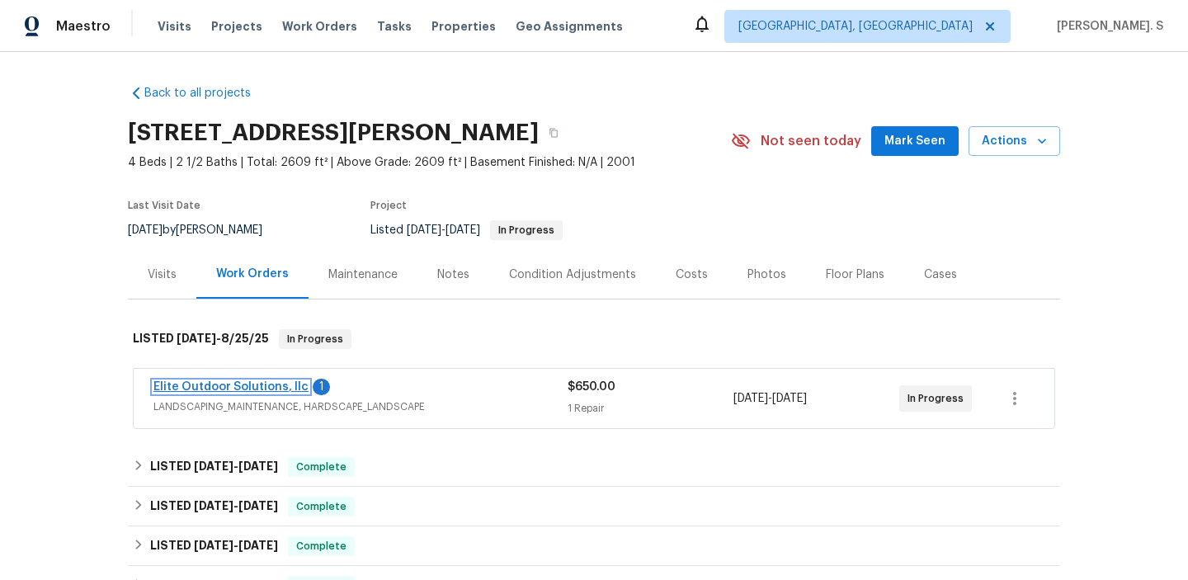
click at [281, 381] on link "Elite Outdoor Solutions, llc" at bounding box center [230, 387] width 155 height 12
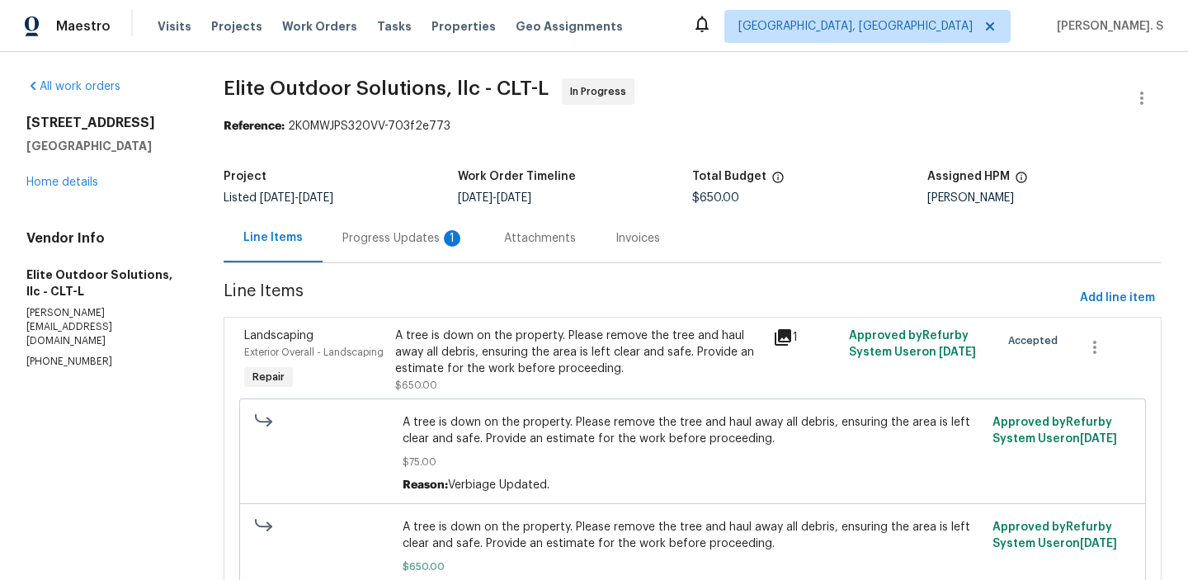
click at [436, 228] on div "Progress Updates 1" at bounding box center [404, 238] width 162 height 49
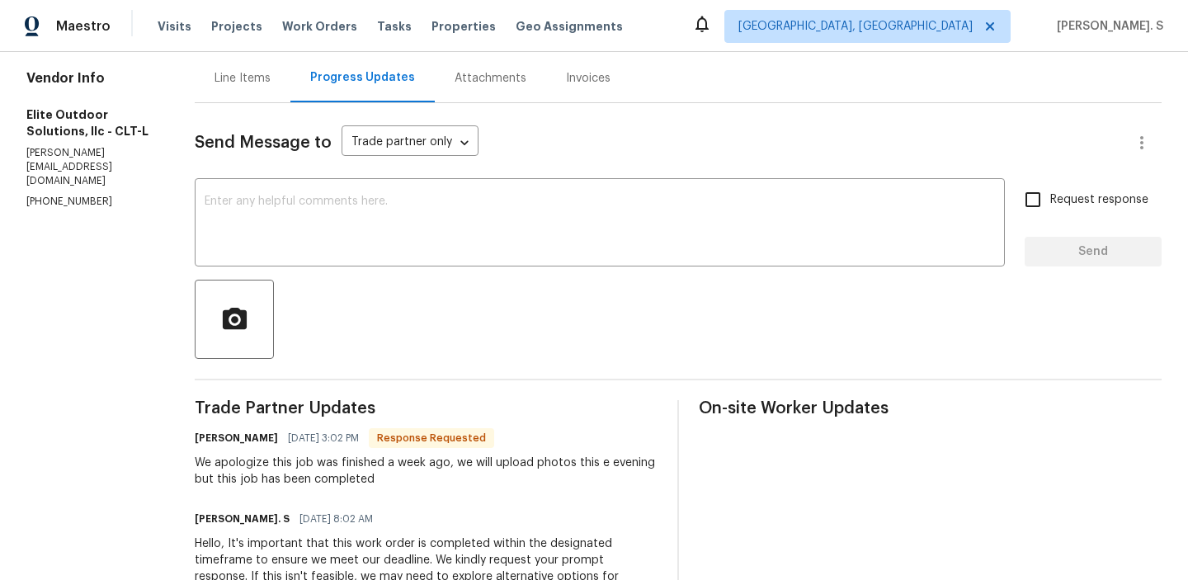
scroll to position [148, 0]
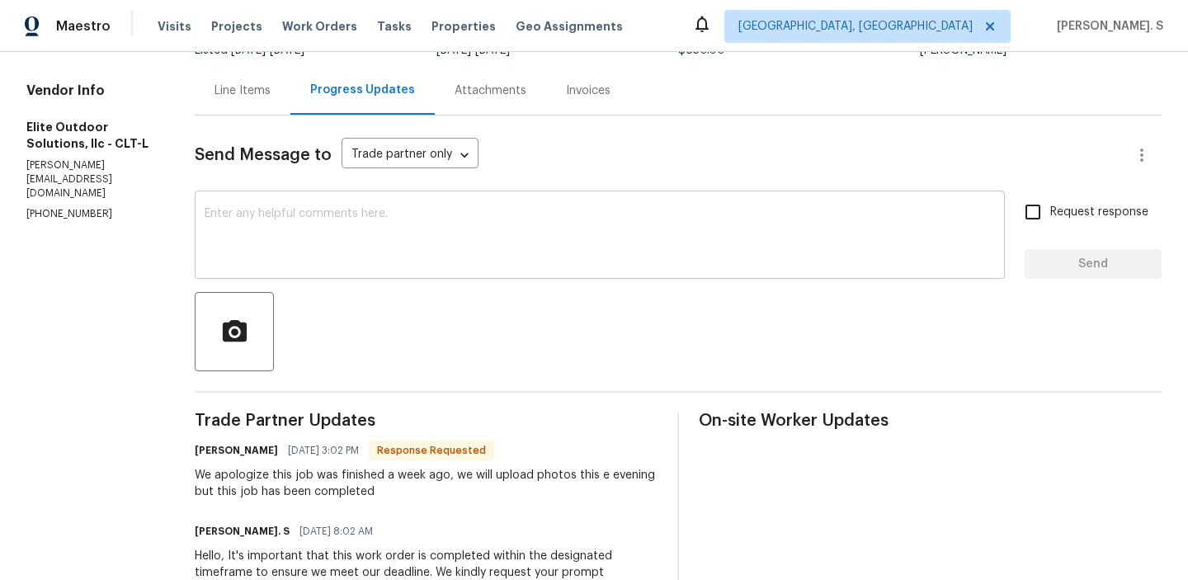
click at [318, 238] on textarea at bounding box center [600, 237] width 790 height 58
click at [1016, 195] on input "Request response" at bounding box center [1033, 212] width 35 height 35
checkbox input "true"
click at [280, 214] on textarea at bounding box center [600, 237] width 790 height 58
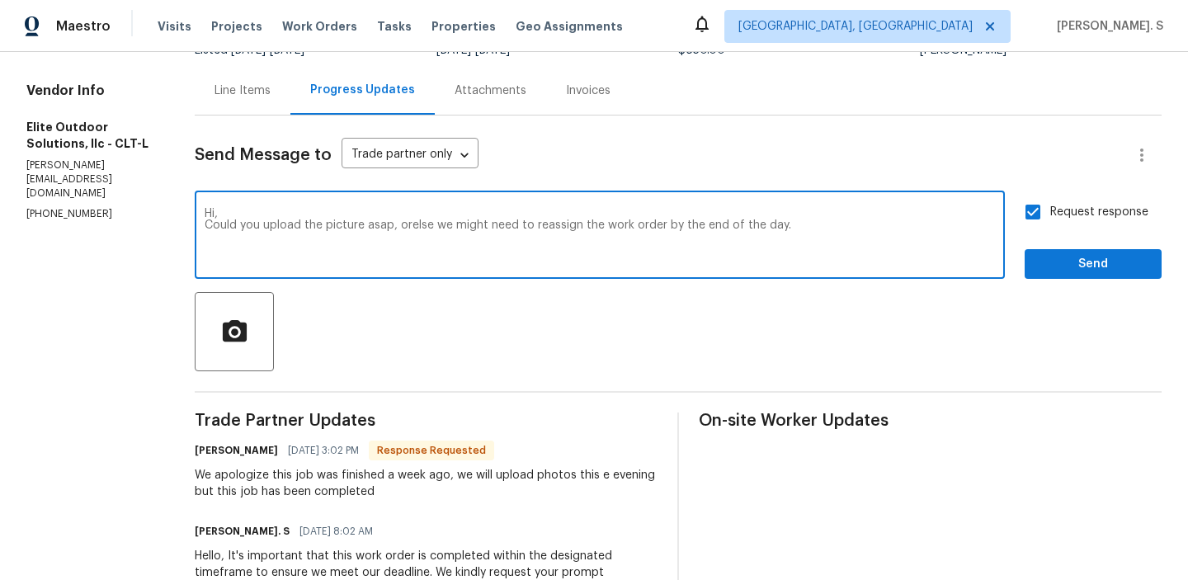
type textarea "Hi, Could you upload the picture asap, orelse we might need to reassign the wor…"
click at [1068, 261] on span "Send" at bounding box center [1093, 264] width 111 height 21
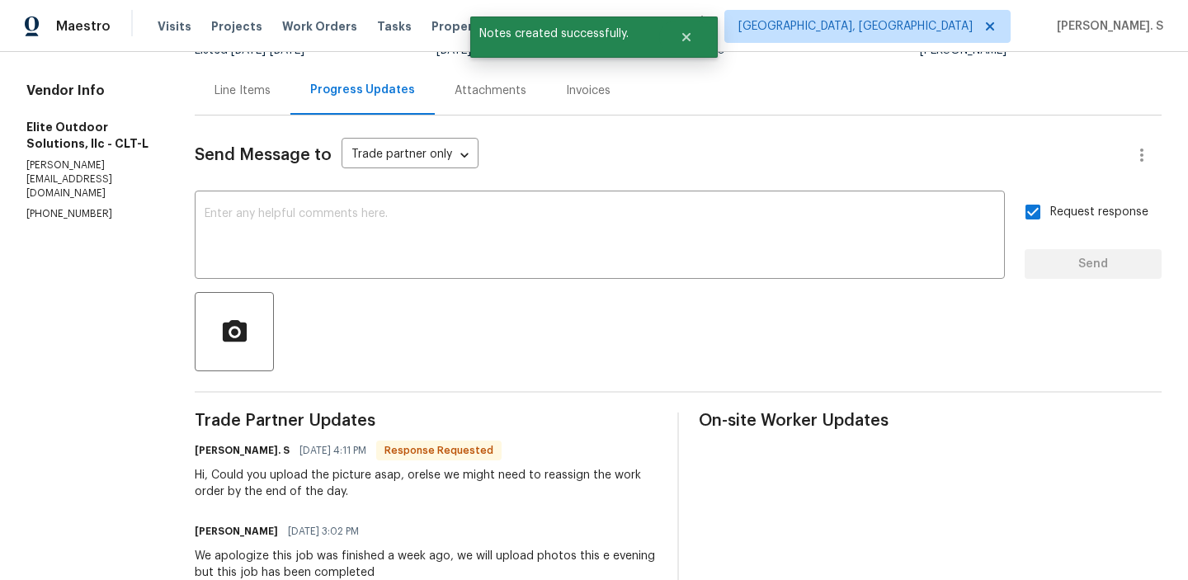
scroll to position [307, 0]
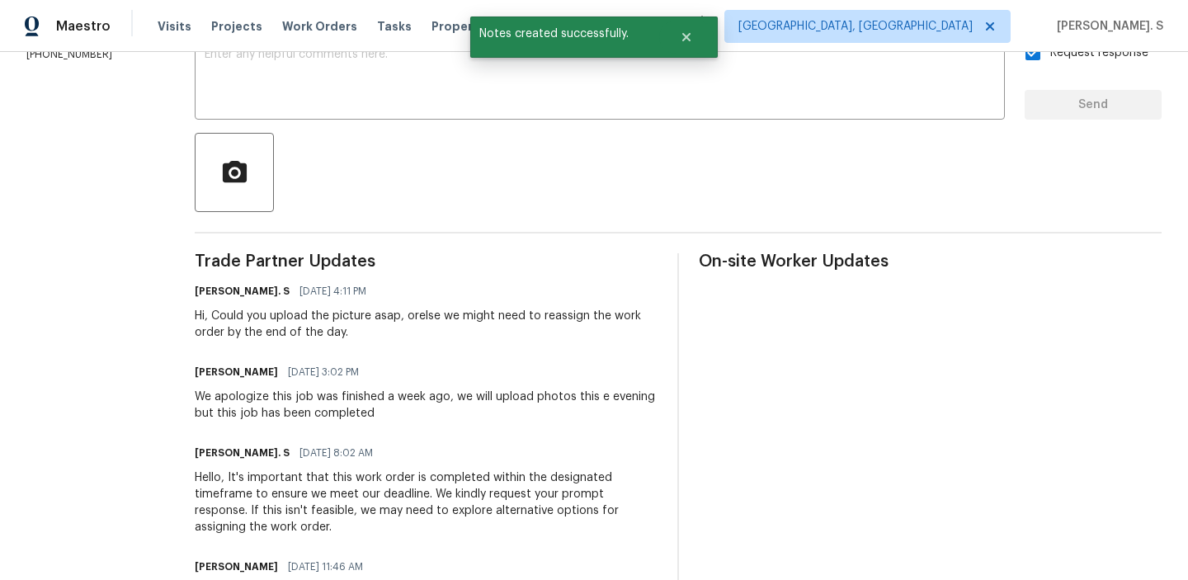
click at [244, 404] on div "We apologize this job was finished a week ago, we will upload photos this e eve…" at bounding box center [426, 405] width 463 height 33
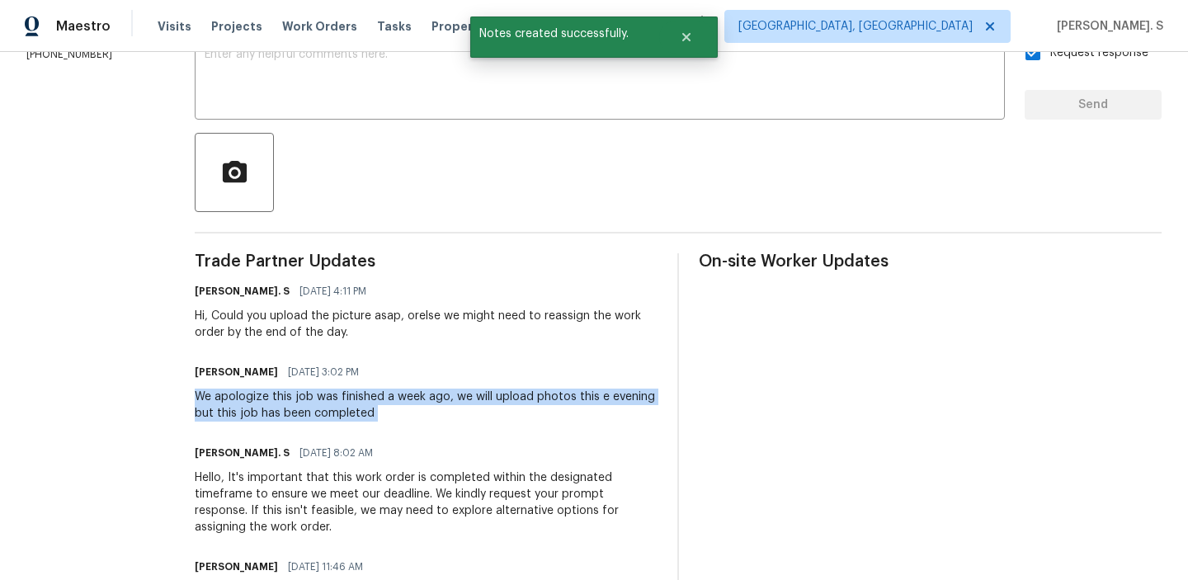
copy div "We apologize this job was finished a week ago, we will upload photos this e eve…"
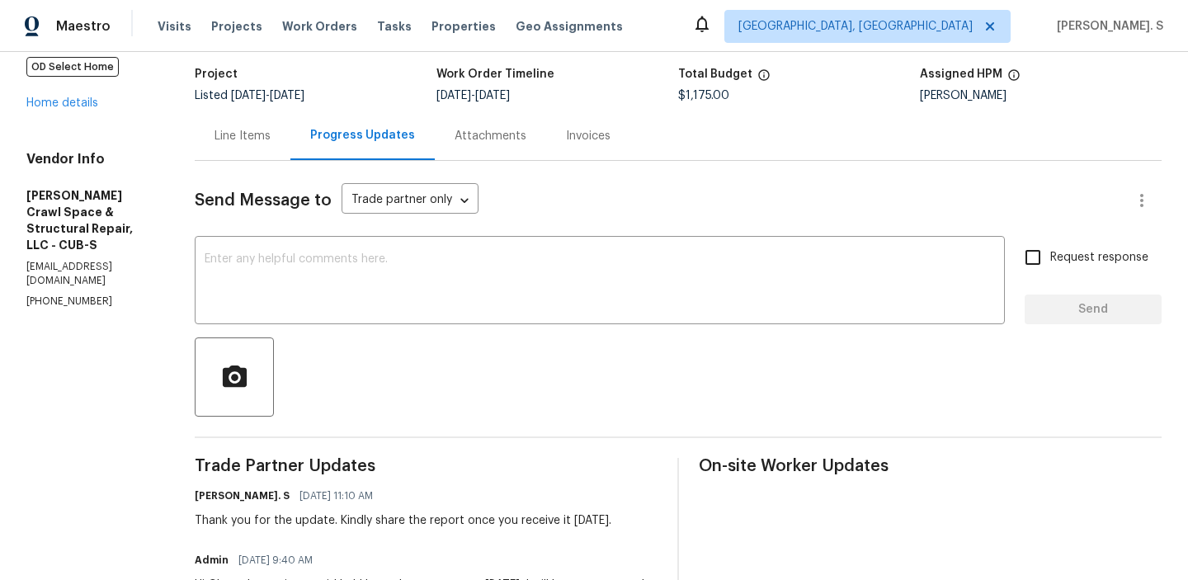
scroll to position [258, 0]
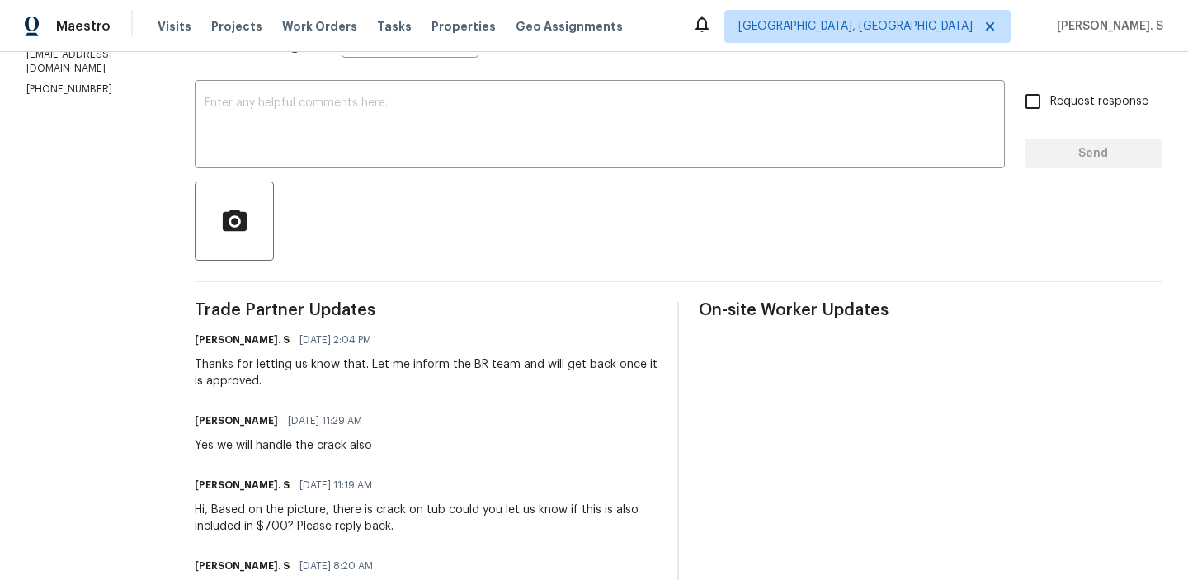
scroll to position [284, 0]
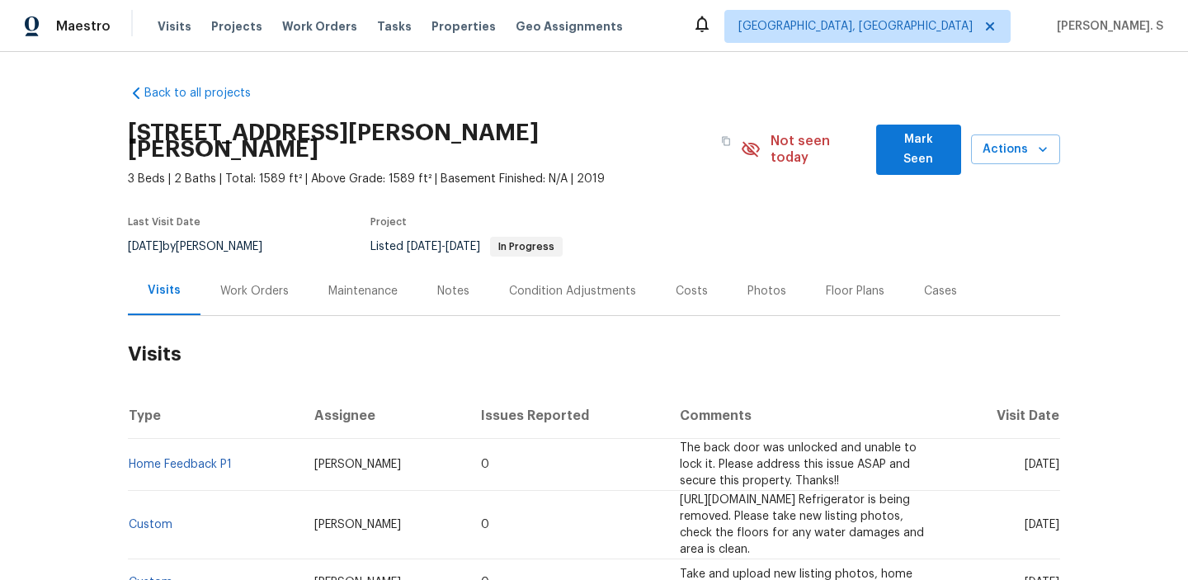
click at [278, 266] on div "Work Orders" at bounding box center [254, 290] width 108 height 49
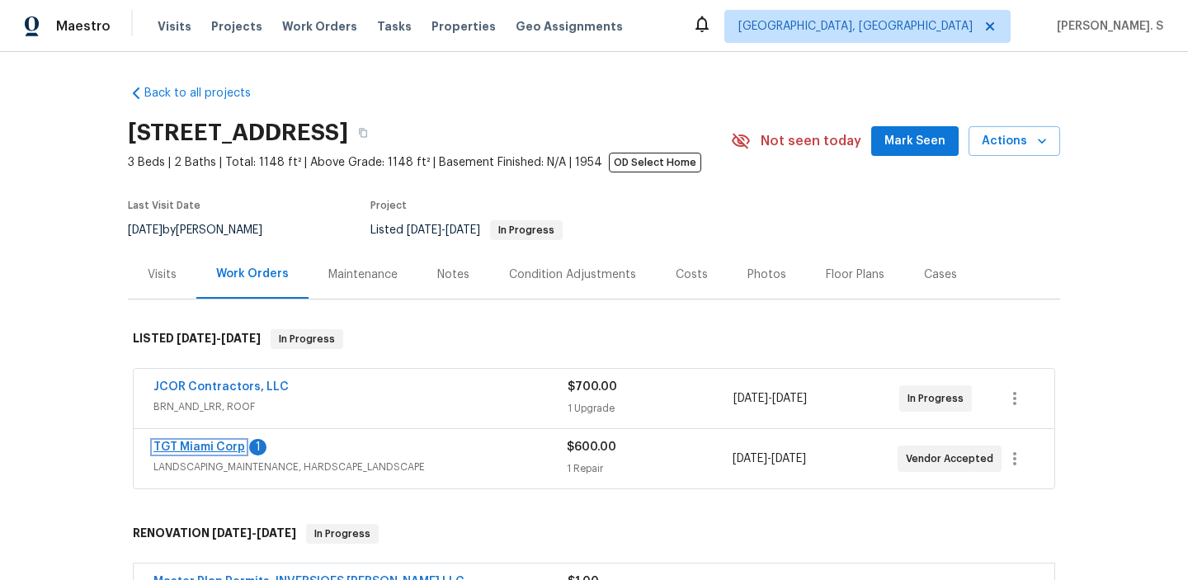
click at [191, 452] on link "TGT Miami Corp" at bounding box center [199, 447] width 92 height 12
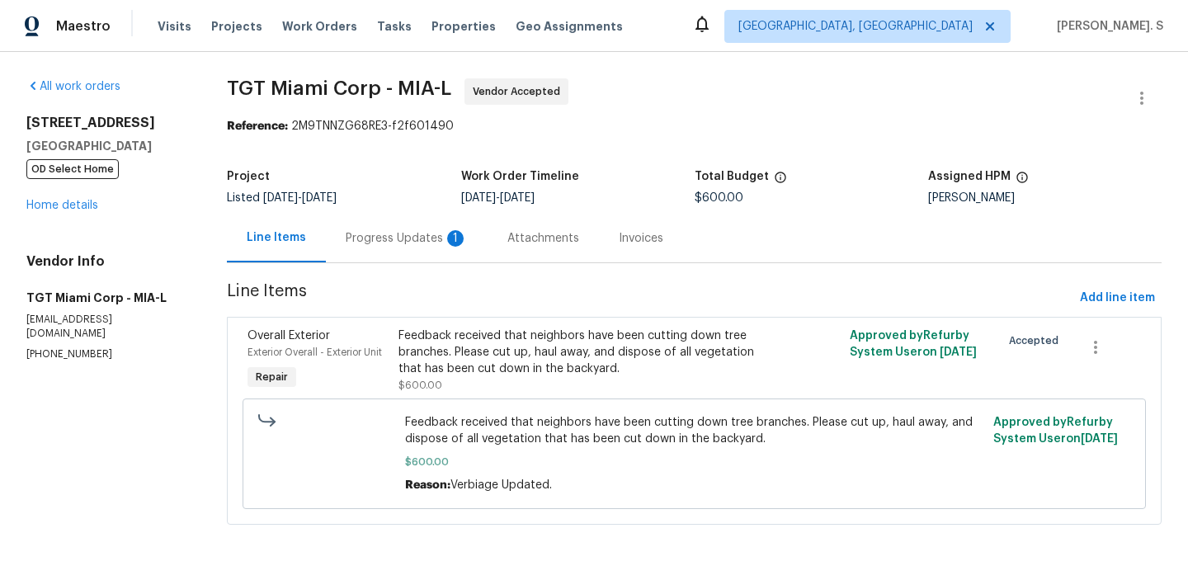
click at [403, 236] on div "Progress Updates 1" at bounding box center [407, 238] width 122 height 16
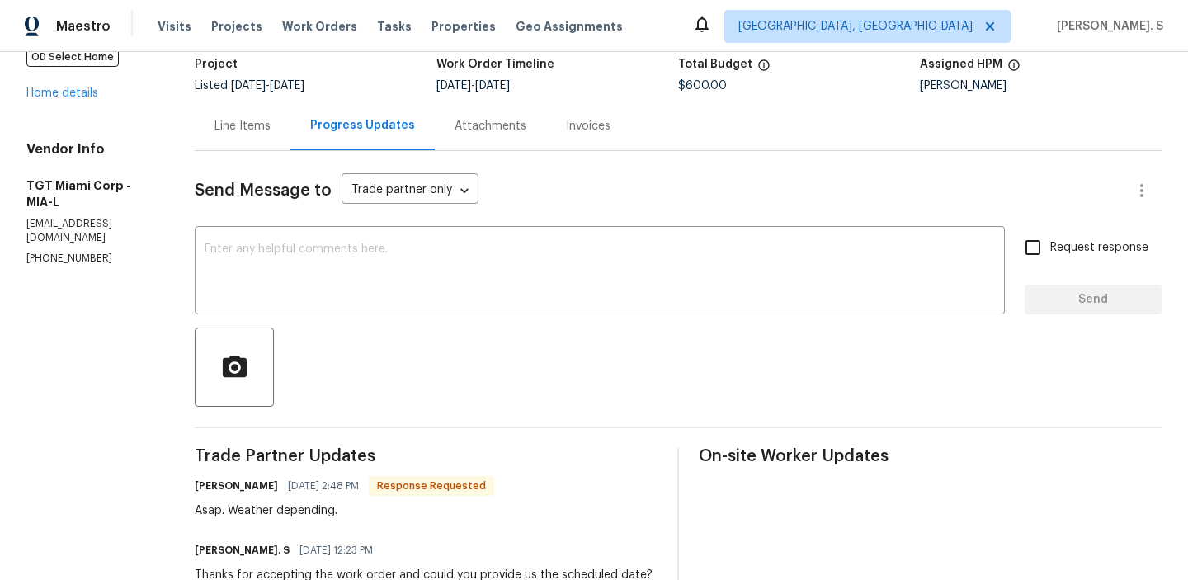
scroll to position [120, 0]
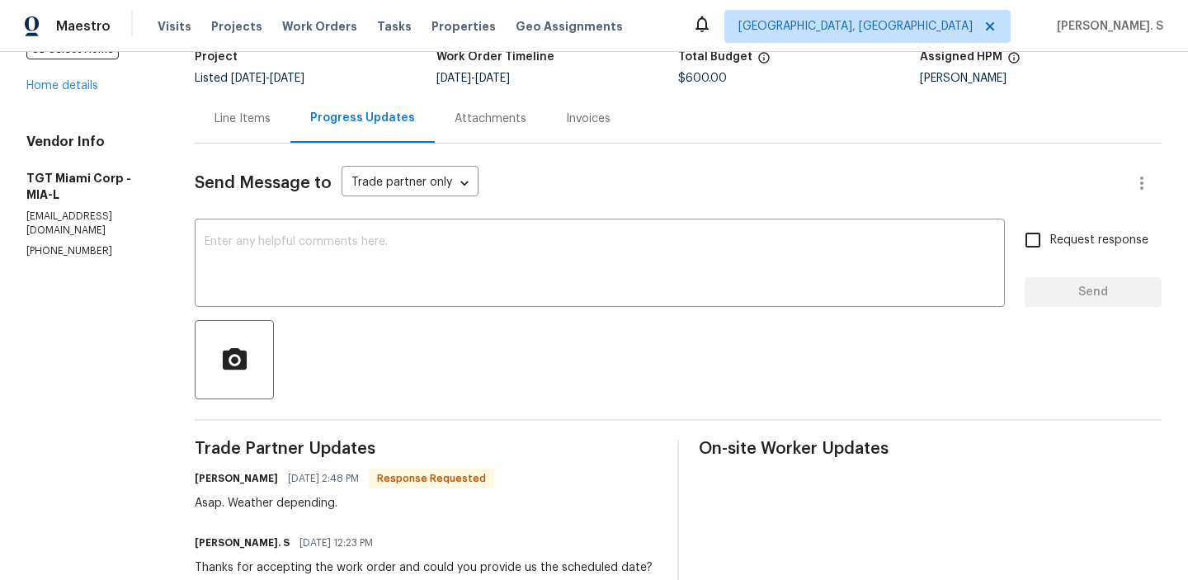
click at [403, 236] on textarea at bounding box center [600, 265] width 790 height 58
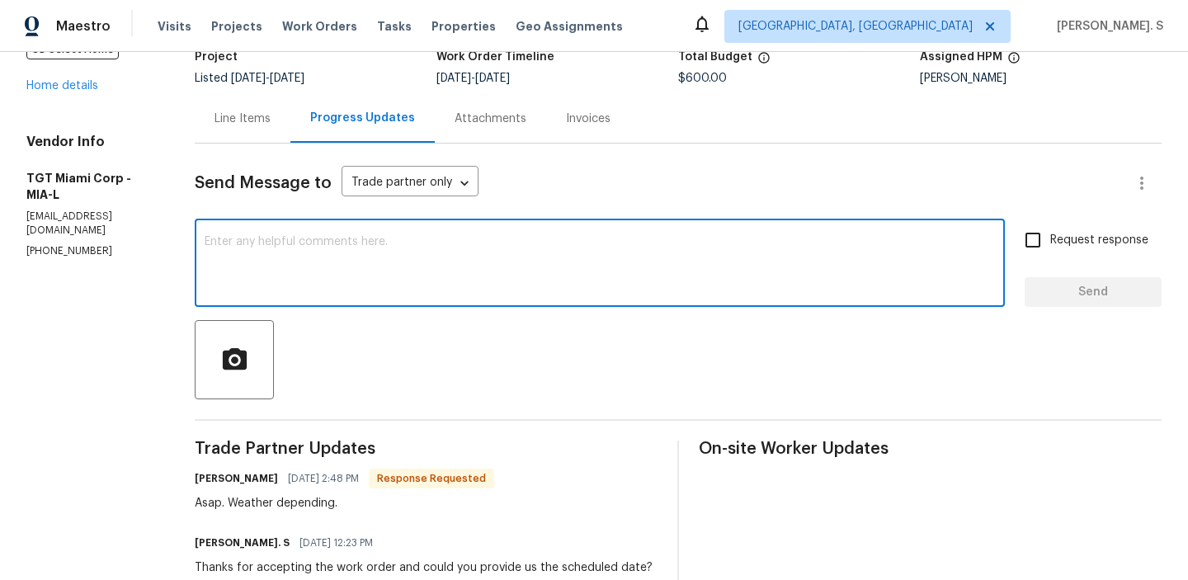
click at [403, 236] on textarea at bounding box center [600, 265] width 790 height 58
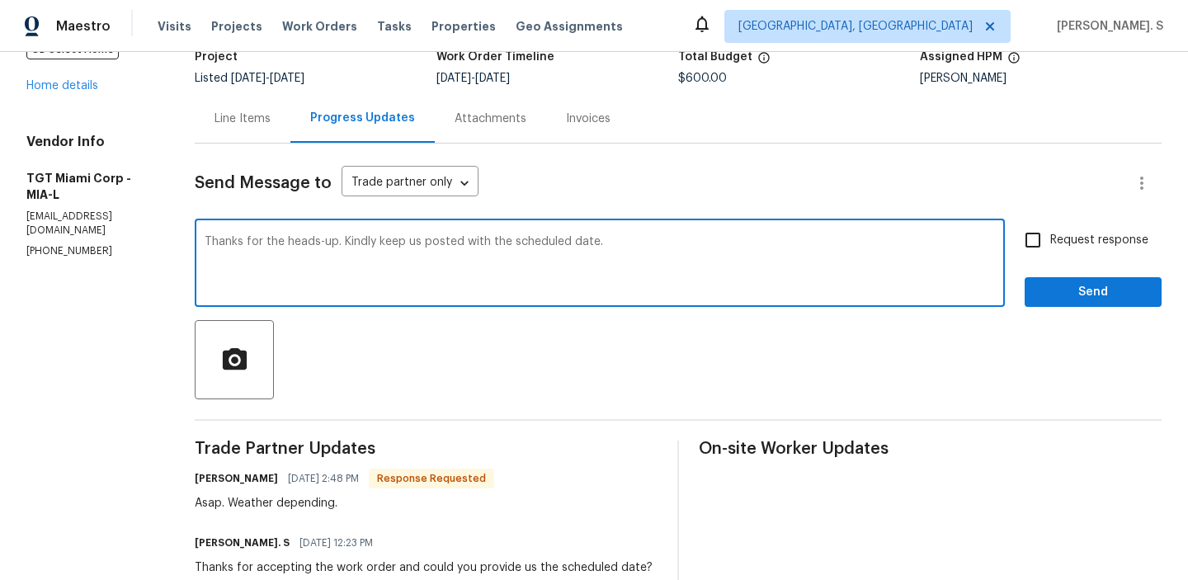
type textarea "Thanks for the heads-up. Kindly keep us posted with the scheduled date."
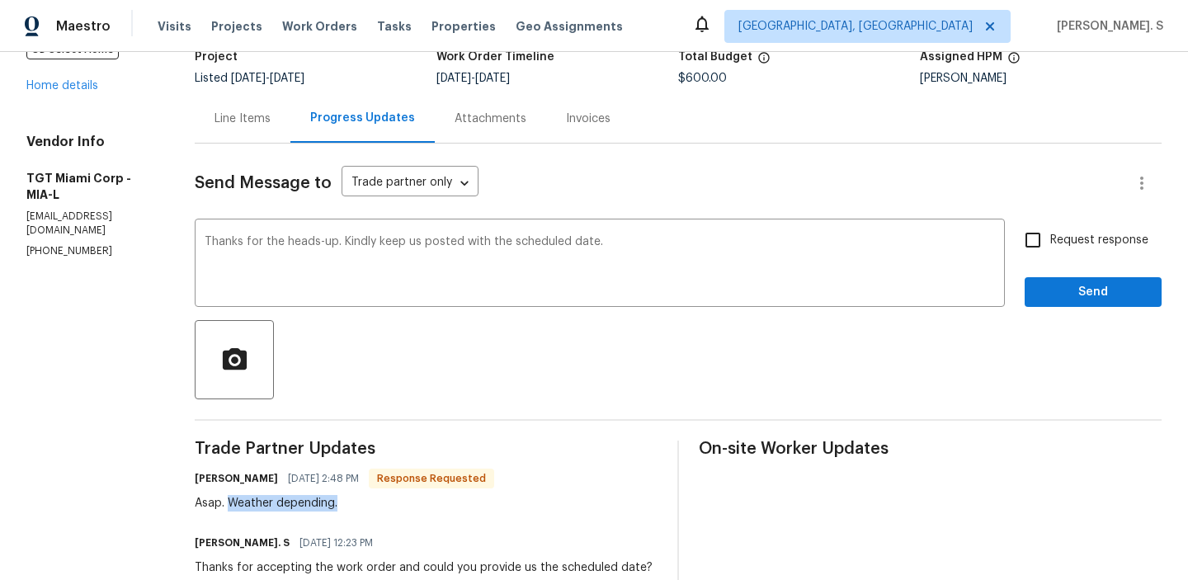
drag, startPoint x: 209, startPoint y: 503, endPoint x: 566, endPoint y: 495, distance: 357.3
click at [566, 495] on div "Oscar Rubido 09/03/2025 2:48 PM Response Requested Asap. Weather depending." at bounding box center [426, 489] width 463 height 45
copy div "Weather depending."
click at [1098, 233] on span "Request response" at bounding box center [1099, 240] width 98 height 17
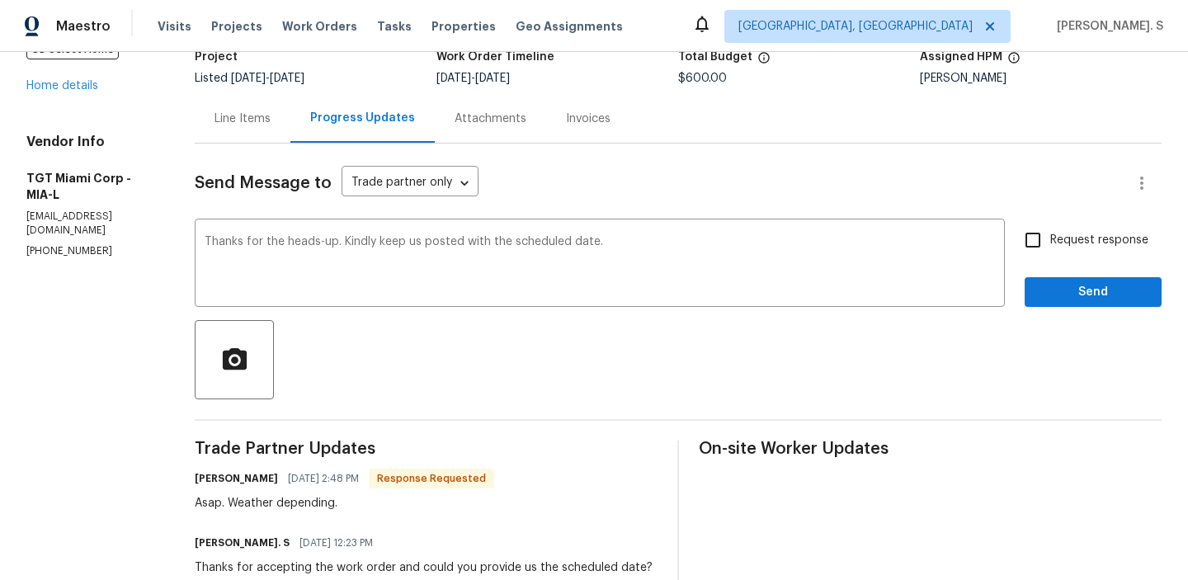
click at [1050, 233] on input "Request response" at bounding box center [1033, 240] width 35 height 35
checkbox input "true"
click at [1069, 302] on button "Send" at bounding box center [1093, 292] width 137 height 31
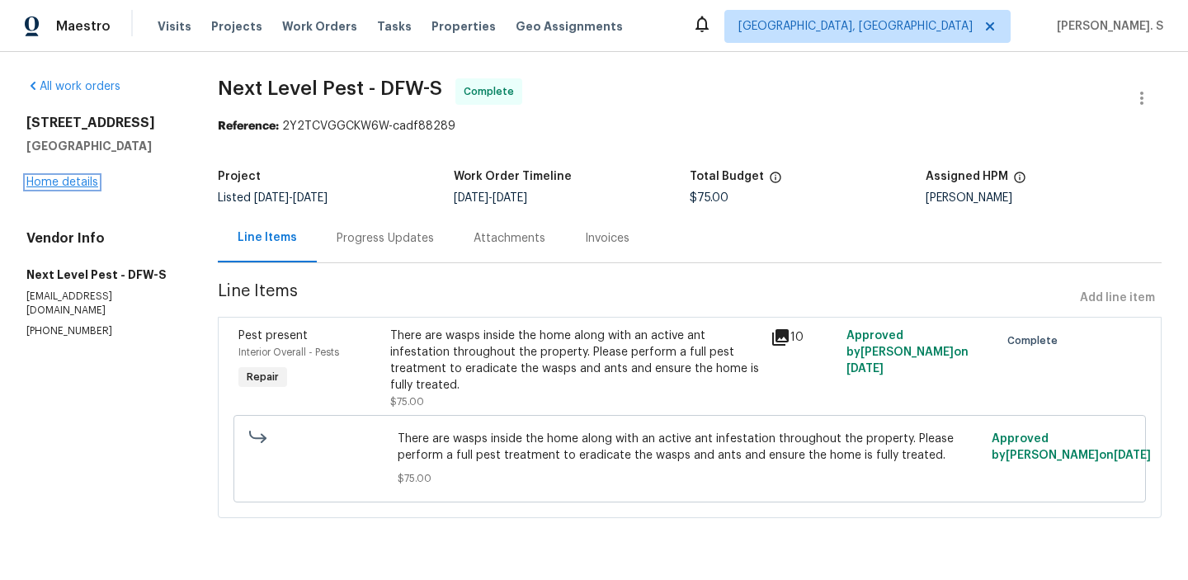
click at [52, 183] on link "Home details" at bounding box center [62, 183] width 72 height 12
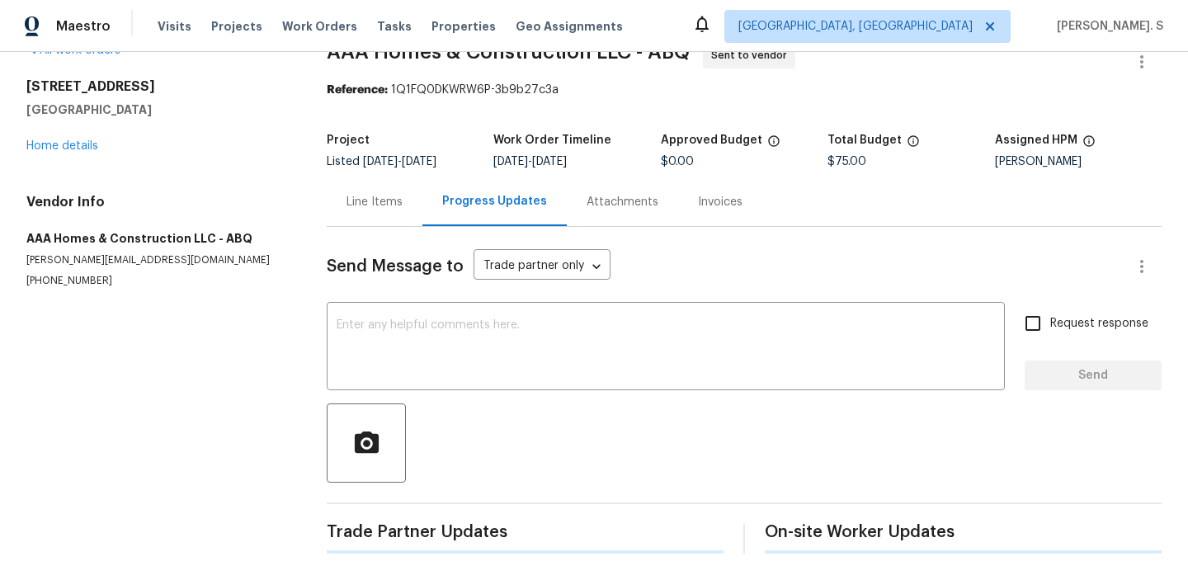
scroll to position [184, 0]
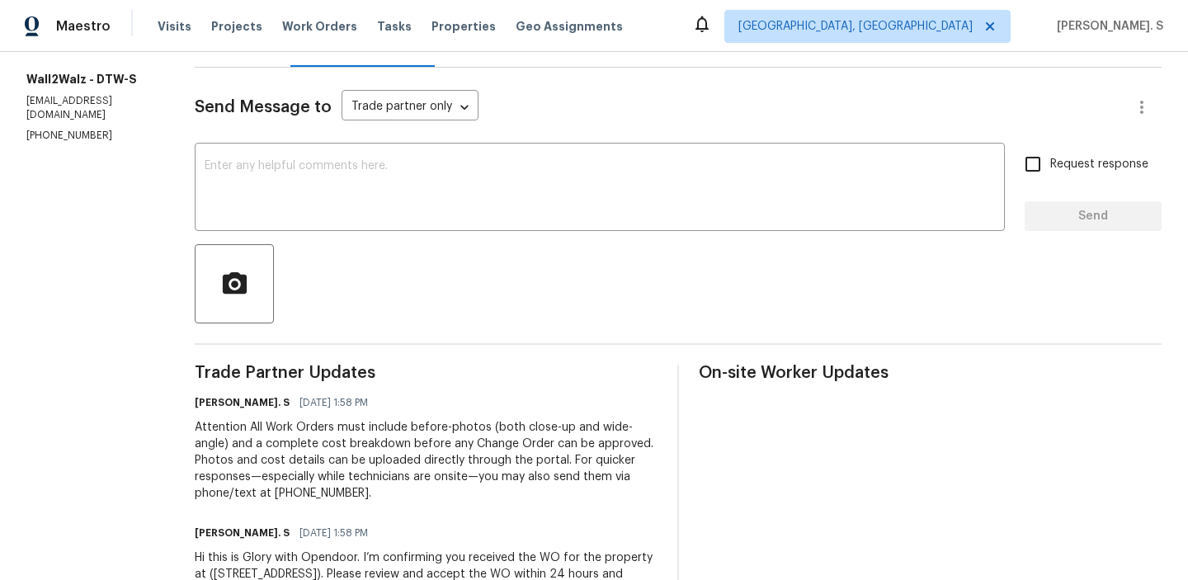
scroll to position [272, 0]
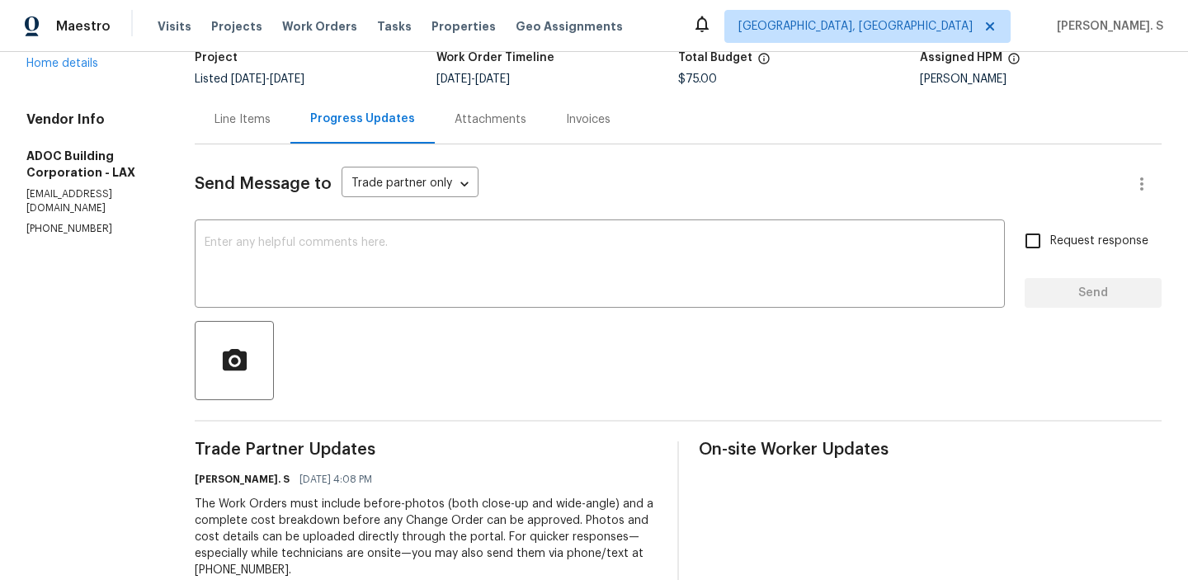
scroll to position [136, 0]
